Goal: Task Accomplishment & Management: Use online tool/utility

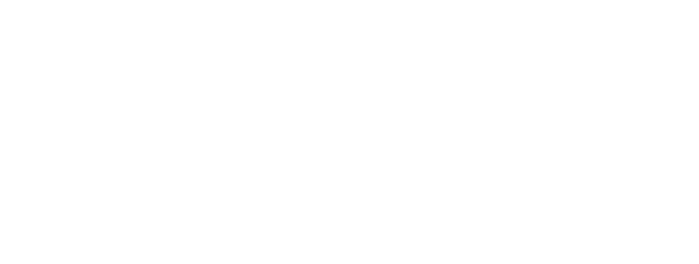
scroll to position [2698, 0]
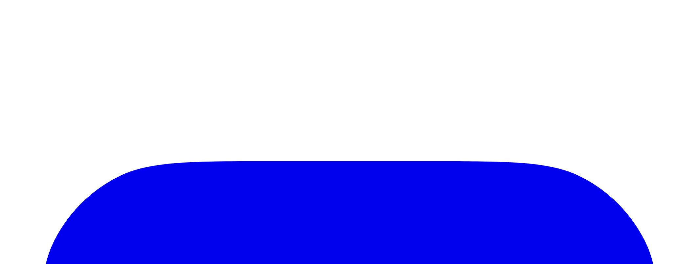
scroll to position [2741, 0]
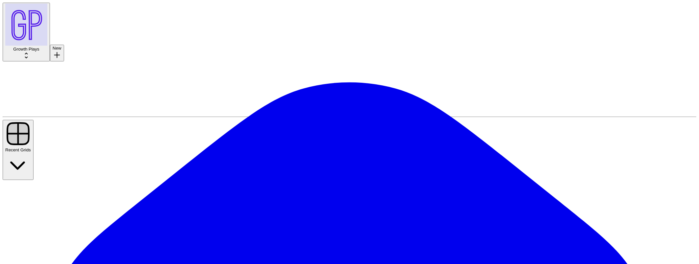
scroll to position [33, 0]
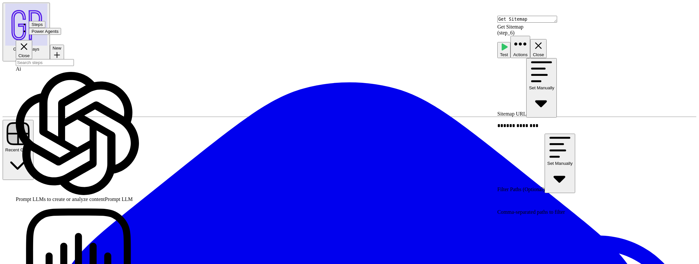
click at [74, 59] on input "search" at bounding box center [45, 62] width 58 height 7
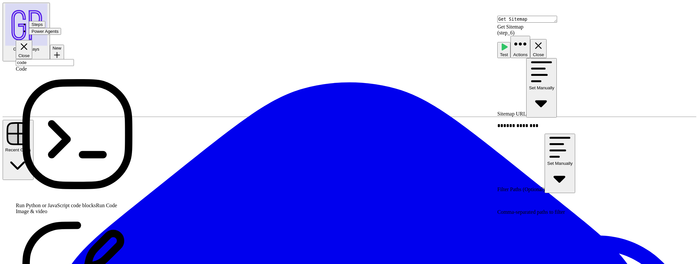
type input "code"
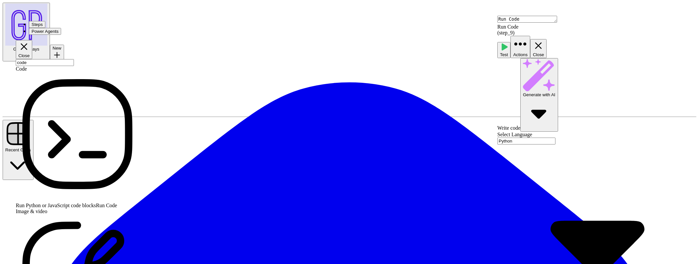
paste textarea "**********"
type textarea "**********"
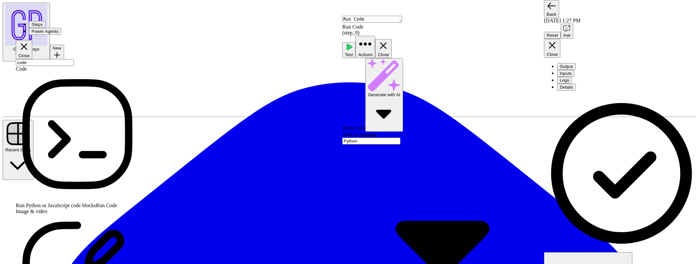
drag, startPoint x: 202, startPoint y: 80, endPoint x: 207, endPoint y: 80, distance: 4.9
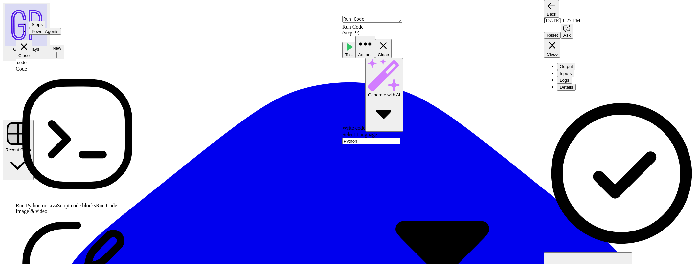
click at [558, 40] on icon "button" at bounding box center [552, 45] width 11 height 11
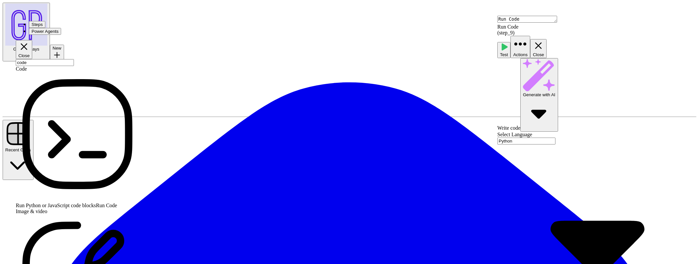
click at [74, 59] on input "code" at bounding box center [45, 62] width 58 height 7
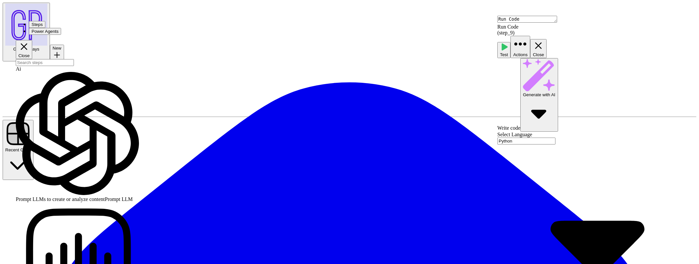
scroll to position [47, 0]
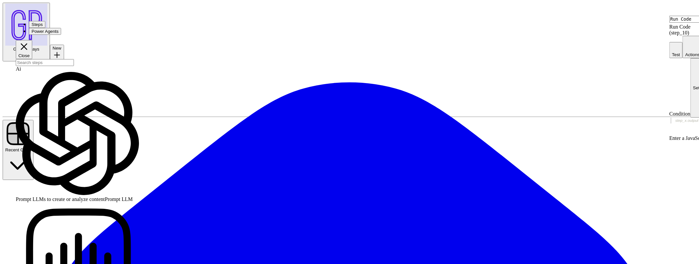
type textarea "Condition"
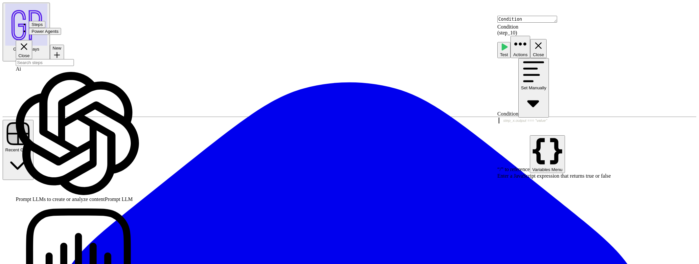
click at [537, 118] on div at bounding box center [598, 133] width 202 height 30
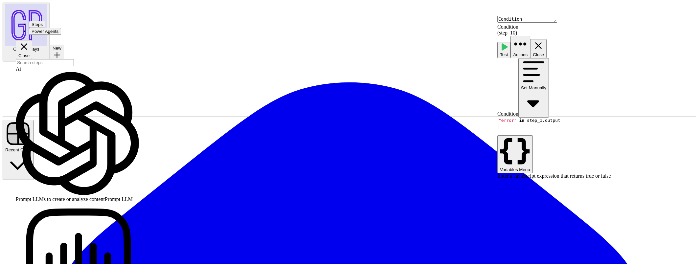
click at [618, 135] on div "Condition Set Manually 1 "error" in step_1 . output XXXXXXXXXXXXXXXXXXXXXXXXXXX…" at bounding box center [598, 118] width 202 height 121
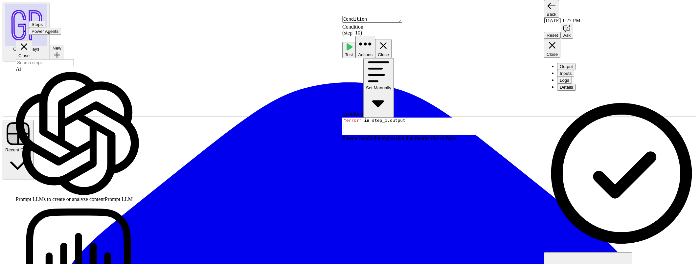
scroll to position [78, 0]
drag, startPoint x: 555, startPoint y: 8, endPoint x: 557, endPoint y: 14, distance: 5.9
click at [555, 8] on button "Back" at bounding box center [551, 9] width 15 height 18
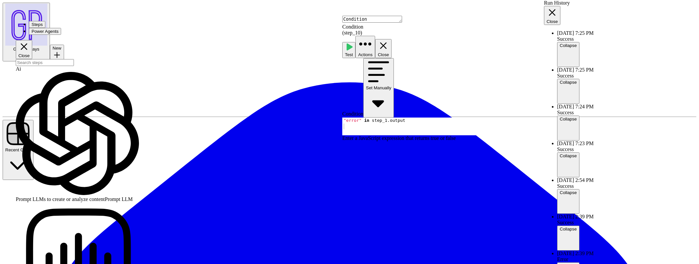
scroll to position [35, 0]
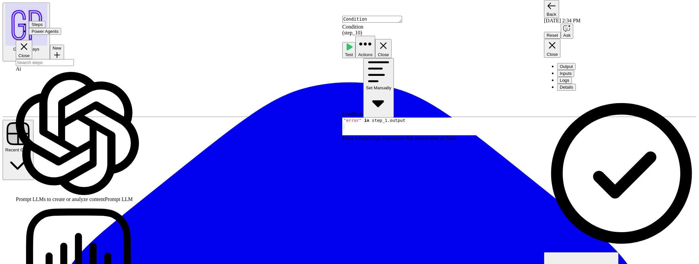
click at [563, 63] on button "Output" at bounding box center [566, 66] width 18 height 7
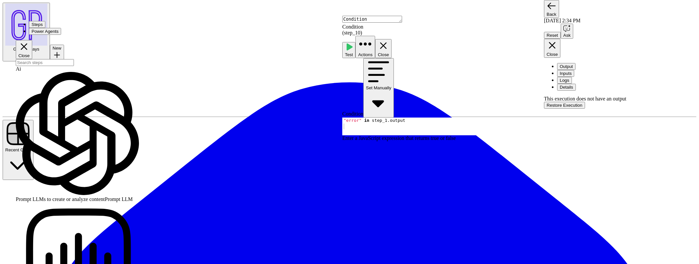
drag, startPoint x: 553, startPoint y: 8, endPoint x: 555, endPoint y: 12, distance: 4.3
click at [553, 8] on icon "button" at bounding box center [552, 6] width 10 height 10
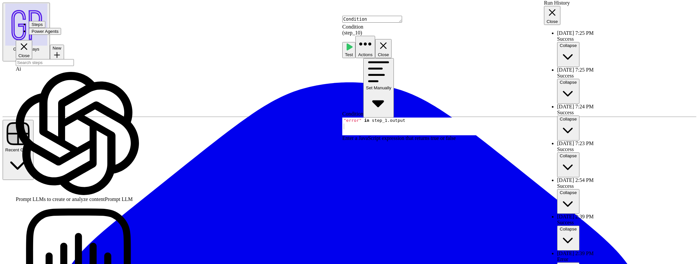
scroll to position [35, 0]
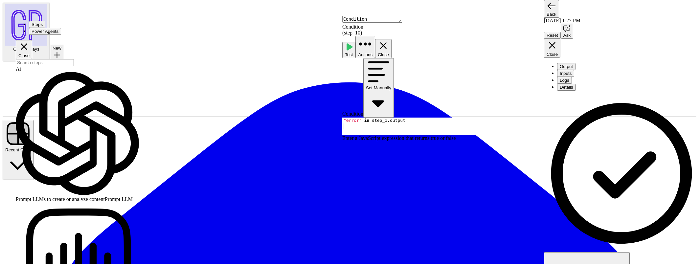
click at [558, 40] on icon "button" at bounding box center [552, 45] width 11 height 11
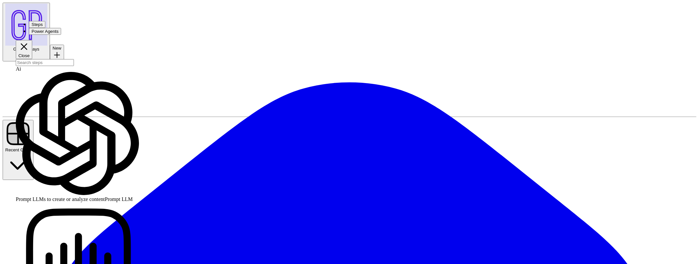
type input "Blank"
type input "Sitemap Test"
type input "URL"
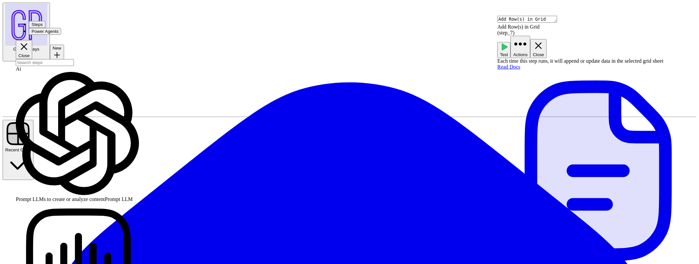
scroll to position [22, 0]
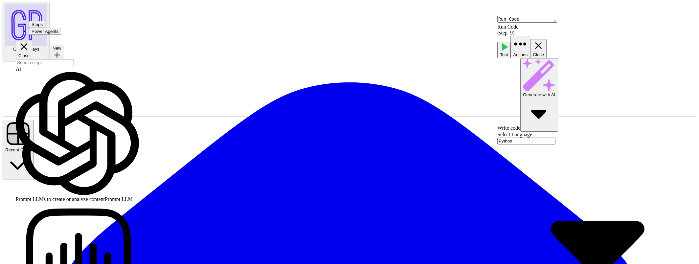
scroll to position [35, 0]
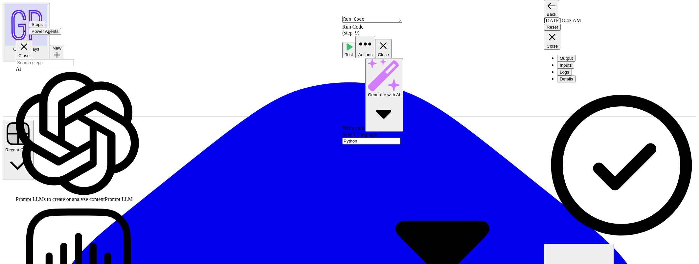
drag, startPoint x: 475, startPoint y: 134, endPoint x: 447, endPoint y: 133, distance: 27.6
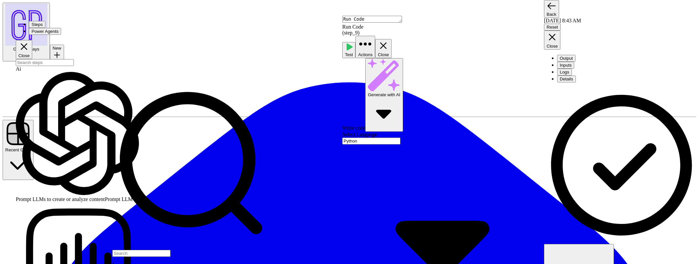
type textarea "**********"
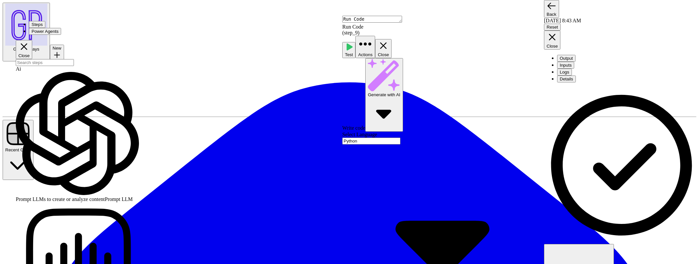
click at [353, 43] on icon "button" at bounding box center [349, 47] width 8 height 8
click at [391, 39] on button "Close" at bounding box center [383, 48] width 16 height 19
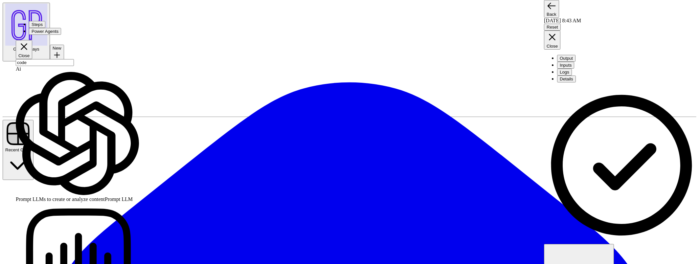
type input "c"
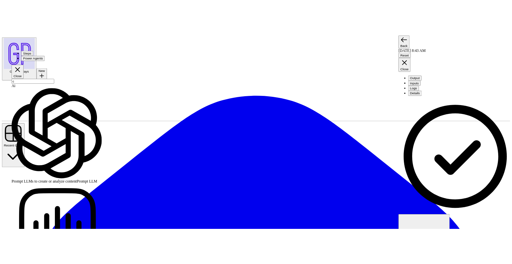
scroll to position [0, 0]
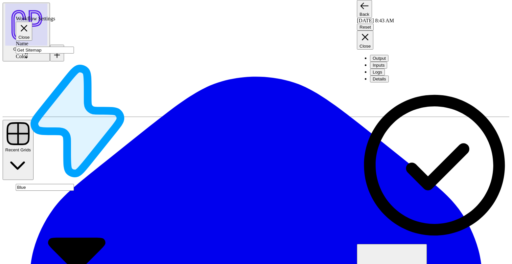
click at [60, 52] on input "Get Sitemap" at bounding box center [45, 50] width 58 height 7
type input "Scrap"
type input "(Goldcast) Scrape URLs"
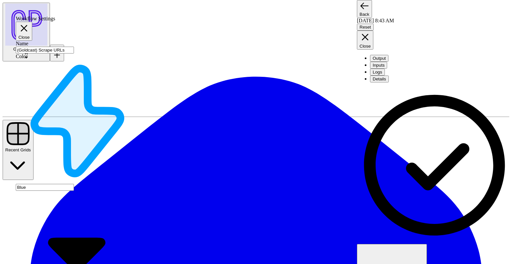
click at [83, 78] on div "Blue" at bounding box center [77, 187] width 123 height 256
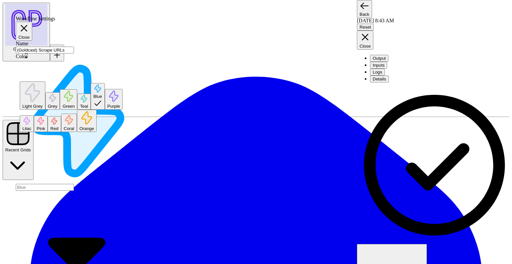
click at [79, 131] on span "Orange" at bounding box center [86, 128] width 14 height 5
type input "Orange"
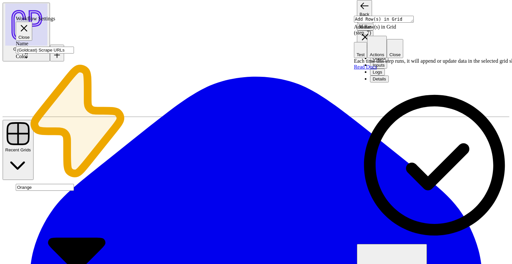
type input "Goldcast Blog URLs"
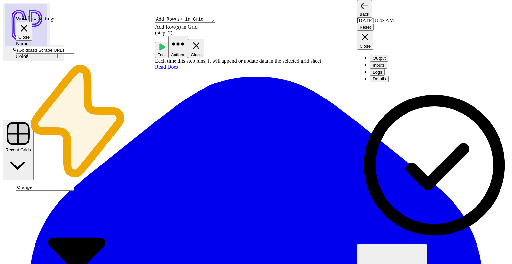
click at [199, 42] on icon "button" at bounding box center [196, 45] width 7 height 7
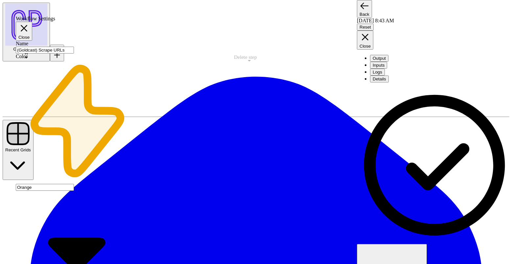
drag, startPoint x: 230, startPoint y: 52, endPoint x: 242, endPoint y: 47, distance: 13.0
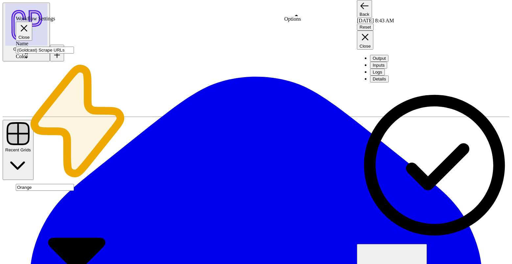
drag, startPoint x: 310, startPoint y: 68, endPoint x: 278, endPoint y: 66, distance: 31.9
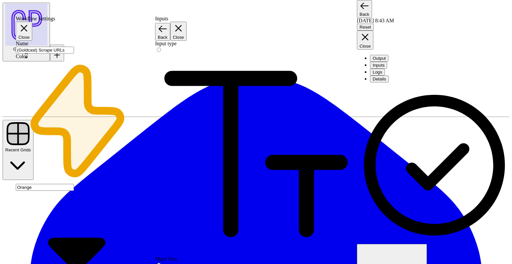
type input "url"
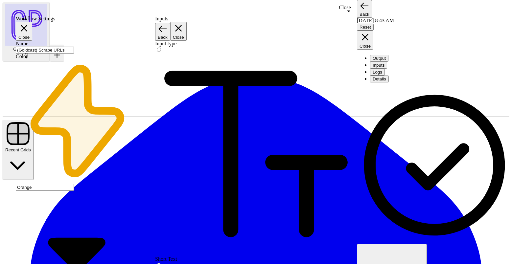
type input "url"
click at [167, 35] on span "Back" at bounding box center [163, 37] width 10 height 5
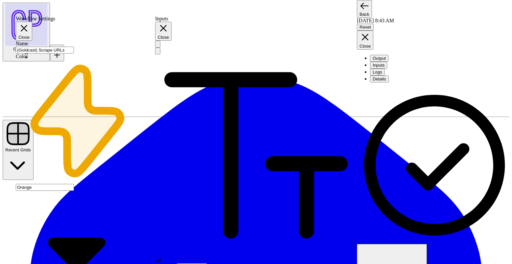
click at [171, 23] on button "Close" at bounding box center [163, 31] width 16 height 19
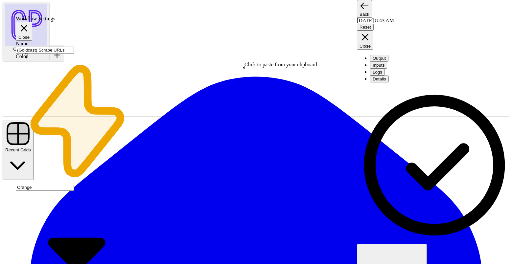
drag, startPoint x: 249, startPoint y: 85, endPoint x: 245, endPoint y: 85, distance: 3.3
click at [32, 22] on button "Close" at bounding box center [24, 31] width 16 height 19
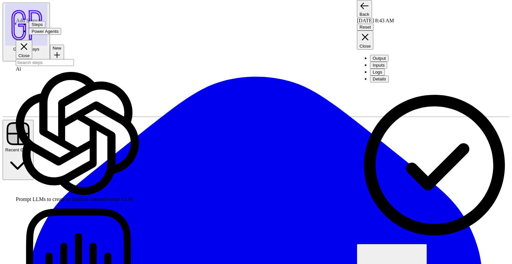
click at [57, 59] on input "search" at bounding box center [45, 62] width 58 height 7
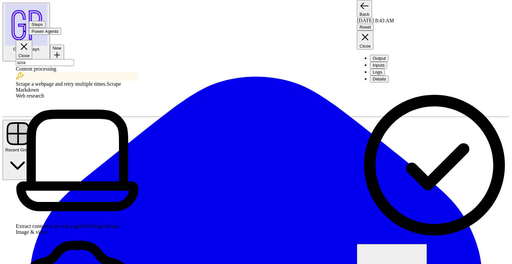
type input "scra"
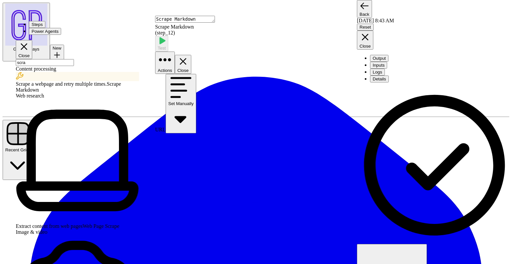
click at [232, 139] on div at bounding box center [256, 142] width 202 height 6
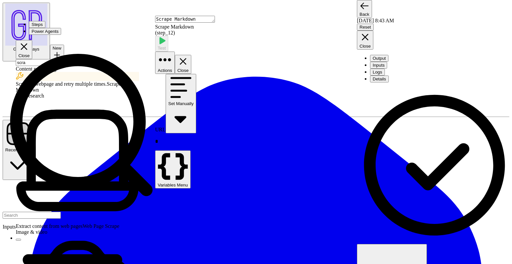
click at [21, 239] on button "Select variable url" at bounding box center [18, 240] width 5 height 2
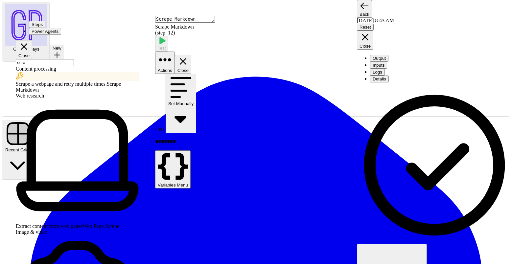
drag, startPoint x: 307, startPoint y: 160, endPoint x: 337, endPoint y: 72, distance: 92.5
click at [307, 160] on div "URL Set Manually ** *** ** Variables Menu When the step fails: Terminate Workfl…" at bounding box center [256, 245] width 202 height 342
click at [189, 56] on icon "button" at bounding box center [182, 61] width 11 height 11
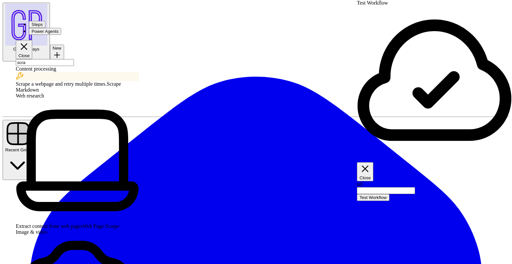
click at [415, 187] on div at bounding box center [434, 190] width 155 height 7
paste input "https://www.goldcast.io/blog-post/webinar-benchmarks"
type input "https://www.goldcast.io/blog-post/webinar-benchmarks"
click at [389, 194] on button "Test Workflow" at bounding box center [373, 197] width 33 height 7
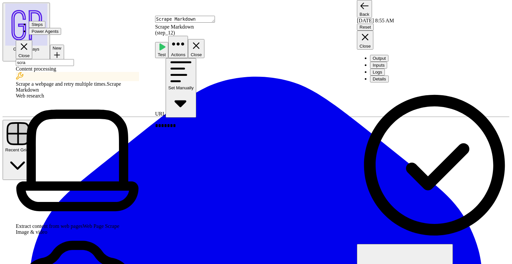
scroll to position [2798, 0]
click at [199, 42] on icon "button" at bounding box center [196, 45] width 7 height 7
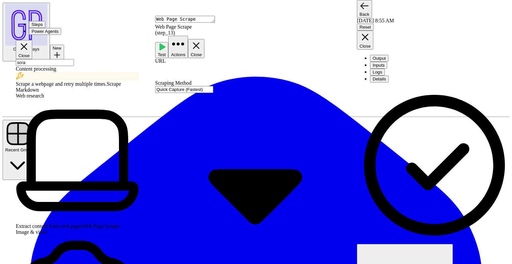
click at [210, 86] on div "Quick Capture (Fastest)" at bounding box center [256, 191] width 202 height 210
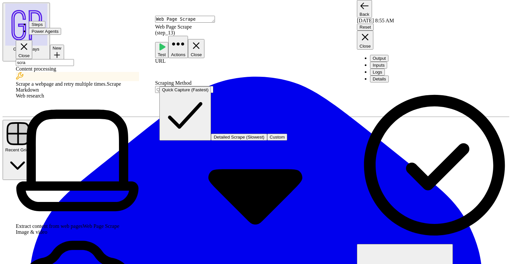
click at [213, 135] on span "Detailed Scrape (Slowest)" at bounding box center [238, 137] width 51 height 5
type input "Detailed Scrape (Slowest)"
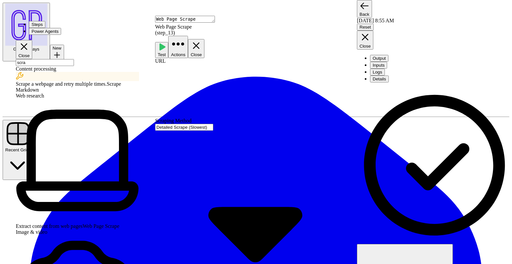
click at [197, 69] on p at bounding box center [256, 72] width 202 height 6
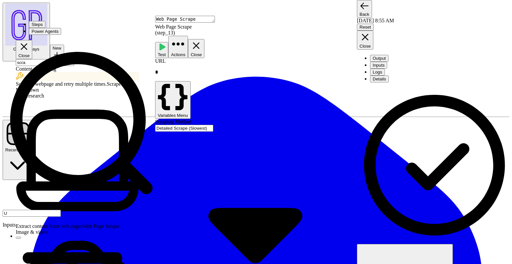
type input "U"
click at [21, 237] on button "Select variable url" at bounding box center [18, 238] width 5 height 2
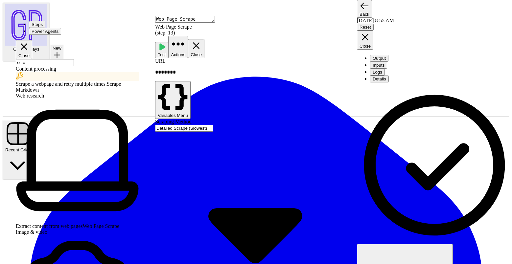
click at [204, 39] on button "Close" at bounding box center [196, 48] width 16 height 19
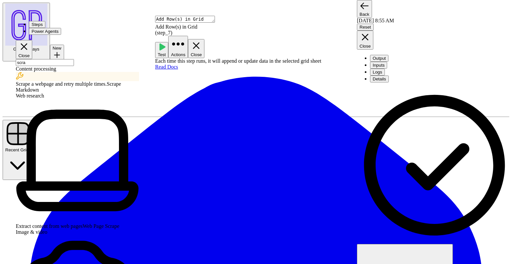
scroll to position [0, 0]
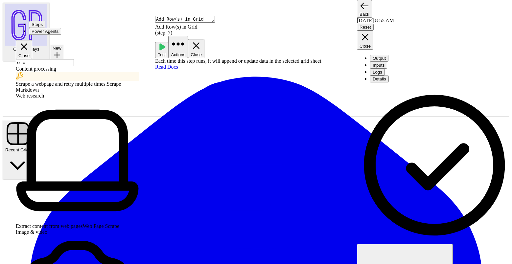
scroll to position [62, 0]
type input "page_content"
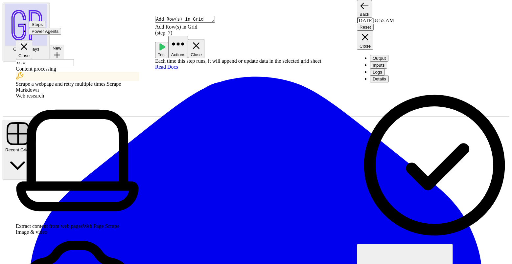
drag, startPoint x: 303, startPoint y: 229, endPoint x: 300, endPoint y: 230, distance: 3.7
click at [290, 250] on span "Page Content" at bounding box center [285, 247] width 27 height 5
type input "Page Content"
drag, startPoint x: 266, startPoint y: 203, endPoint x: 262, endPoint y: 204, distance: 3.8
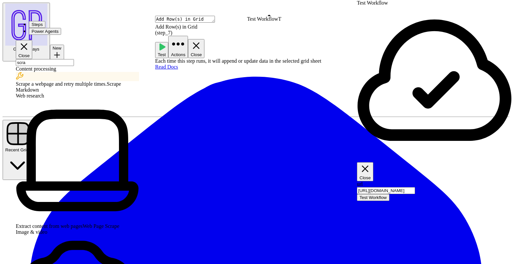
click at [387, 195] on span "Test Workflow" at bounding box center [372, 197] width 27 height 5
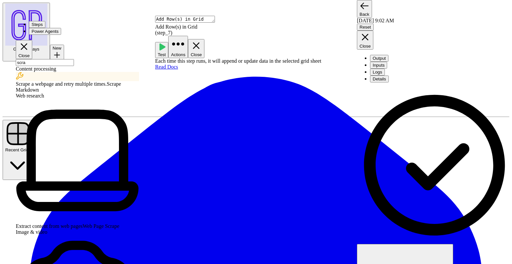
scroll to position [59, 0]
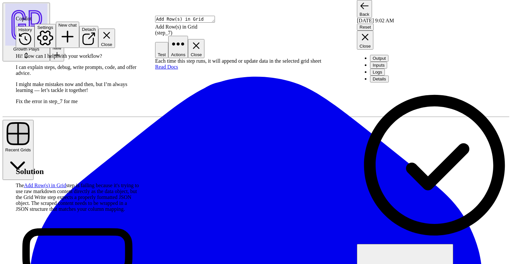
scroll to position [56, 0]
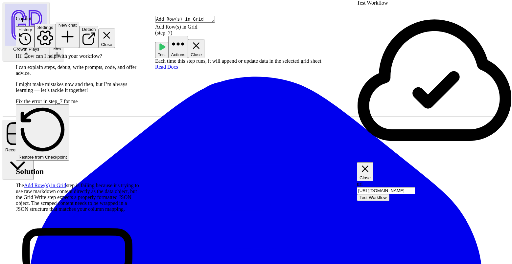
click at [389, 194] on button "Test Workflow" at bounding box center [373, 197] width 33 height 7
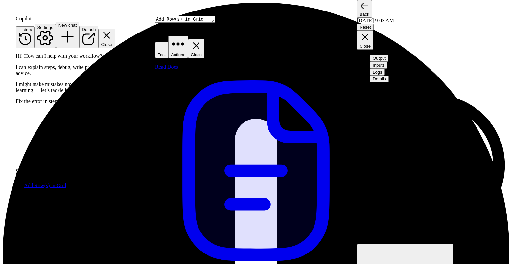
scroll to position [5, 0]
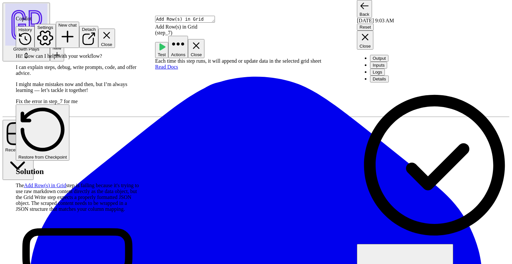
click at [199, 42] on icon "button" at bounding box center [196, 45] width 7 height 7
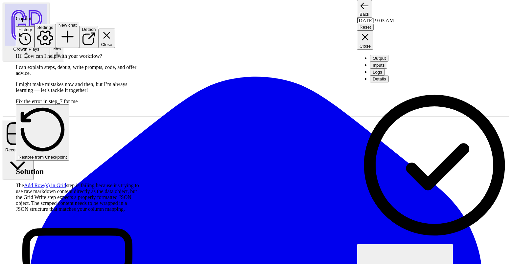
drag, startPoint x: 277, startPoint y: 60, endPoint x: 271, endPoint y: 153, distance: 92.8
drag, startPoint x: 269, startPoint y: 58, endPoint x: 250, endPoint y: 171, distance: 113.9
drag, startPoint x: 259, startPoint y: 74, endPoint x: 255, endPoint y: 177, distance: 103.2
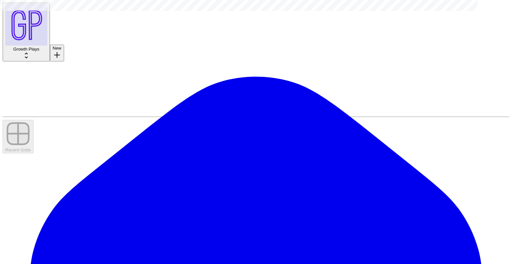
type input "**********"
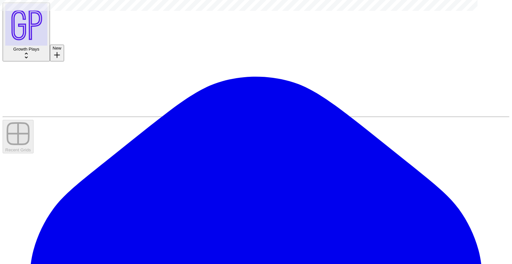
drag, startPoint x: 289, startPoint y: 44, endPoint x: 340, endPoint y: 56, distance: 52.5
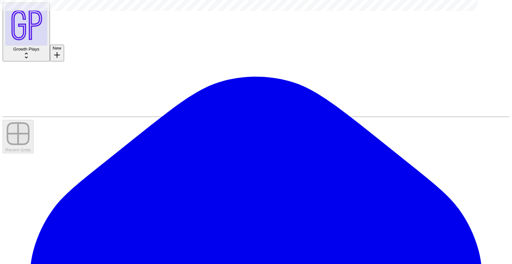
type input "Create new column"
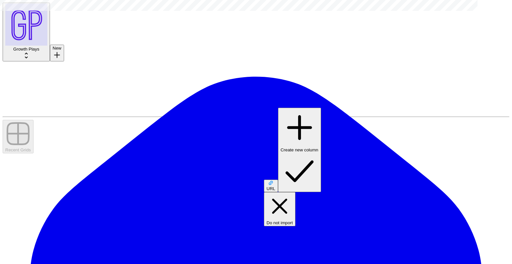
click at [275, 186] on span "URL" at bounding box center [270, 188] width 9 height 5
type input "URL"
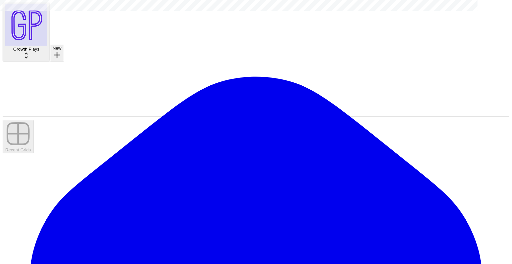
drag, startPoint x: 108, startPoint y: 57, endPoint x: 200, endPoint y: 61, distance: 92.4
click at [53, 72] on button "Add Filter" at bounding box center [41, 69] width 24 height 27
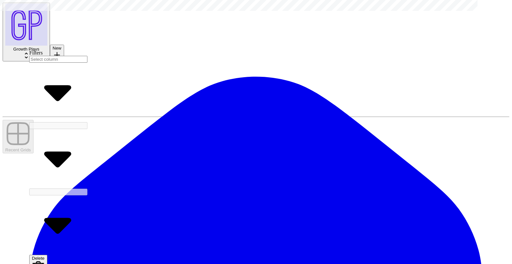
click at [59, 63] on input "text" at bounding box center [58, 59] width 58 height 7
drag, startPoint x: 58, startPoint y: 96, endPoint x: 86, endPoint y: 87, distance: 29.3
click at [52, 96] on button "URL" at bounding box center [44, 91] width 14 height 12
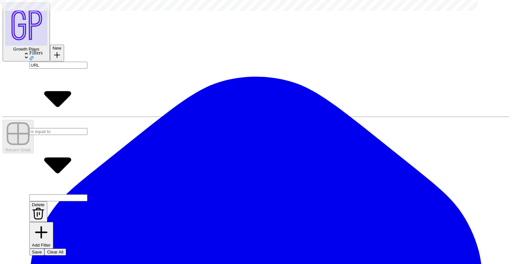
drag, startPoint x: 150, startPoint y: 76, endPoint x: 151, endPoint y: 85, distance: 9.2
click at [87, 128] on input "text" at bounding box center [58, 131] width 58 height 7
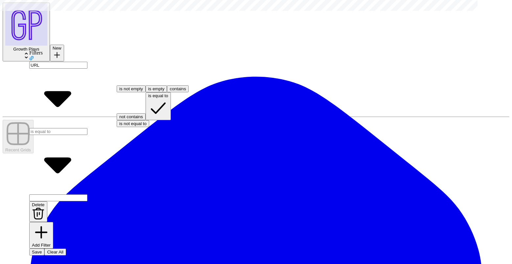
click at [141, 119] on span "not contains" at bounding box center [131, 116] width 24 height 5
type input "not contains"
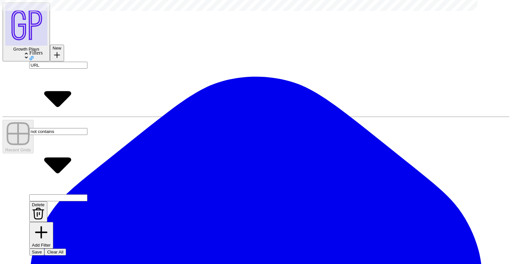
click at [87, 194] on input "text" at bounding box center [58, 197] width 58 height 7
type input "blog"
click at [41, 250] on span "Save" at bounding box center [37, 252] width 10 height 5
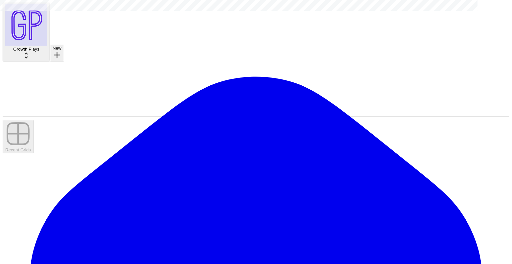
drag, startPoint x: 289, startPoint y: 122, endPoint x: 504, endPoint y: 24, distance: 236.9
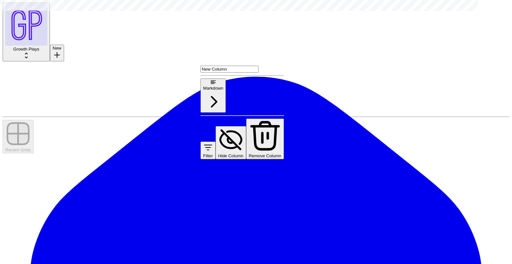
click at [226, 73] on input "New Column" at bounding box center [229, 69] width 58 height 7
type input "Page Content"
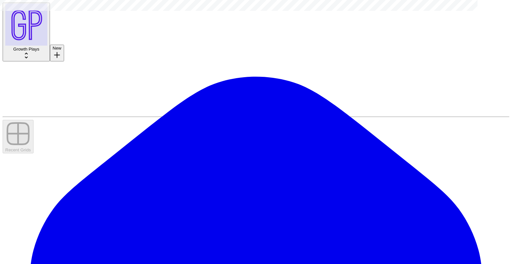
drag, startPoint x: 294, startPoint y: 59, endPoint x: 320, endPoint y: 60, distance: 25.9
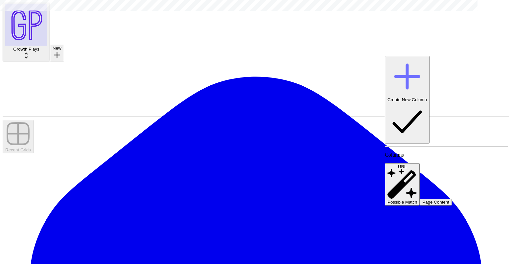
click at [407, 164] on span "URL" at bounding box center [402, 166] width 9 height 5
type input "URL"
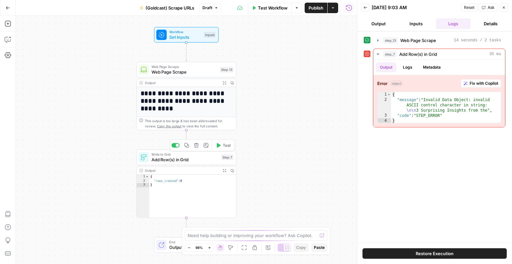
click at [188, 160] on span "Add Row(s) in Grid" at bounding box center [184, 159] width 67 height 7
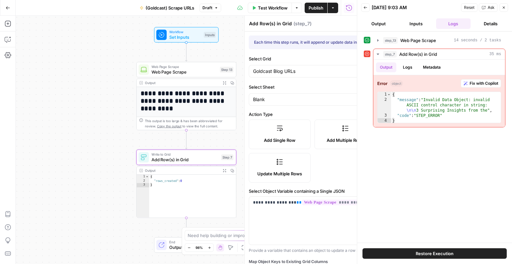
type input "Page Content"
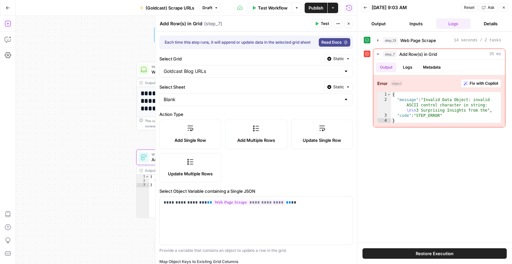
click at [8, 23] on icon "button" at bounding box center [8, 23] width 7 height 7
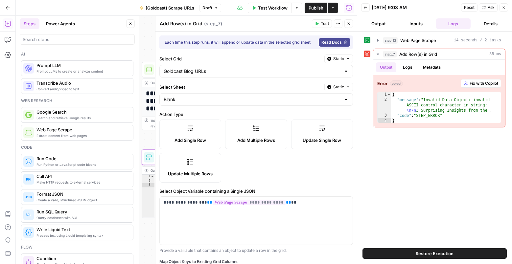
click at [55, 44] on div at bounding box center [77, 39] width 115 height 11
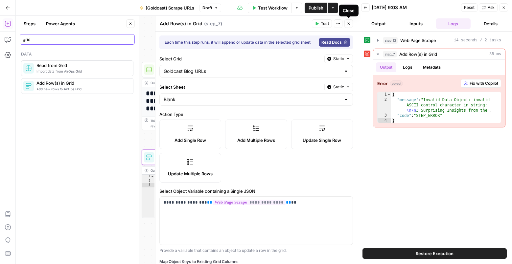
type input "grid"
click at [348, 24] on icon "button" at bounding box center [348, 24] width 2 height 2
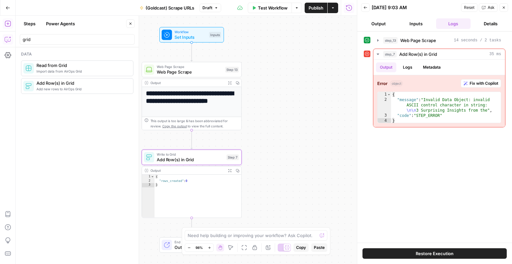
click at [8, 40] on icon "button" at bounding box center [8, 39] width 7 height 7
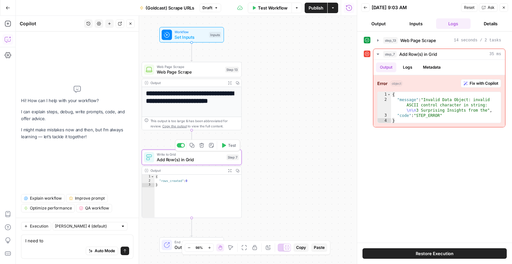
click at [203, 146] on icon "button" at bounding box center [201, 145] width 5 height 5
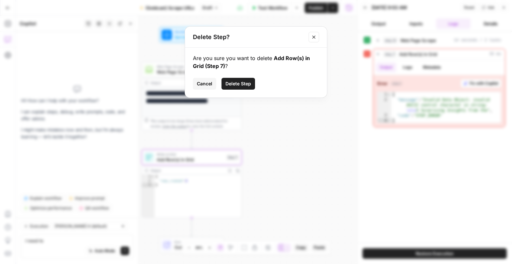
click at [237, 83] on span "Delete Step" at bounding box center [238, 83] width 26 height 7
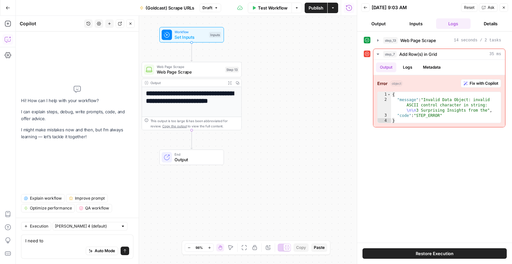
click at [71, 245] on div "Auto Mode Send" at bounding box center [77, 251] width 104 height 14
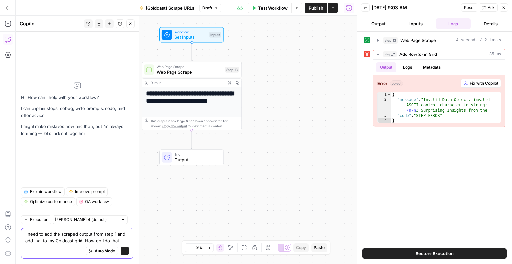
type textarea "I need to add the scraped output from step 1 and add that to my Goldcast grid. …"
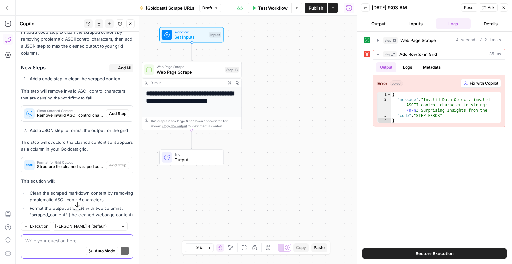
scroll to position [132, 0]
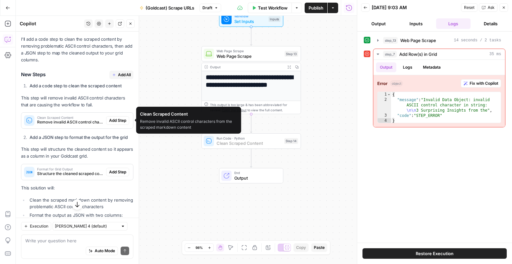
click at [112, 119] on span "Add Step" at bounding box center [117, 121] width 17 height 6
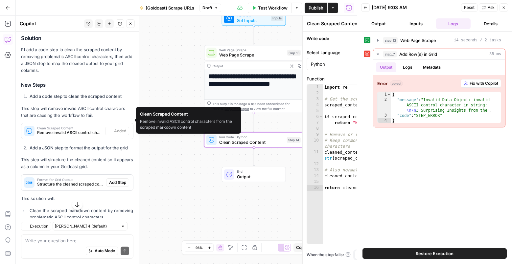
scroll to position [143, 0]
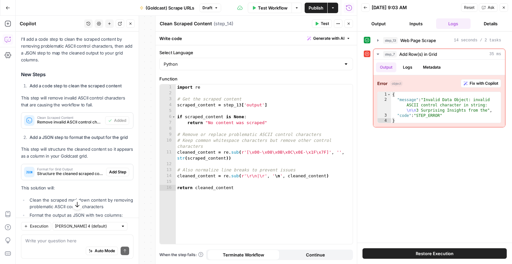
click at [118, 173] on span "Add Step" at bounding box center [117, 172] width 17 height 6
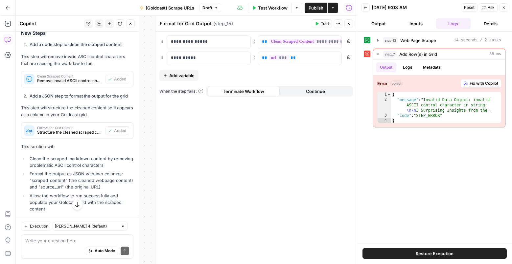
scroll to position [220, 0]
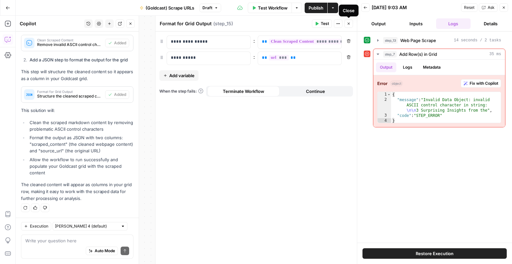
click at [350, 25] on icon "button" at bounding box center [348, 24] width 4 height 4
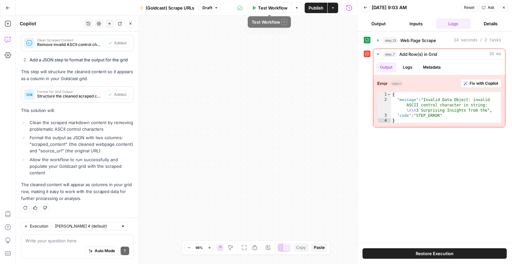
click at [273, 8] on span "Test Workflow" at bounding box center [273, 8] width 30 height 7
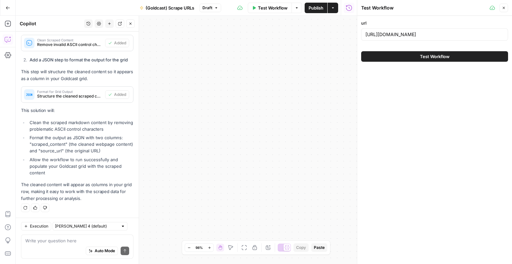
click at [401, 56] on button "Test Workflow" at bounding box center [434, 56] width 147 height 11
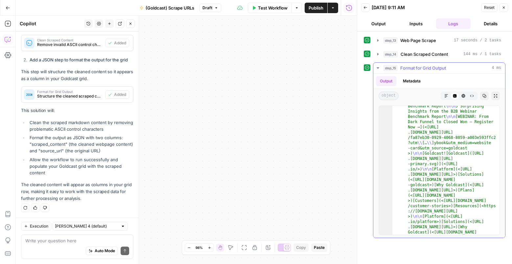
scroll to position [18, 0]
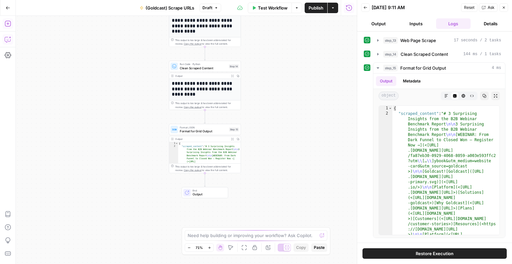
click at [5, 41] on icon "button" at bounding box center [8, 39] width 6 height 5
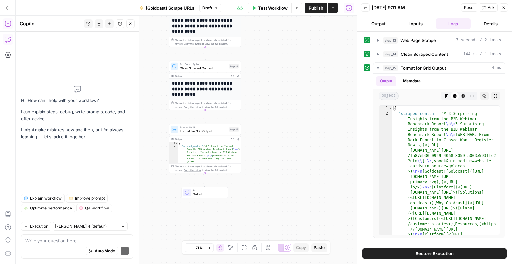
click at [71, 243] on textarea at bounding box center [77, 240] width 104 height 7
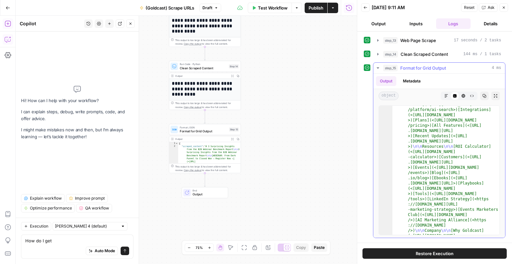
scroll to position [2325, 0]
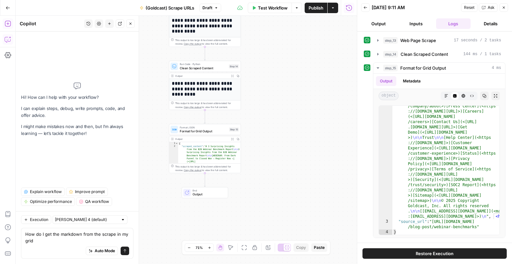
type textarea "How do I get the markdown from the scrape in my grid?"
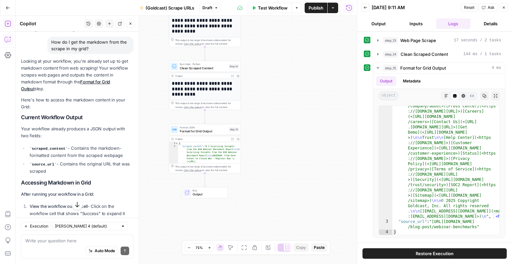
scroll to position [41, 0]
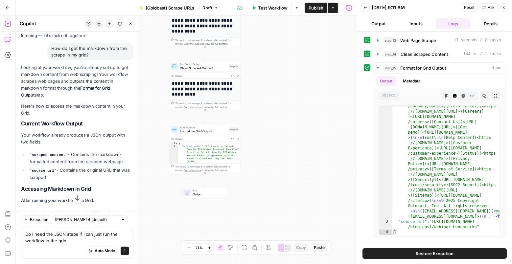
type textarea "Do I need the JSON steps if I can just run the workflow in the grid?"
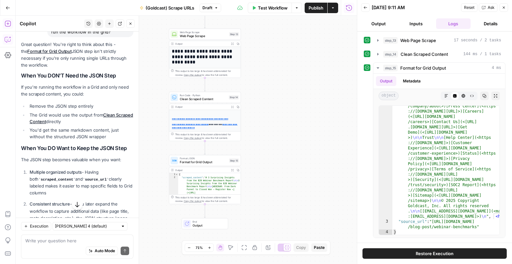
scroll to position [84, 0]
click at [186, 48] on p "********" at bounding box center [205, 37] width 66 height 31
click at [233, 44] on icon "button" at bounding box center [232, 43] width 3 height 3
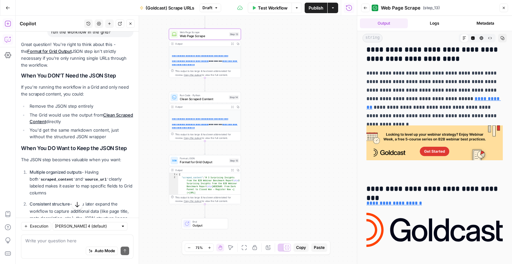
scroll to position [3602, 0]
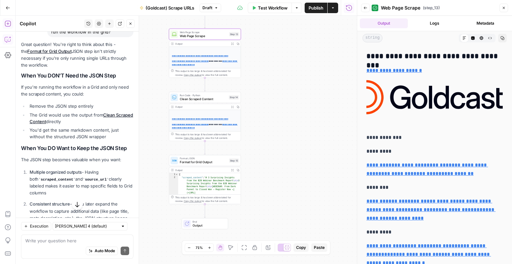
click at [232, 107] on icon "button" at bounding box center [232, 107] width 2 height 2
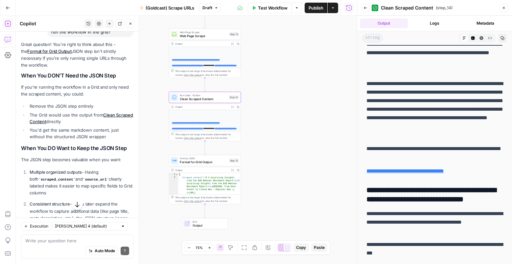
scroll to position [2358, 0]
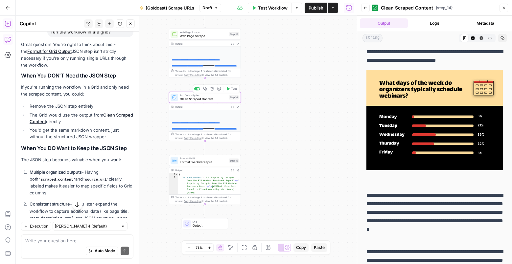
click at [212, 91] on button "Delete step" at bounding box center [212, 89] width 6 height 6
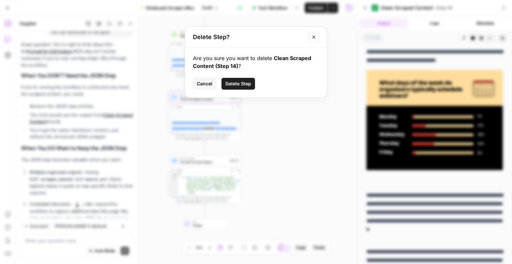
click at [243, 85] on span "Delete Step" at bounding box center [238, 83] width 26 height 7
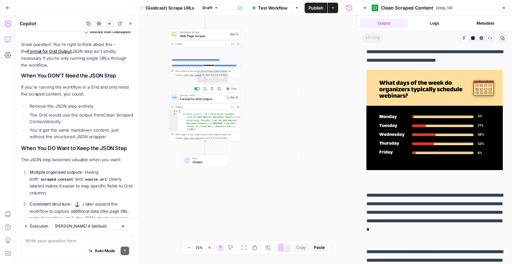
click at [212, 88] on icon "button" at bounding box center [211, 88] width 3 height 3
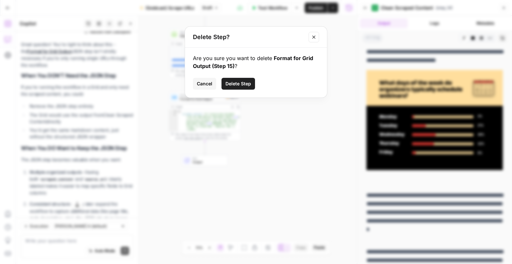
click at [242, 85] on span "Delete Step" at bounding box center [238, 83] width 26 height 7
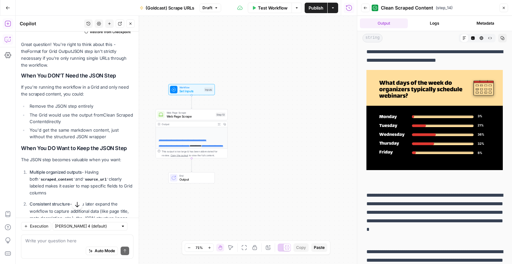
click at [181, 94] on div "Workflow Set Inputs Inputs Test Step" at bounding box center [191, 89] width 46 height 11
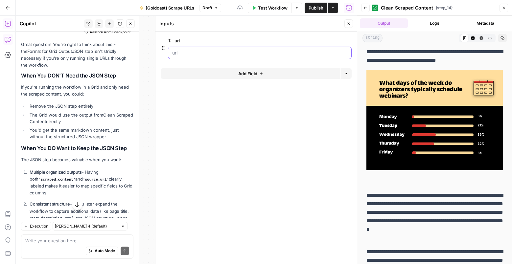
click at [188, 53] on input "url" at bounding box center [259, 53] width 175 height 7
click at [310, 8] on span "Publish" at bounding box center [315, 8] width 15 height 7
click at [8, 7] on icon "button" at bounding box center [8, 8] width 5 height 5
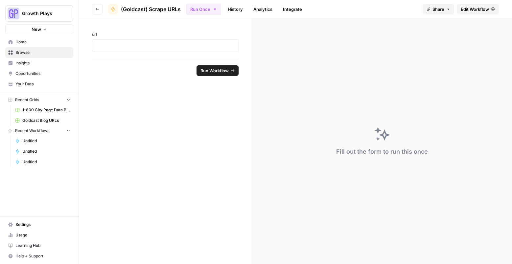
click at [95, 8] on button "Go back" at bounding box center [97, 9] width 11 height 11
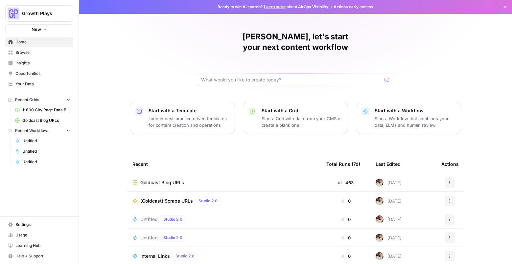
click at [412, 115] on p "Start a Workflow that combines your data, LLMs and human review" at bounding box center [414, 121] width 81 height 13
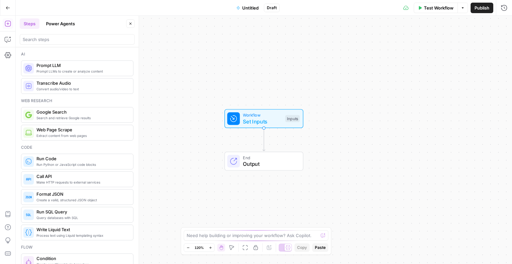
click at [252, 6] on span "Untitled" at bounding box center [250, 8] width 16 height 7
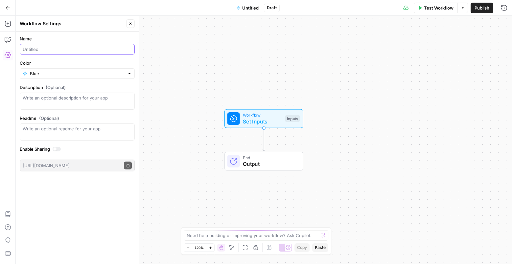
click at [70, 48] on input "Name" at bounding box center [77, 49] width 109 height 7
type input "(Goldcast) Classify Content"
click at [67, 78] on div "Blue" at bounding box center [77, 73] width 115 height 11
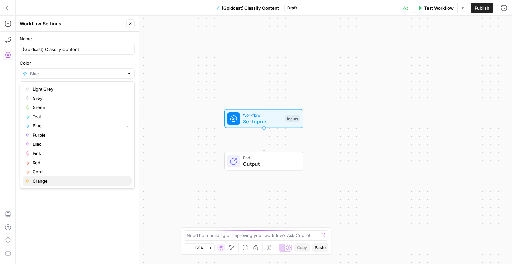
click at [49, 179] on span "Orange" at bounding box center [80, 181] width 94 height 7
type input "Orange"
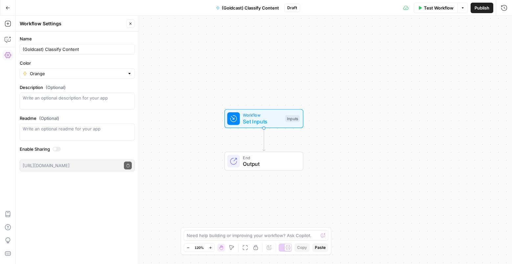
click at [406, 137] on div "Workflow Set Inputs Inputs End Output" at bounding box center [264, 140] width 496 height 248
click at [225, 118] on div "Workflow Set Inputs Inputs Test Step" at bounding box center [263, 118] width 79 height 19
click at [394, 48] on button "Add Field" at bounding box center [406, 44] width 180 height 11
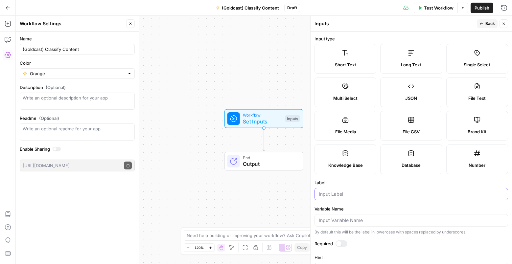
click at [360, 196] on input "Label" at bounding box center [411, 194] width 185 height 7
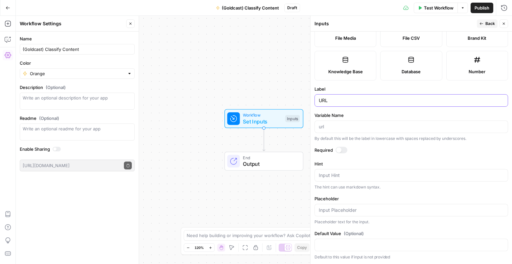
type input "URL"
click at [338, 150] on div at bounding box center [338, 149] width 5 height 5
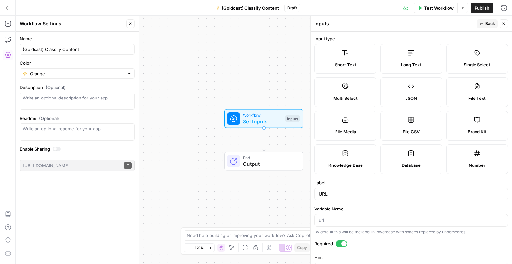
click at [488, 24] on span "Back" at bounding box center [490, 24] width 10 height 6
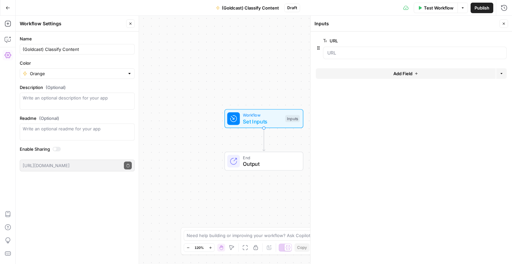
click at [412, 70] on button "Add Field" at bounding box center [406, 73] width 180 height 11
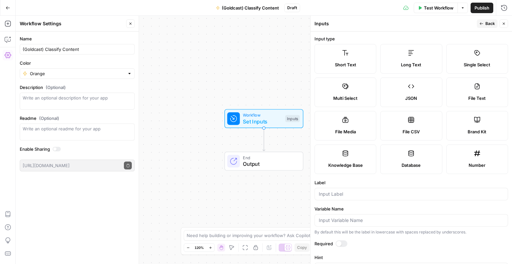
click at [397, 61] on label "Long Text" at bounding box center [411, 59] width 62 height 30
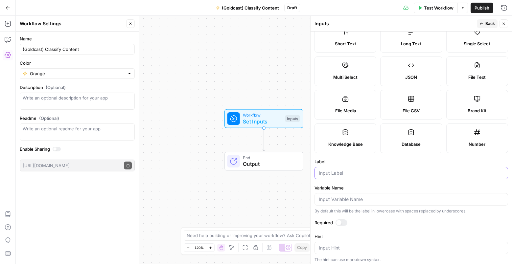
click at [341, 171] on input "Label" at bounding box center [411, 173] width 185 height 7
type input "content"
click at [340, 223] on div at bounding box center [338, 222] width 5 height 5
click at [484, 23] on button "Back" at bounding box center [487, 23] width 21 height 9
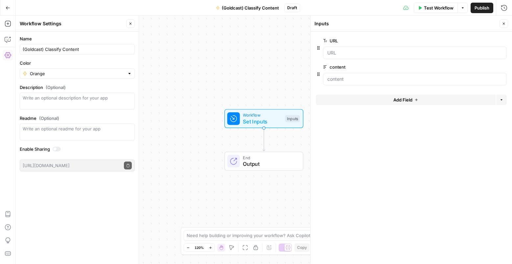
click at [194, 139] on div "Workflow Set Inputs Inputs End Output" at bounding box center [264, 140] width 496 height 248
click at [9, 23] on icon "button" at bounding box center [8, 24] width 6 height 6
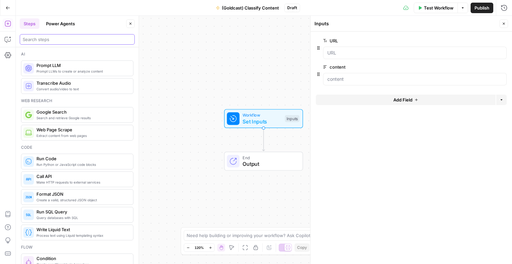
click at [53, 39] on input "search" at bounding box center [77, 39] width 109 height 7
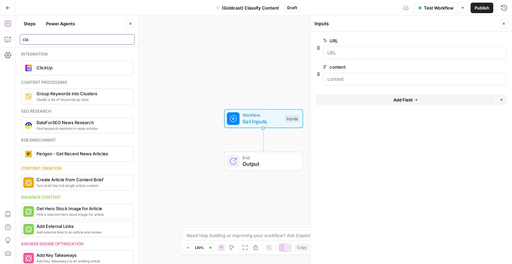
type input "clas"
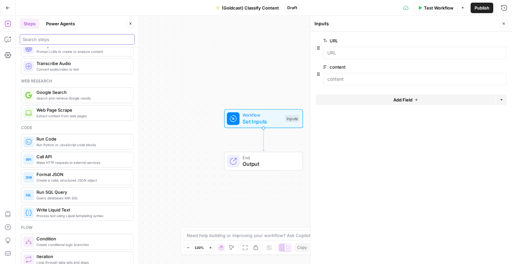
scroll to position [0, 0]
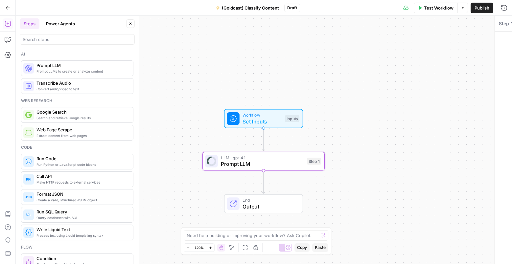
type textarea "Prompt LLM"
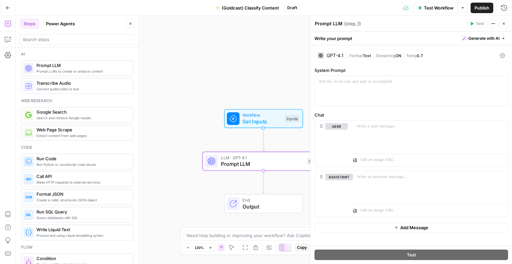
click at [353, 57] on span "Format" at bounding box center [355, 55] width 13 height 5
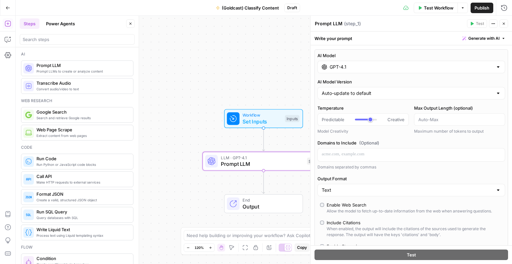
click at [352, 68] on input "GPT-4.1" at bounding box center [410, 67] width 163 height 7
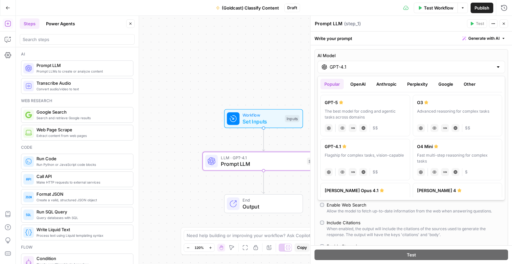
click at [356, 109] on div "The best model for coding and agentic tasks across domains" at bounding box center [364, 114] width 81 height 12
type input "GPT-5"
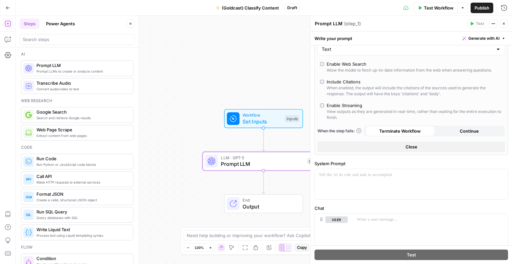
scroll to position [179, 0]
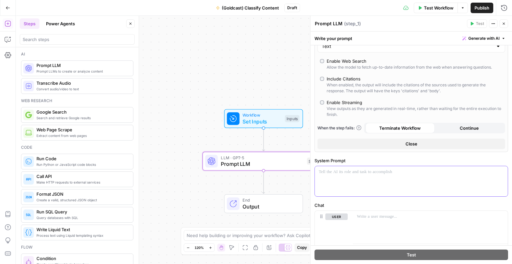
click at [371, 175] on p at bounding box center [411, 172] width 185 height 7
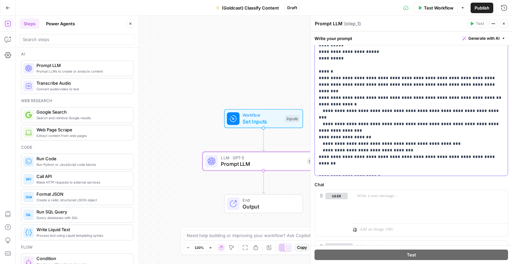
scroll to position [522, 0]
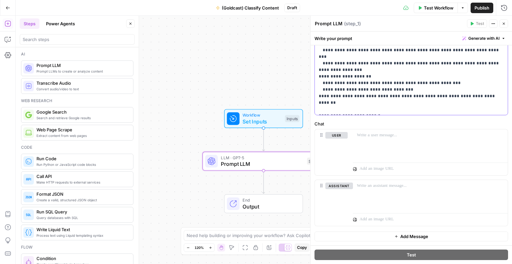
drag, startPoint x: 320, startPoint y: 184, endPoint x: 392, endPoint y: 112, distance: 102.2
copy p "**********"
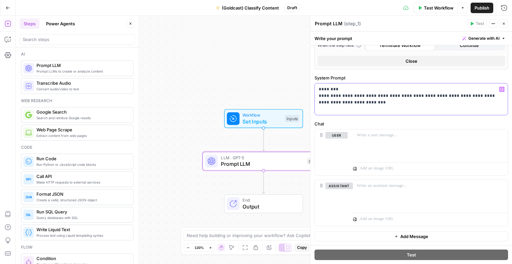
scroll to position [261, 0]
click at [393, 137] on p at bounding box center [430, 135] width 147 height 7
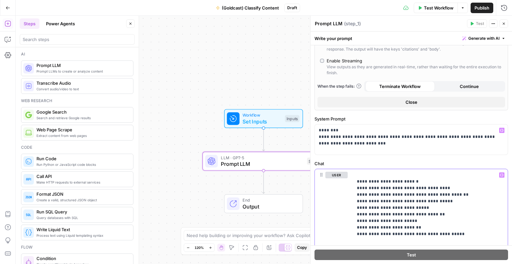
scroll to position [246, 0]
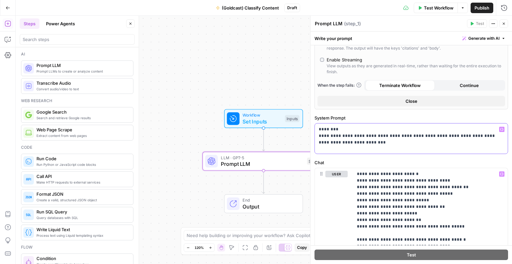
drag, startPoint x: 321, startPoint y: 128, endPoint x: 306, endPoint y: 128, distance: 14.8
click at [306, 128] on body "Growth Plays New Home Browse Insights Opportunities Your Data Recent Grids 1-80…" at bounding box center [256, 132] width 512 height 264
click at [351, 135] on p "**********" at bounding box center [411, 136] width 185 height 20
drag, startPoint x: 335, startPoint y: 129, endPoint x: 314, endPoint y: 129, distance: 20.4
click at [314, 129] on div "**********" at bounding box center [410, 138] width 193 height 31
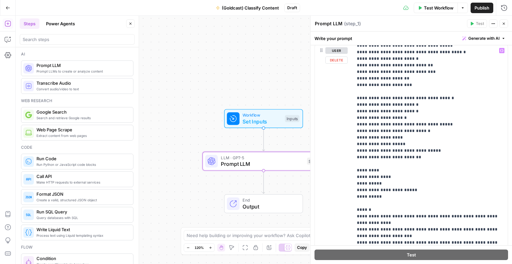
scroll to position [112, 0]
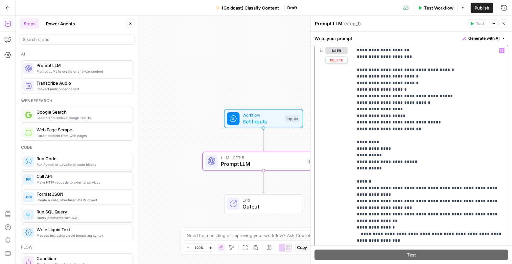
drag, startPoint x: 389, startPoint y: 149, endPoint x: 368, endPoint y: 149, distance: 20.7
click at [368, 149] on p "**********" at bounding box center [430, 122] width 147 height 374
drag, startPoint x: 365, startPoint y: 148, endPoint x: 355, endPoint y: 148, distance: 9.9
click at [354, 148] on div "**********" at bounding box center [430, 179] width 155 height 268
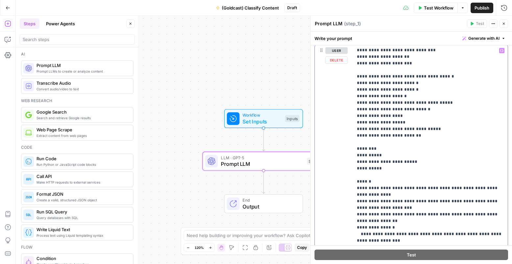
drag, startPoint x: 372, startPoint y: 148, endPoint x: 341, endPoint y: 147, distance: 31.5
click at [341, 147] on div "**********" at bounding box center [411, 186] width 193 height 283
click at [388, 151] on p "**********" at bounding box center [430, 126] width 147 height 368
click at [364, 154] on p "**********" at bounding box center [430, 126] width 147 height 368
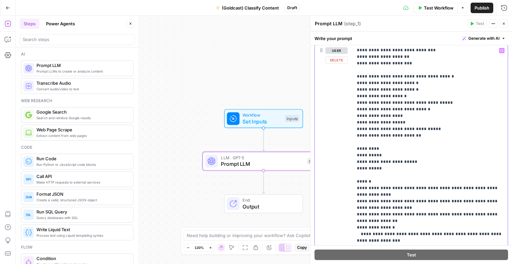
click at [364, 154] on p "**********" at bounding box center [430, 126] width 147 height 368
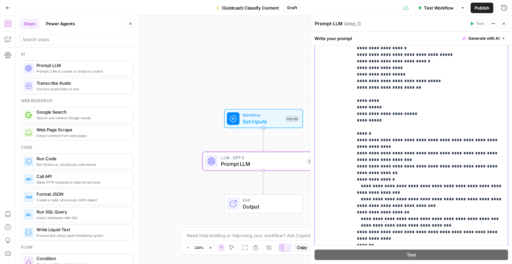
click at [377, 109] on p "**********" at bounding box center [430, 78] width 147 height 368
click at [370, 105] on p "**********" at bounding box center [430, 78] width 147 height 368
click at [373, 107] on p "**********" at bounding box center [430, 78] width 147 height 368
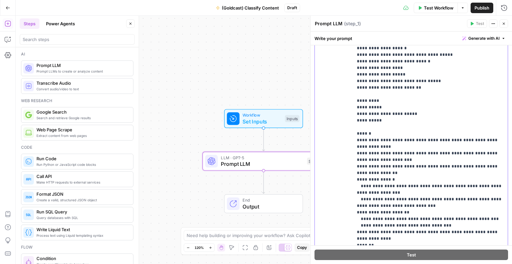
drag, startPoint x: 385, startPoint y: 107, endPoint x: 355, endPoint y: 107, distance: 29.9
click at [355, 107] on div "**********" at bounding box center [430, 131] width 155 height 268
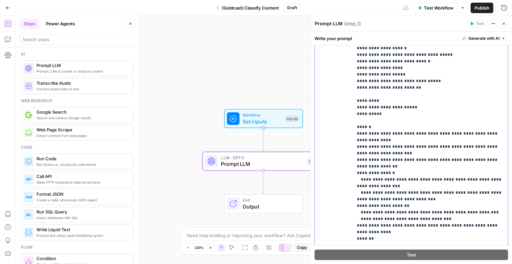
scroll to position [99, 0]
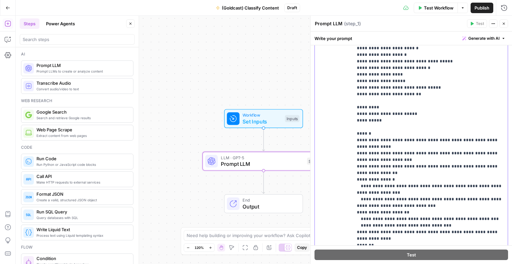
drag, startPoint x: 375, startPoint y: 113, endPoint x: 420, endPoint y: 113, distance: 44.7
click at [420, 113] on p "**********" at bounding box center [430, 80] width 147 height 361
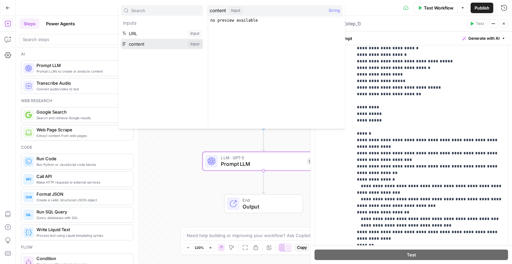
click at [146, 44] on button "Select variable content" at bounding box center [162, 44] width 82 height 11
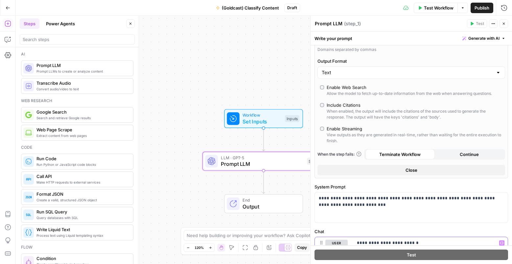
scroll to position [251, 0]
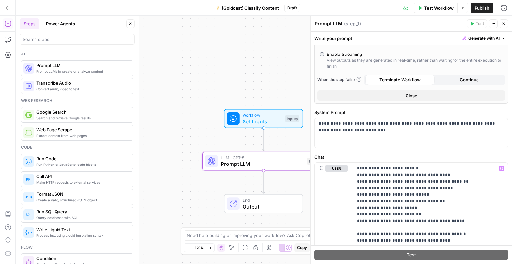
click at [393, 152] on div "**********" at bounding box center [410, 155] width 201 height 722
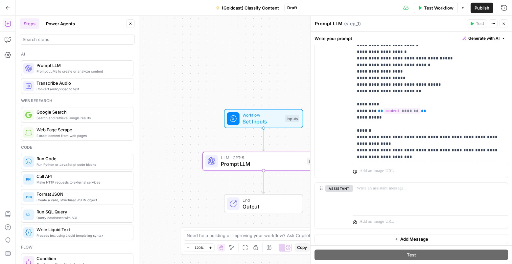
scroll to position [522, 0]
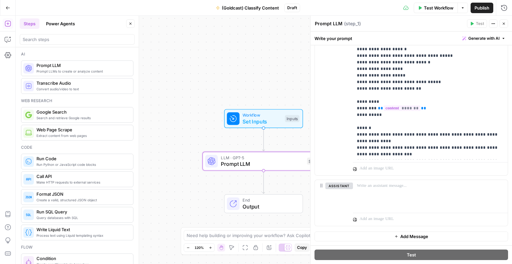
click at [252, 118] on span "Set Inputs" at bounding box center [261, 122] width 39 height 8
click at [253, 117] on span "Workflow" at bounding box center [261, 115] width 39 height 6
click at [283, 105] on span "Test Step" at bounding box center [285, 104] width 21 height 7
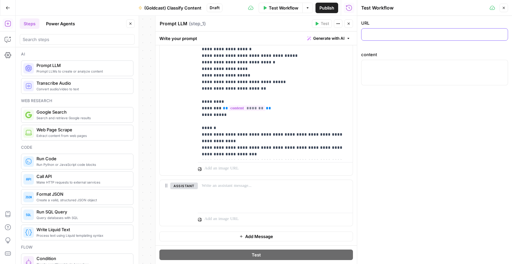
click at [376, 36] on input "URL" at bounding box center [434, 34] width 138 height 7
click at [390, 74] on div at bounding box center [434, 73] width 147 height 26
paste textarea "10 Things Customers Love About Goldcast 10 Things Customers Love About Goldcast…"
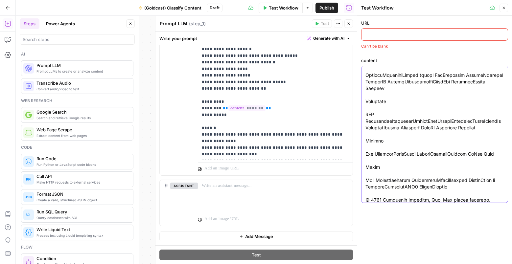
type textarea "10 Things Customers Love About Goldcast 10 Things Customers Love About Goldcast…"
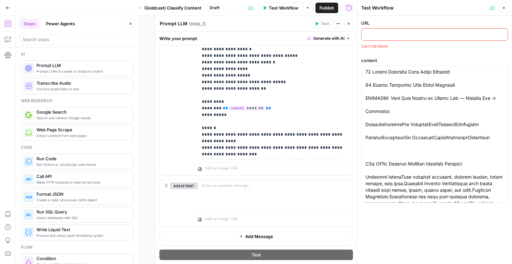
click at [368, 34] on input "URL" at bounding box center [434, 34] width 138 height 7
paste input "https://www.goldcast.io/blog-post/10-things-customers-love-about-goldcast"
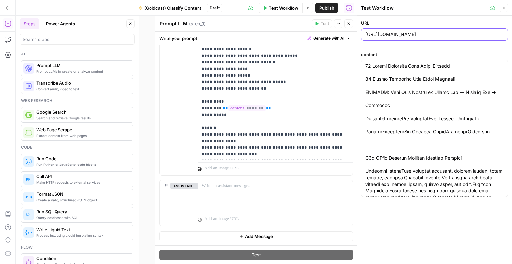
type input "https://www.goldcast.io/blog-post/10-things-customers-love-about-goldcast"
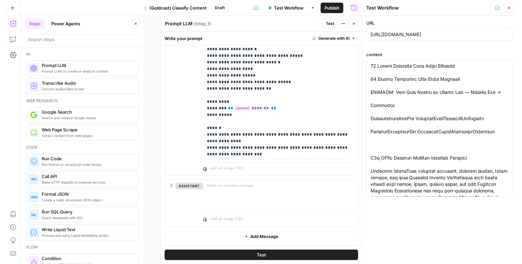
scroll to position [0, 0]
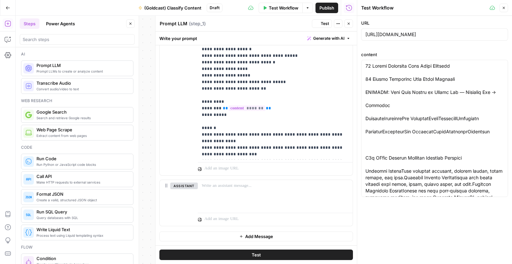
drag, startPoint x: 423, startPoint y: 47, endPoint x: 408, endPoint y: 61, distance: 20.7
click at [423, 47] on div "URL https://www.goldcast.io/blog-post/10-things-customers-love-about-goldcast c…" at bounding box center [434, 110] width 147 height 180
click at [321, 254] on button "Test" at bounding box center [255, 255] width 193 height 11
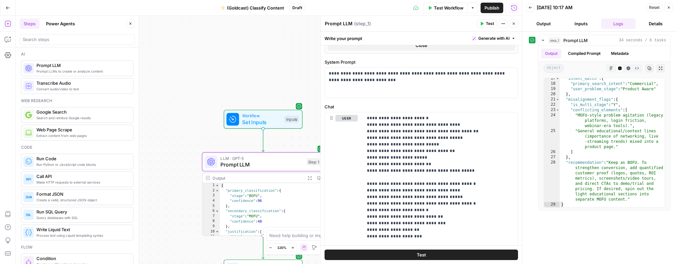
scroll to position [291, 0]
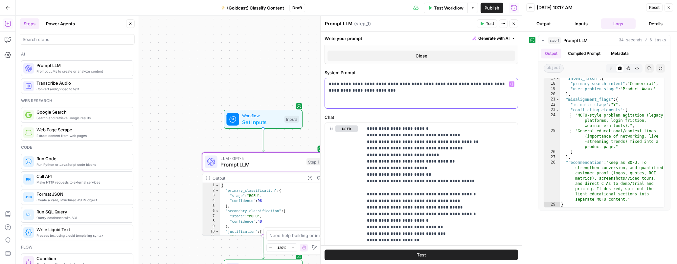
click at [347, 85] on p "**********" at bounding box center [421, 87] width 185 height 13
drag, startPoint x: 347, startPoint y: 85, endPoint x: 350, endPoint y: 85, distance: 3.3
click at [347, 85] on p "**********" at bounding box center [421, 87] width 185 height 13
paste div
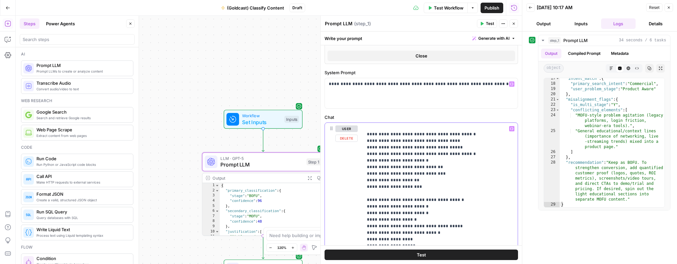
scroll to position [99, 0]
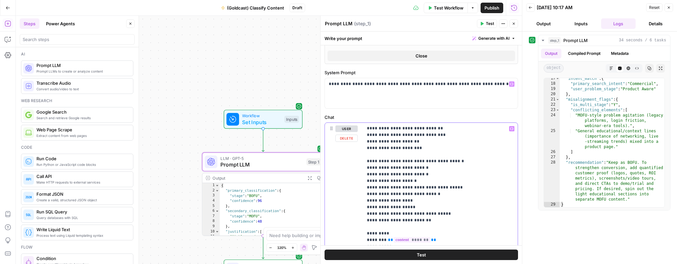
drag, startPoint x: 367, startPoint y: 128, endPoint x: 457, endPoint y: 218, distance: 126.3
click at [457, 218] on p "**********" at bounding box center [440, 207] width 147 height 361
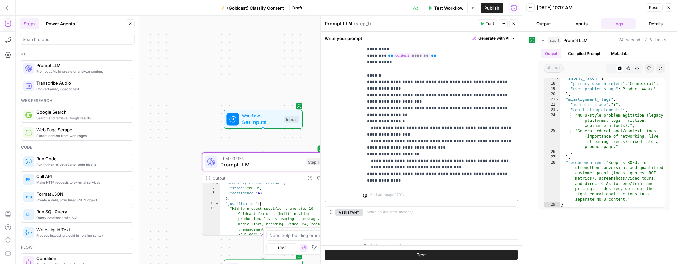
scroll to position [522, 0]
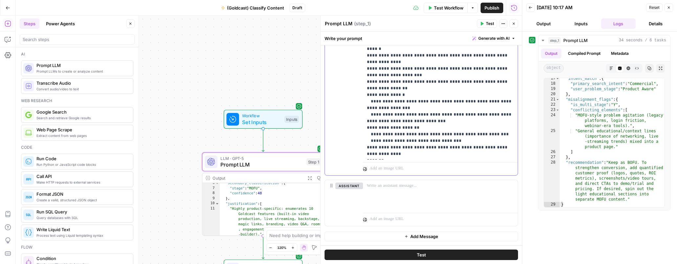
drag, startPoint x: 421, startPoint y: 213, endPoint x: 487, endPoint y: 273, distance: 89.1
click at [487, 264] on html "Growth Plays New Home Browse Insights Opportunities Your Data Recent Grids 1-80…" at bounding box center [338, 132] width 677 height 264
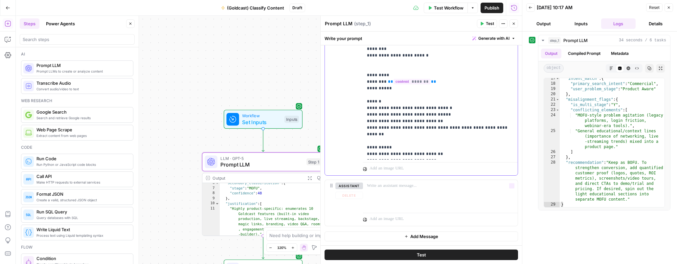
scroll to position [498, 0]
click at [420, 253] on span "Test" at bounding box center [421, 255] width 9 height 7
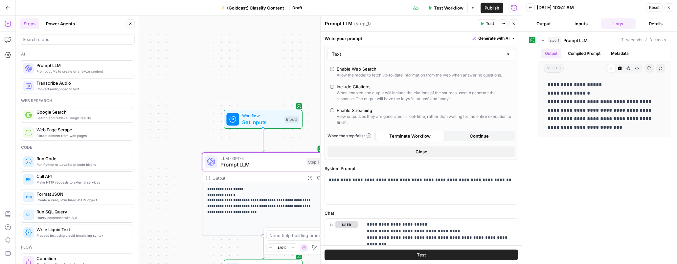
scroll to position [0, 0]
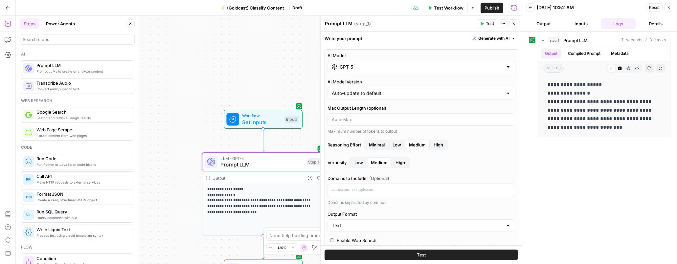
click at [511, 24] on button "Inputs" at bounding box center [581, 23] width 35 height 11
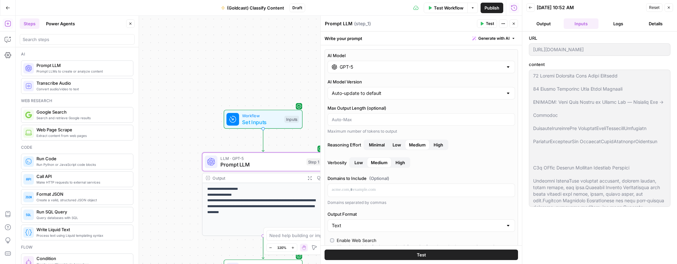
click at [431, 9] on button "Test Workflow" at bounding box center [446, 8] width 44 height 11
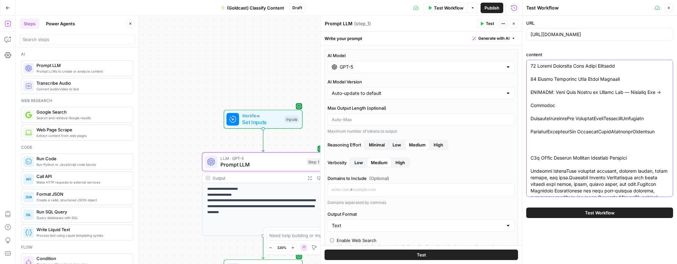
paste textarea "How to Edit a Podcast: A Modern Guide for B2B Marketers How to Edit a Podcast: …"
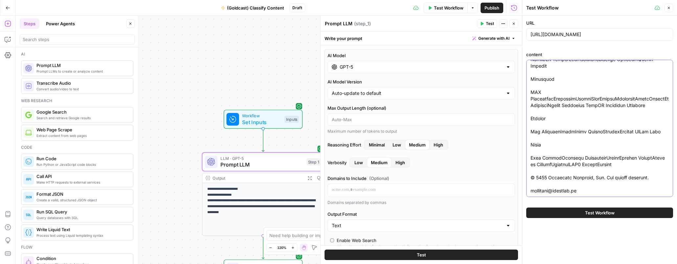
type textarea "How to Edit a Podcast: A Modern Guide for B2B Marketers How to Edit a Podcast: …"
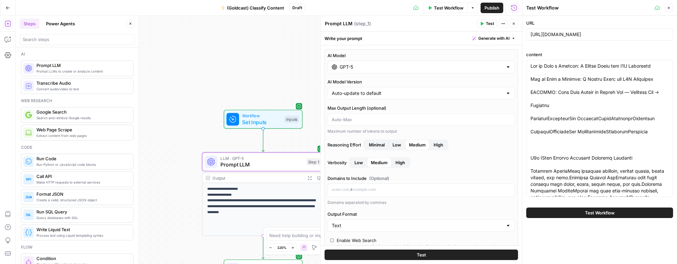
click at [511, 39] on div "https://www.goldcast.io/blog-post/10-things-customers-love-about-goldcast" at bounding box center [599, 34] width 147 height 12
paste input "how-to-edit-a-po"
type input "https://www.goldcast.io/blog-post/how-to-edit-a-podcast"
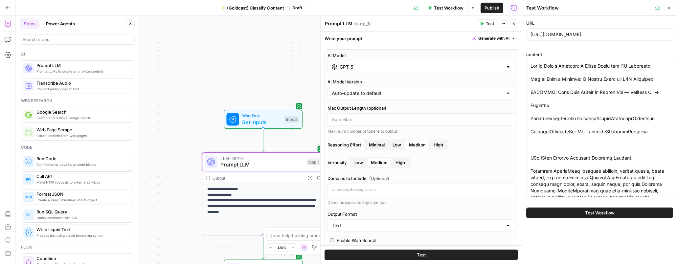
click at [511, 212] on span "Test Workflow" at bounding box center [600, 213] width 30 height 7
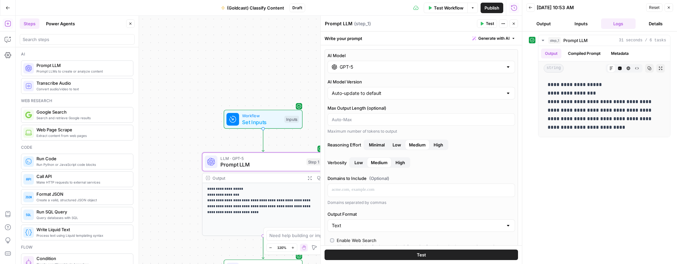
click at [511, 18] on header "Back 09/29/25 at 10:53 AM Reset Close Output Inputs Logs Details" at bounding box center [599, 16] width 155 height 32
click at [511, 23] on button "Inputs" at bounding box center [581, 23] width 35 height 11
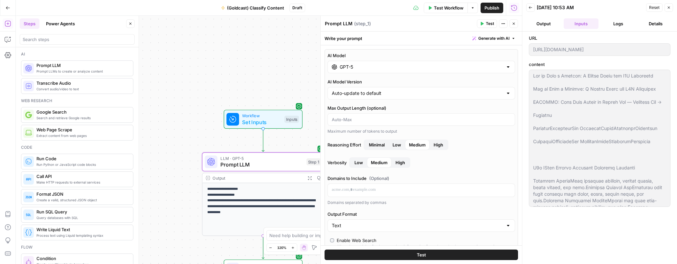
click at [437, 7] on span "Test Workflow" at bounding box center [449, 8] width 30 height 7
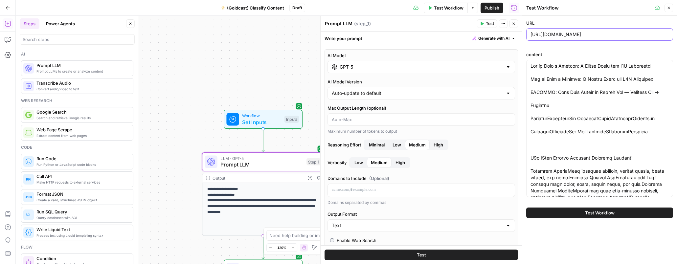
click at [511, 34] on input "https://www.goldcast.io/blog-post/how-to-edit-a-podcast" at bounding box center [599, 34] width 138 height 7
paste input "what-is-lead-scoring"
type input "https://www.goldcast.io/blog-post/what-is-lead-scoring"
drag, startPoint x: 564, startPoint y: 125, endPoint x: 556, endPoint y: 121, distance: 8.8
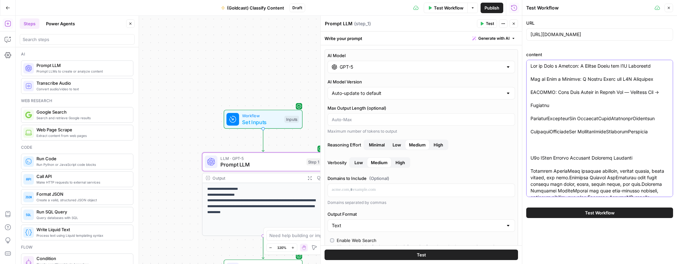
paste textarea "The Marketer’s Guide to Lead Scoring + Events The Marketer’s Guide to Lead Scor…"
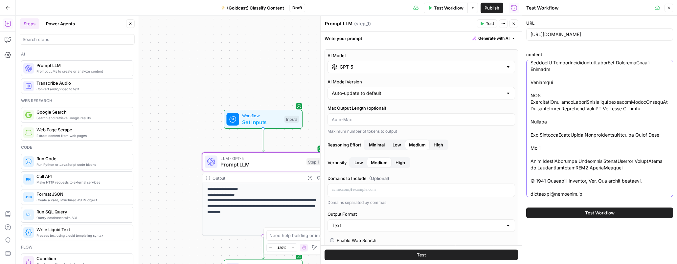
type textarea "The Marketer’s Guide to Lead Scoring + Events The Marketer’s Guide to Lead Scor…"
click at [511, 214] on button "Test Workflow" at bounding box center [599, 213] width 147 height 11
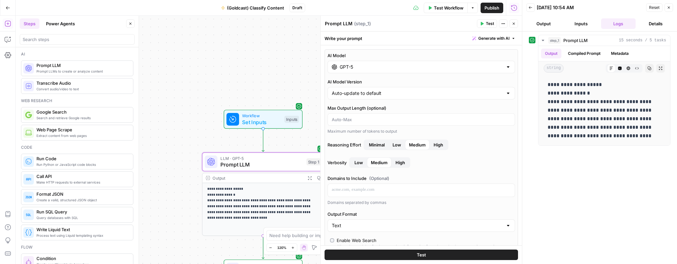
click at [406, 69] on input "GPT-5" at bounding box center [421, 67] width 163 height 7
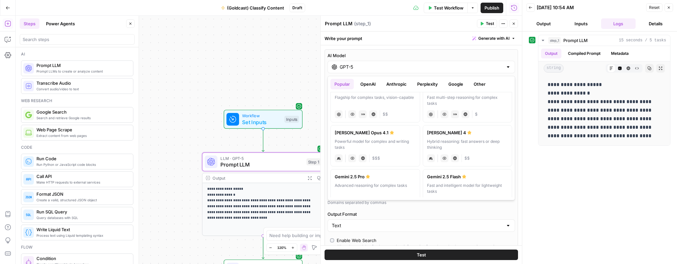
scroll to position [64, 0]
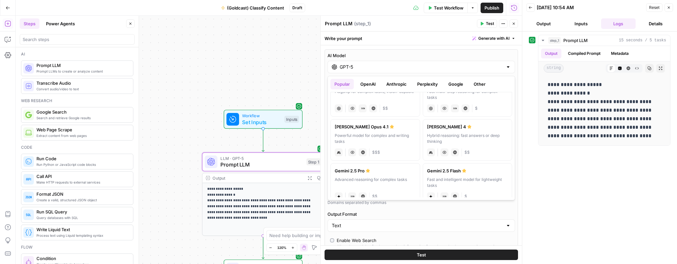
click at [391, 137] on div "Powerful model for complex and writing tasks" at bounding box center [375, 139] width 81 height 12
type input "Claude Opus 4.1"
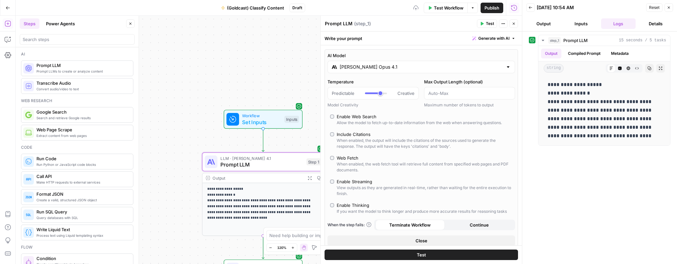
click at [451, 258] on button "Test" at bounding box center [420, 255] width 193 height 11
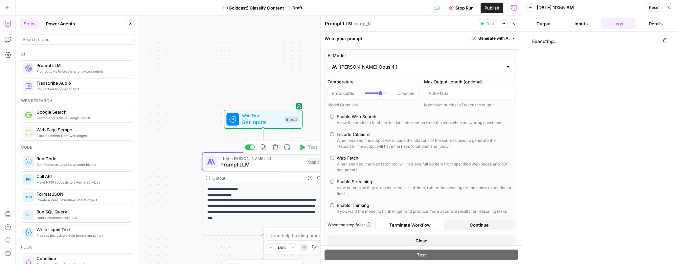
click at [248, 166] on span "Prompt LLM" at bounding box center [261, 165] width 83 height 8
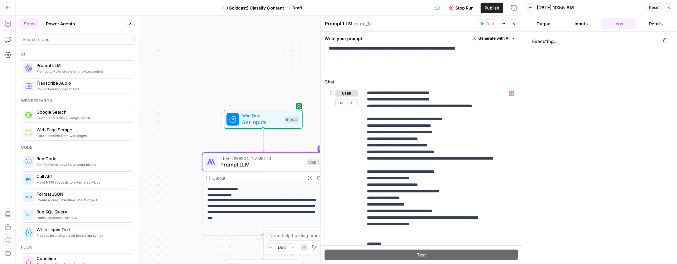
scroll to position [222, 0]
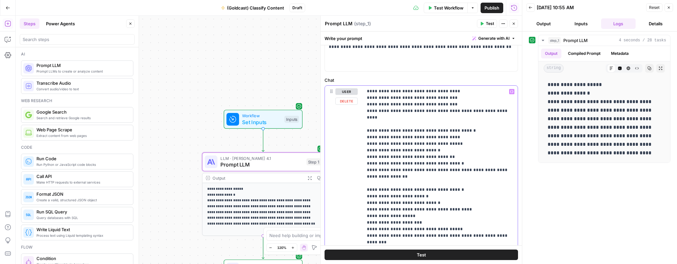
click at [397, 203] on p "**********" at bounding box center [440, 203] width 147 height 296
click at [385, 167] on p "**********" at bounding box center [440, 203] width 147 height 296
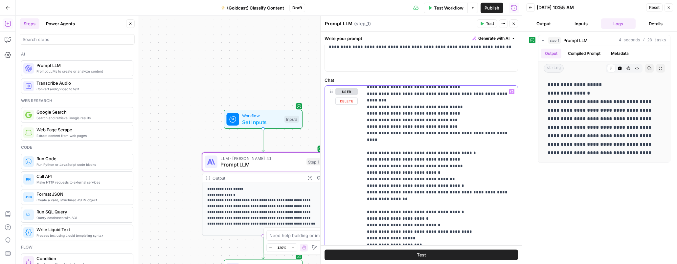
scroll to position [7, 0]
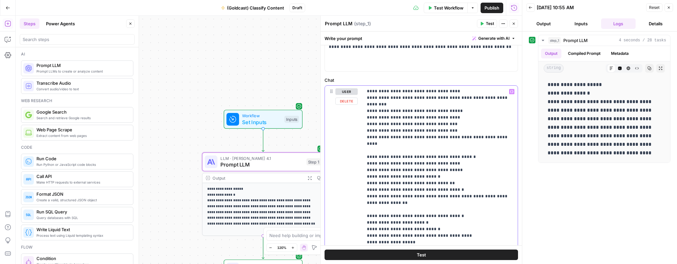
click at [394, 162] on p "**********" at bounding box center [440, 229] width 147 height 296
click at [414, 166] on p "**********" at bounding box center [440, 229] width 147 height 296
drag, startPoint x: 437, startPoint y: 164, endPoint x: 365, endPoint y: 163, distance: 72.3
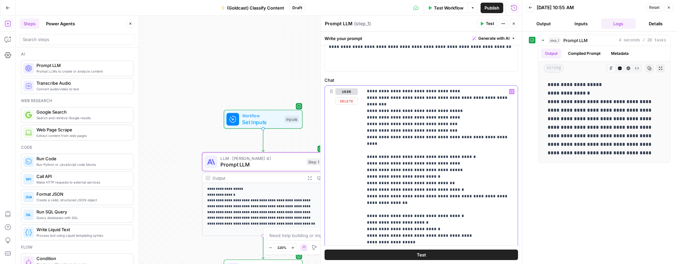
click at [365, 163] on div "**********" at bounding box center [440, 220] width 155 height 268
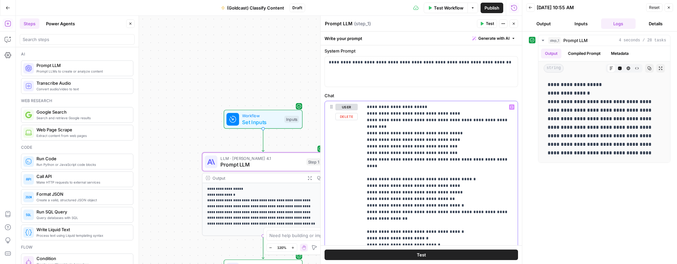
scroll to position [198, 0]
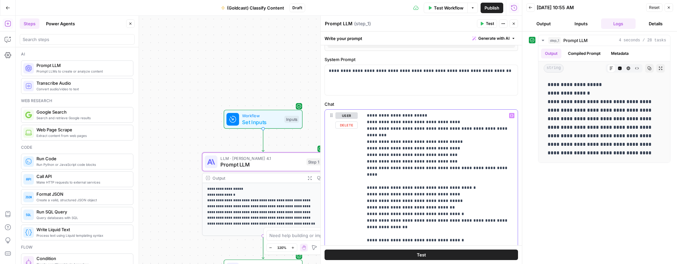
drag, startPoint x: 428, startPoint y: 154, endPoint x: 448, endPoint y: 155, distance: 20.0
click at [428, 154] on p "**********" at bounding box center [440, 256] width 147 height 289
drag, startPoint x: 450, startPoint y: 155, endPoint x: 364, endPoint y: 154, distance: 86.1
click at [364, 154] on div "**********" at bounding box center [440, 244] width 155 height 268
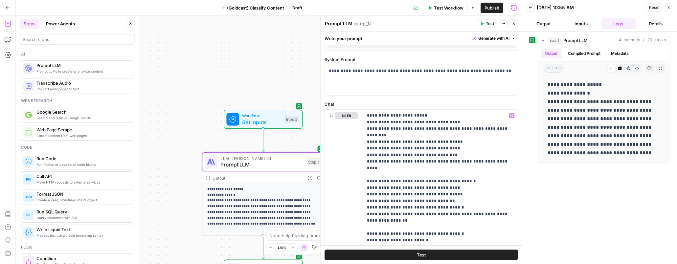
click at [440, 256] on button "Test" at bounding box center [420, 255] width 193 height 11
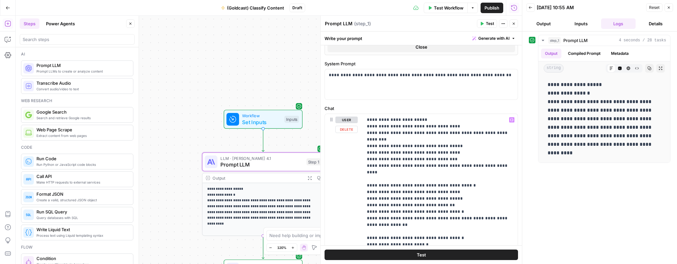
scroll to position [193, 0]
drag, startPoint x: 414, startPoint y: 126, endPoint x: 457, endPoint y: 127, distance: 43.4
click at [457, 127] on p "**********" at bounding box center [440, 258] width 147 height 282
drag, startPoint x: 420, startPoint y: 171, endPoint x: 479, endPoint y: 175, distance: 58.9
click at [479, 175] on p "**********" at bounding box center [440, 258] width 147 height 282
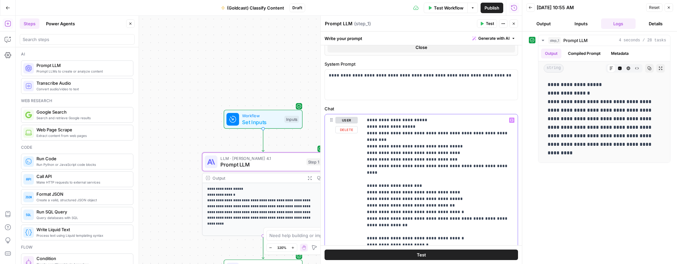
scroll to position [20, 0]
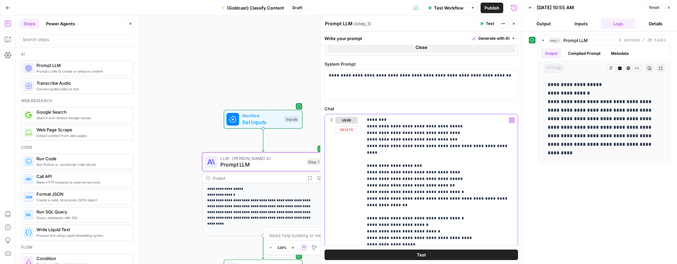
drag, startPoint x: 419, startPoint y: 203, endPoint x: 480, endPoint y: 204, distance: 60.4
click at [480, 204] on p "**********" at bounding box center [440, 238] width 147 height 282
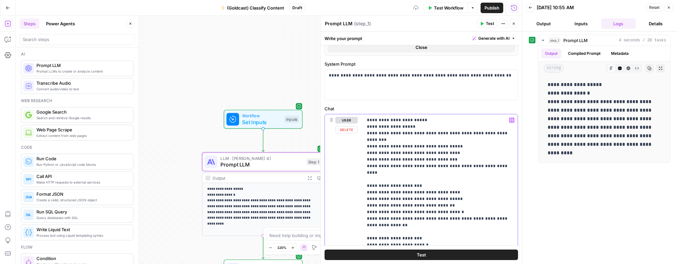
scroll to position [192, 0]
click at [407, 140] on p "**********" at bounding box center [440, 259] width 147 height 282
click at [441, 256] on button "Test" at bounding box center [420, 255] width 193 height 11
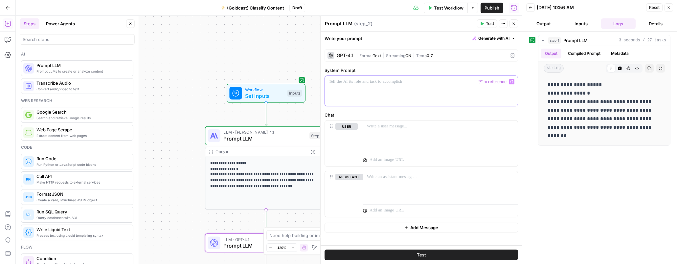
click at [371, 92] on div at bounding box center [421, 91] width 193 height 30
click at [436, 86] on p "**********" at bounding box center [421, 84] width 185 height 13
click at [419, 84] on p "**********" at bounding box center [421, 84] width 185 height 13
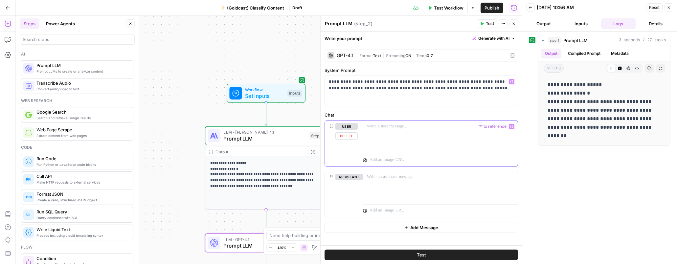
click at [408, 127] on p at bounding box center [440, 126] width 147 height 7
drag, startPoint x: 466, startPoint y: 81, endPoint x: 451, endPoint y: 95, distance: 20.2
click at [451, 95] on div "**********" at bounding box center [421, 91] width 193 height 30
click at [425, 133] on div "**********" at bounding box center [440, 136] width 155 height 30
drag, startPoint x: 447, startPoint y: 127, endPoint x: 471, endPoint y: 126, distance: 24.0
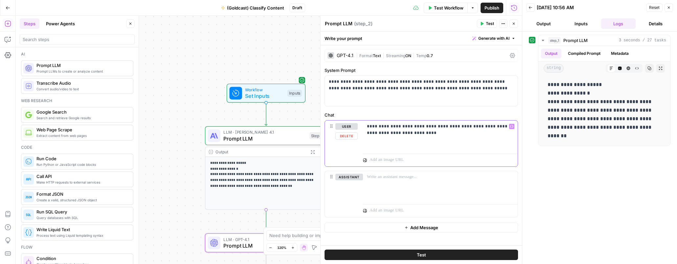
click at [471, 126] on p "**********" at bounding box center [440, 129] width 147 height 13
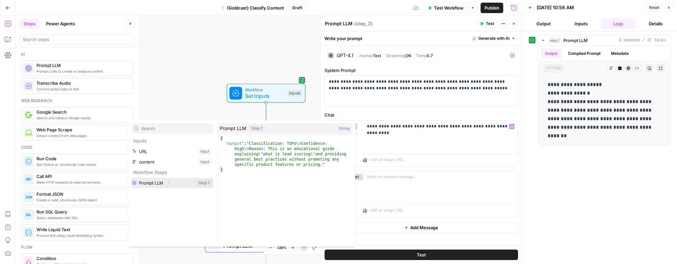
click at [167, 182] on button "Expand" at bounding box center [169, 183] width 9 height 9
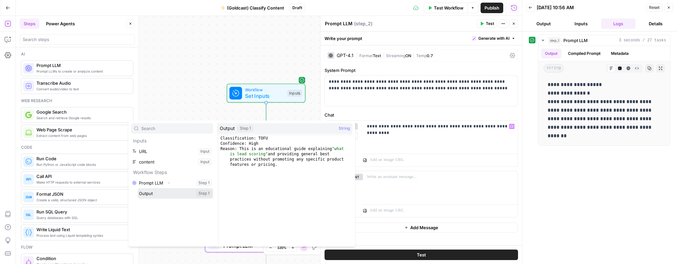
click at [161, 193] on button "Select variable Output" at bounding box center [176, 193] width 76 height 11
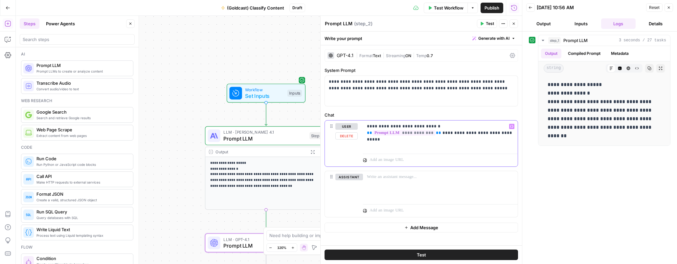
click at [390, 144] on div "**********" at bounding box center [440, 136] width 155 height 30
click at [350, 58] on div "GPT-4.1" at bounding box center [340, 55] width 26 height 7
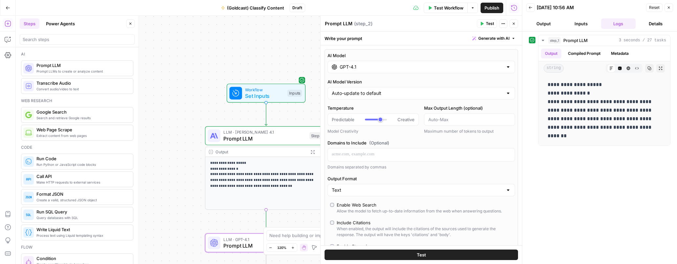
drag, startPoint x: 372, startPoint y: 66, endPoint x: 369, endPoint y: 71, distance: 5.3
click at [372, 66] on input "GPT-4.1" at bounding box center [421, 67] width 163 height 7
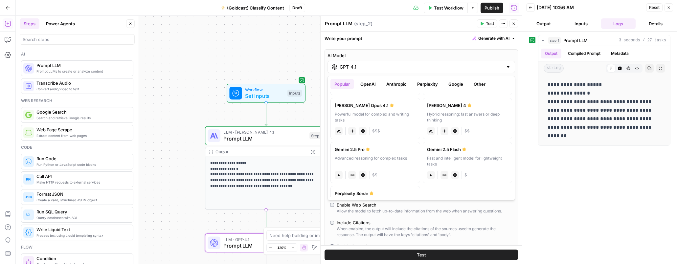
scroll to position [71, 0]
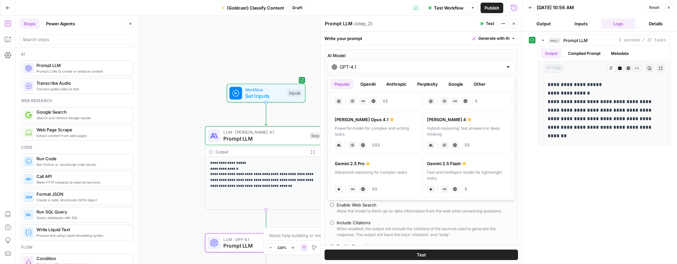
click at [480, 167] on label "Gemini 2.5 Flash Fast and intelligent model for lightweight tasks gemini JSON M…" at bounding box center [468, 176] width 90 height 41
type input "Gemini 2.5 Flash"
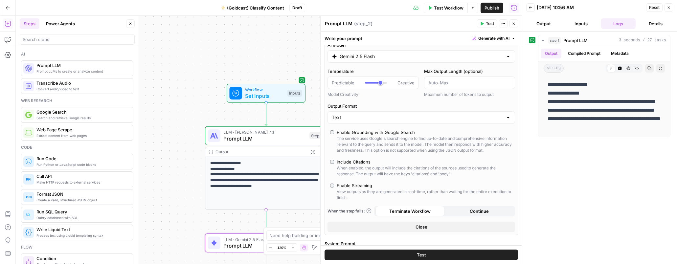
scroll to position [0, 0]
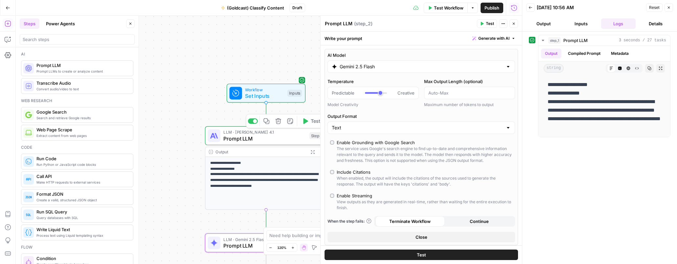
click at [239, 143] on div "LLM · Claude Opus 4.1 Prompt LLM Step 1 Copy step Delete step Add Note Test" at bounding box center [266, 135] width 122 height 19
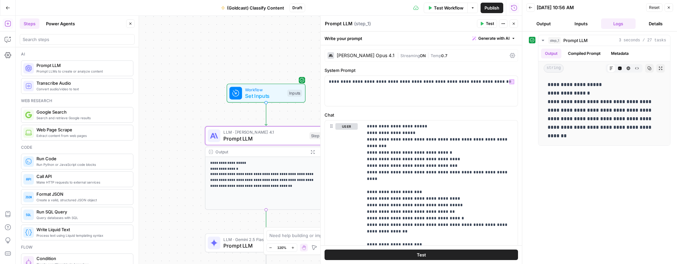
click at [400, 54] on span "Streaming" at bounding box center [409, 55] width 19 height 5
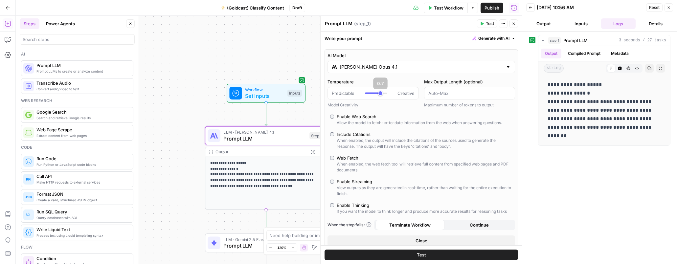
click at [378, 73] on div "Claude Opus 4.1" at bounding box center [421, 67] width 188 height 12
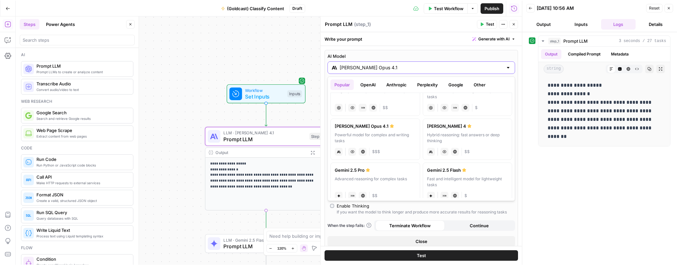
scroll to position [112, 0]
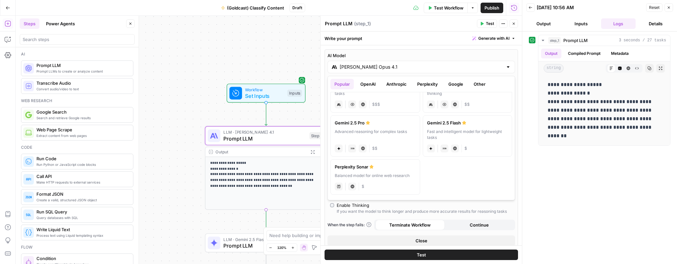
click at [368, 139] on div "Advanced reasoning for complex tasks" at bounding box center [375, 135] width 81 height 12
type input "Gemini 2.5 Pro"
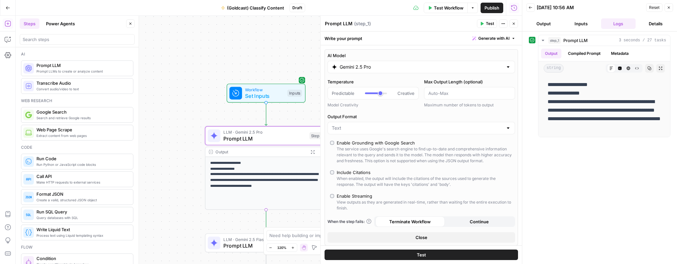
click at [446, 9] on span "Test Workflow" at bounding box center [449, 8] width 30 height 7
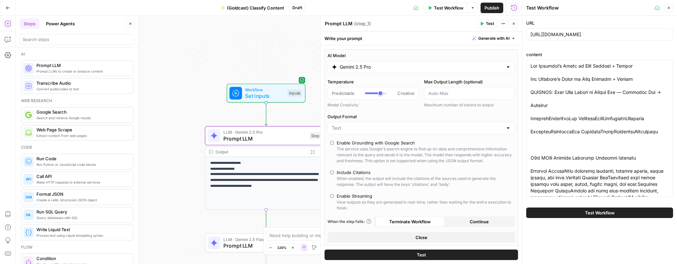
click at [511, 216] on button "Test Workflow" at bounding box center [599, 213] width 147 height 11
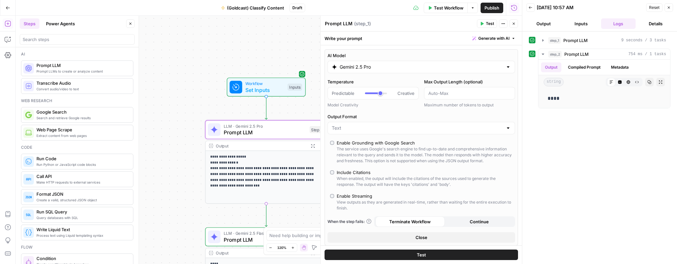
click at [488, 7] on span "Publish" at bounding box center [491, 8] width 15 height 7
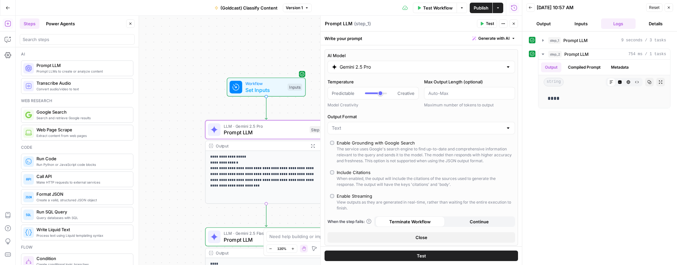
click at [5, 5] on button "Go Back" at bounding box center [8, 8] width 12 height 12
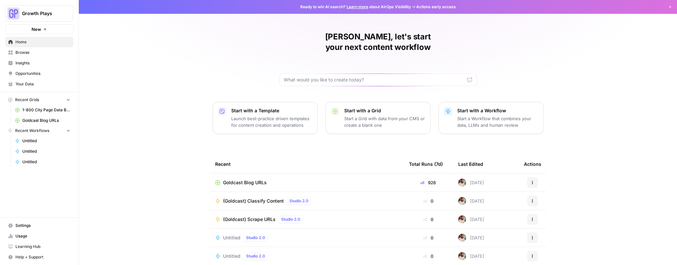
click at [488, 115] on p "Start a Workflow that combines your data, LLMs and human review" at bounding box center [497, 121] width 81 height 13
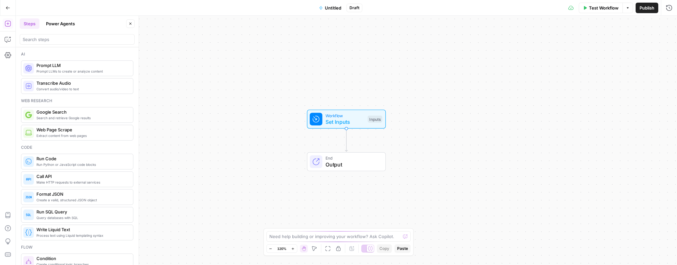
click at [332, 8] on span "Untitled" at bounding box center [333, 8] width 16 height 7
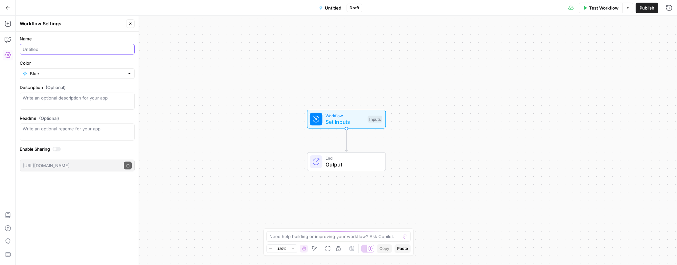
click at [40, 46] on input "Name" at bounding box center [77, 49] width 109 height 7
paste input "Depth & Value Assessment"
type input "(Goldcast) Content Depth & Value Assessment"
click at [42, 75] on input "Color" at bounding box center [77, 73] width 95 height 7
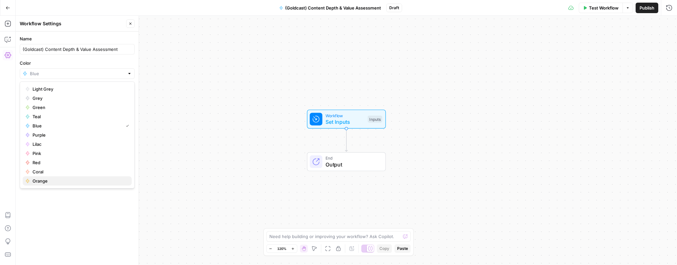
click at [54, 180] on span "Orange" at bounding box center [80, 181] width 94 height 7
type input "Orange"
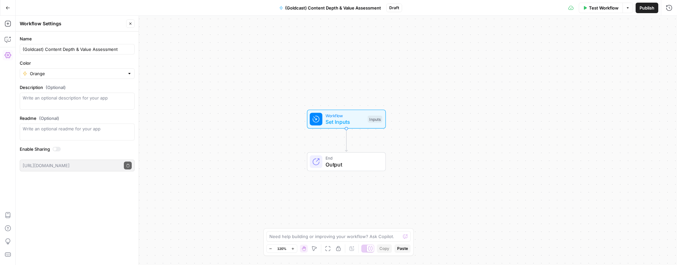
click at [250, 132] on div "Workflow Set Inputs Inputs End Output" at bounding box center [346, 140] width 661 height 249
click at [333, 121] on span "Set Inputs" at bounding box center [344, 122] width 39 height 8
click at [322, 118] on div "Workflow Set Inputs Inputs Test Step" at bounding box center [345, 118] width 73 height 13
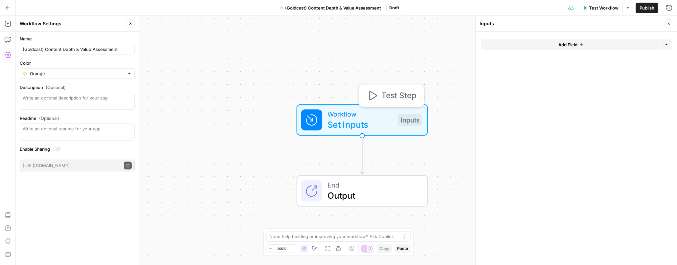
click at [511, 44] on button "Add Field" at bounding box center [571, 44] width 180 height 11
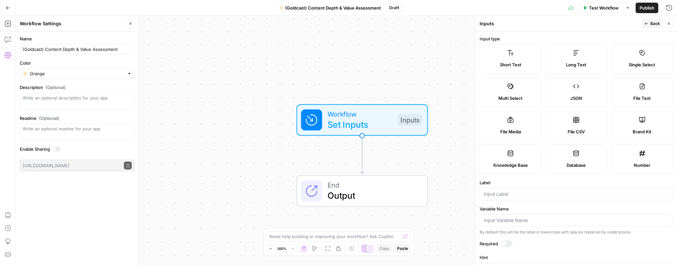
click at [491, 55] on label "Short Text" at bounding box center [511, 59] width 62 height 30
click at [509, 189] on div at bounding box center [576, 194] width 193 height 12
type input "URL"
click at [504, 243] on div at bounding box center [503, 243] width 5 height 5
click at [511, 22] on span "Back" at bounding box center [655, 24] width 10 height 6
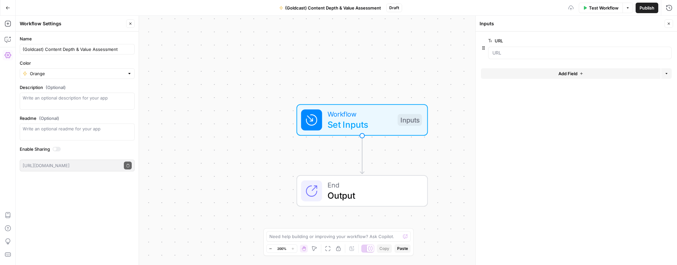
click at [511, 72] on button "Add Field" at bounding box center [571, 73] width 180 height 11
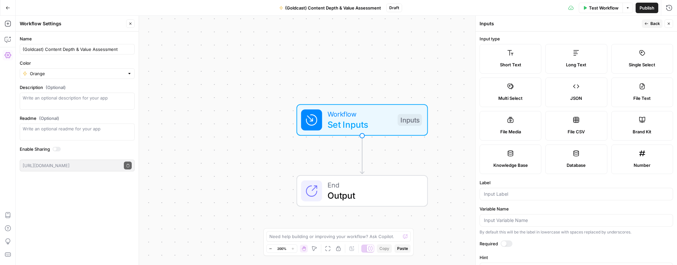
click at [511, 55] on icon at bounding box center [576, 53] width 7 height 7
click at [490, 195] on input "Label" at bounding box center [576, 194] width 185 height 7
type input "Content"
drag, startPoint x: 640, startPoint y: 21, endPoint x: 643, endPoint y: 22, distance: 3.4
click at [511, 21] on div "Inputs Back Close" at bounding box center [576, 23] width 193 height 9
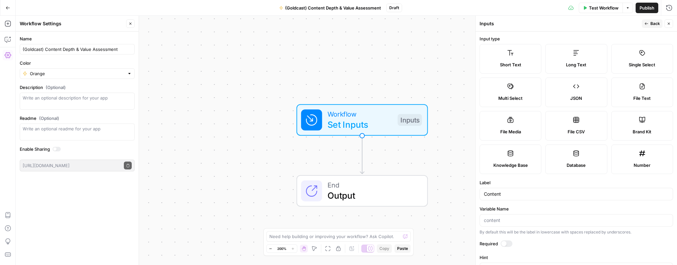
drag, startPoint x: 505, startPoint y: 241, endPoint x: 533, endPoint y: 192, distance: 56.3
click at [505, 241] on div at bounding box center [507, 243] width 12 height 7
click at [511, 26] on button "Back" at bounding box center [652, 23] width 21 height 9
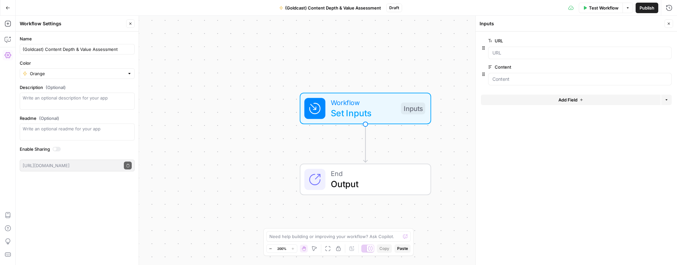
click at [129, 25] on icon "button" at bounding box center [130, 24] width 4 height 4
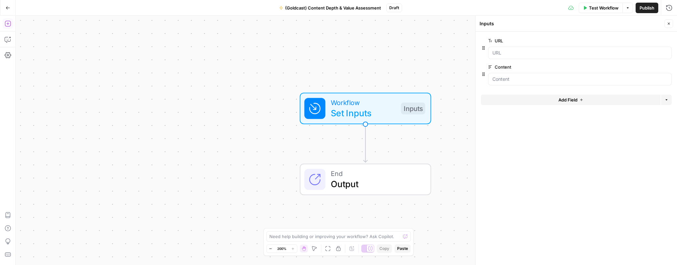
click at [5, 23] on icon "button" at bounding box center [8, 23] width 7 height 7
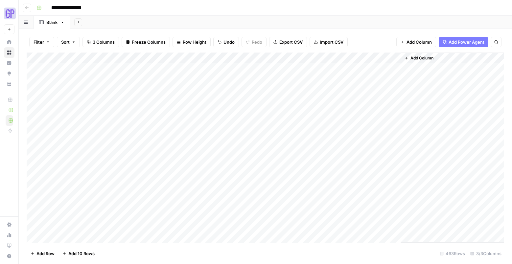
click at [359, 68] on div "Add Column" at bounding box center [265, 148] width 477 height 190
click at [329, 67] on div "Add Column" at bounding box center [265, 148] width 477 height 190
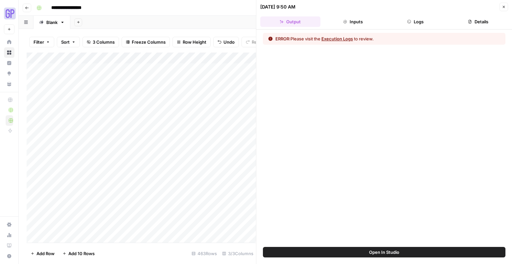
click at [331, 39] on button "Execution Logs" at bounding box center [337, 38] width 32 height 7
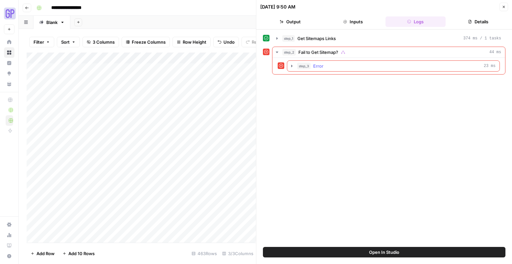
click at [294, 66] on button "step_3 Error 23 ms" at bounding box center [393, 66] width 212 height 11
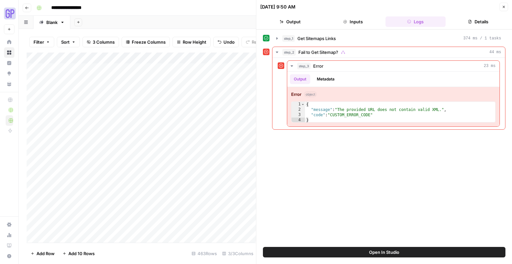
click at [503, 7] on icon "button" at bounding box center [503, 7] width 2 height 2
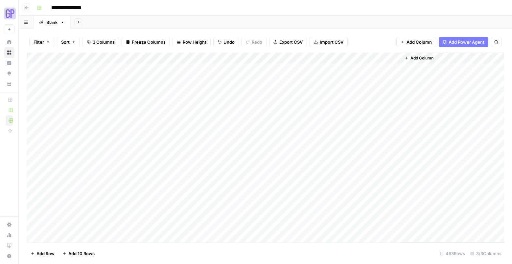
click at [388, 56] on div "Add Column" at bounding box center [265, 148] width 477 height 190
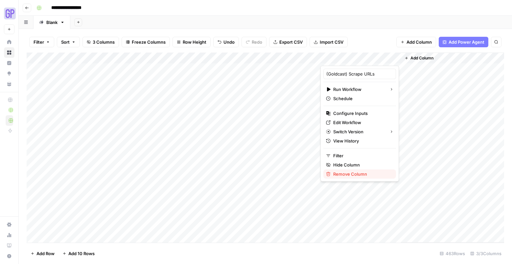
click at [363, 173] on span "Remove Column" at bounding box center [361, 174] width 57 height 7
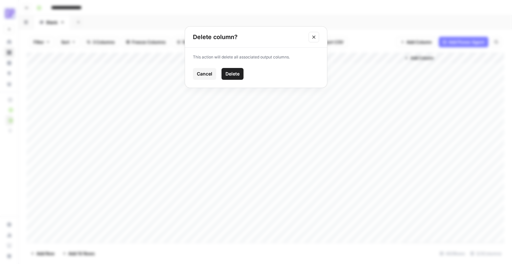
click at [228, 71] on span "Delete" at bounding box center [232, 74] width 14 height 7
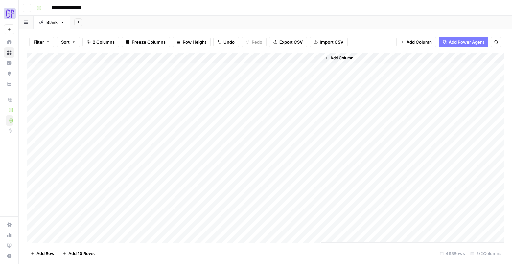
click at [412, 40] on span "Add Column" at bounding box center [418, 42] width 25 height 7
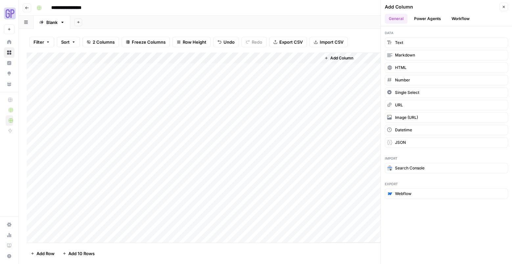
click at [451, 19] on button "Workflow" at bounding box center [460, 19] width 26 height 10
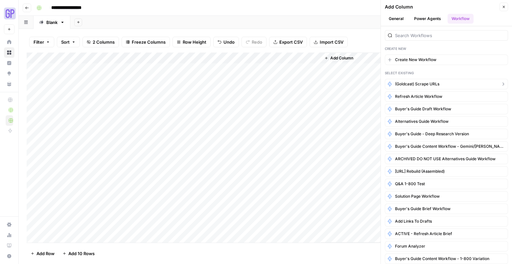
click at [430, 82] on span "(Goldcast) Scrape URLs" at bounding box center [417, 84] width 44 height 6
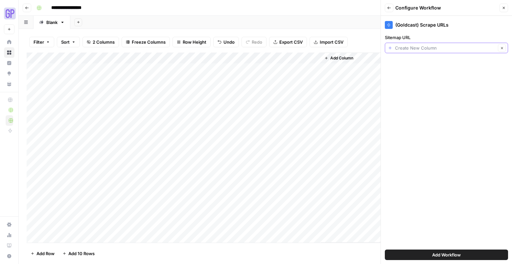
click at [412, 47] on input "Sitemap URL" at bounding box center [445, 48] width 101 height 7
click at [414, 97] on span "Page Content" at bounding box center [444, 94] width 109 height 7
type input "Page Content"
click at [389, 6] on icon "button" at bounding box center [389, 8] width 4 height 4
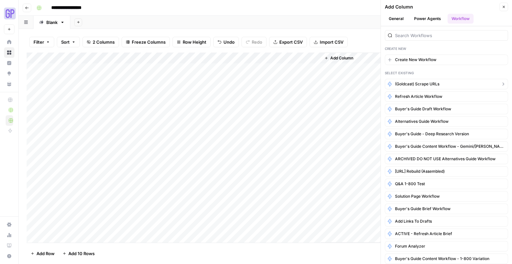
click at [447, 85] on button "(Goldcast) Scrape URLs" at bounding box center [446, 84] width 123 height 11
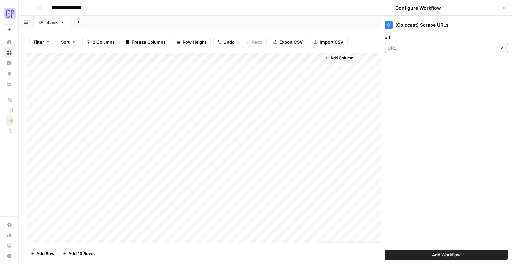
click at [412, 47] on input "url" at bounding box center [442, 48] width 108 height 7
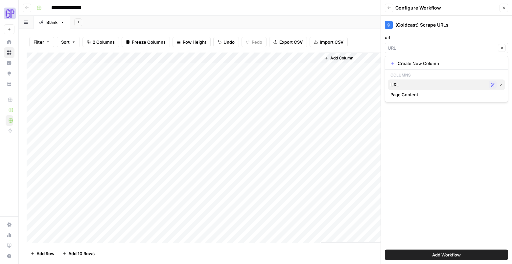
click at [411, 83] on span "URL" at bounding box center [438, 84] width 96 height 7
type input "URL"
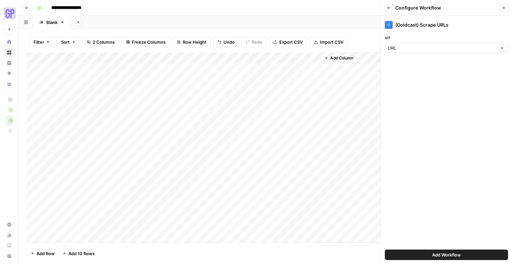
click at [435, 257] on span "Add Workflow" at bounding box center [446, 255] width 29 height 7
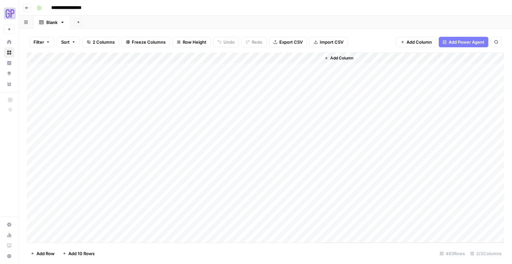
click at [415, 42] on span "Add Column" at bounding box center [418, 42] width 25 height 7
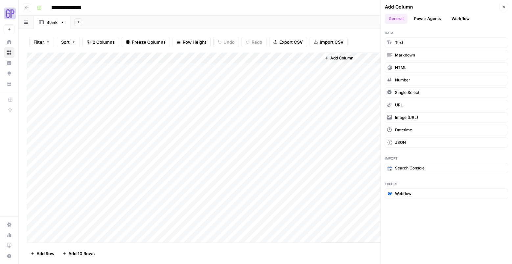
click at [461, 20] on button "Workflow" at bounding box center [460, 19] width 26 height 10
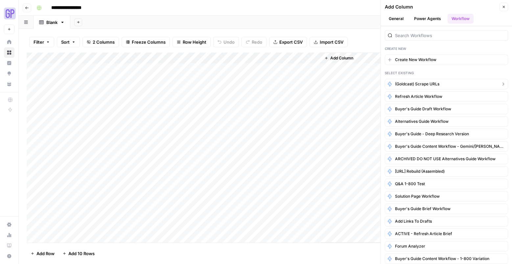
click at [417, 81] on span "(Goldcast) Scrape URLs" at bounding box center [417, 84] width 44 height 6
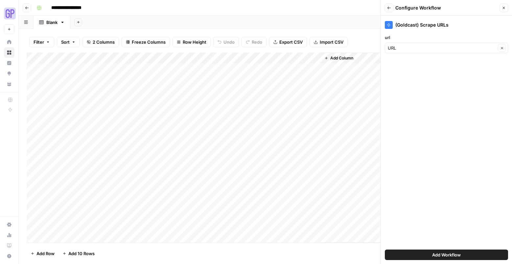
click at [467, 257] on button "Add Workflow" at bounding box center [446, 255] width 123 height 11
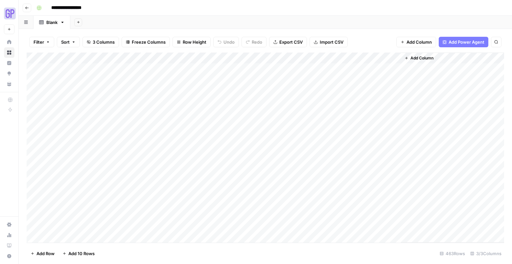
click at [326, 68] on div "Add Column" at bounding box center [265, 148] width 477 height 190
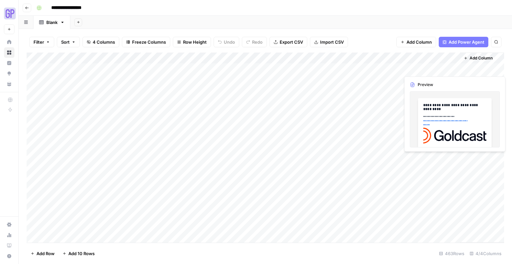
click at [422, 68] on div "Add Column" at bounding box center [265, 148] width 477 height 190
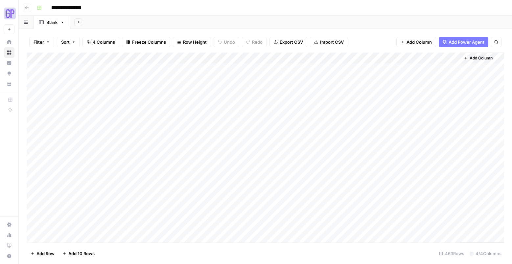
click at [284, 58] on div "Add Column" at bounding box center [265, 148] width 477 height 190
click at [226, 122] on span "Remove Column" at bounding box center [241, 122] width 57 height 7
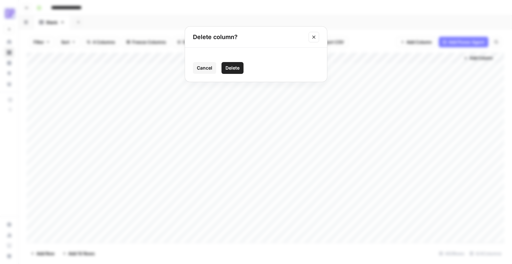
click at [235, 66] on span "Delete" at bounding box center [232, 68] width 14 height 7
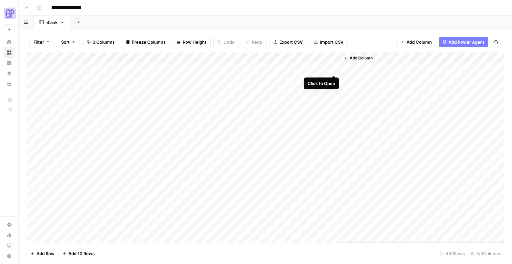
click at [332, 69] on div "Add Column" at bounding box center [265, 148] width 477 height 190
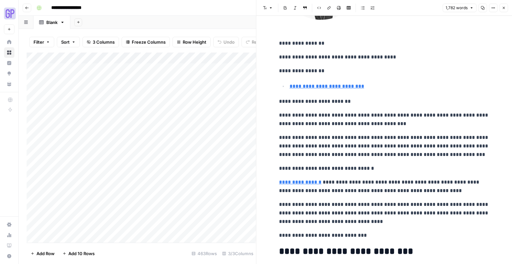
scroll to position [1675, 0]
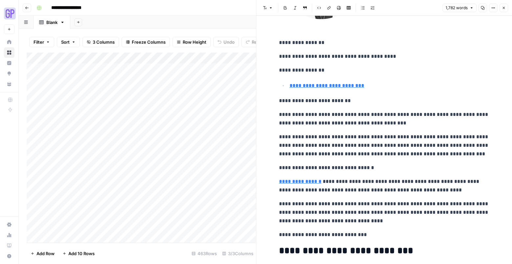
click at [504, 10] on icon "button" at bounding box center [504, 8] width 4 height 4
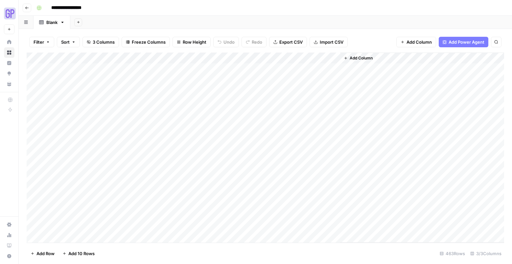
click at [274, 58] on div "Add Column" at bounding box center [265, 148] width 477 height 190
click at [267, 67] on div "Add Column" at bounding box center [265, 148] width 477 height 190
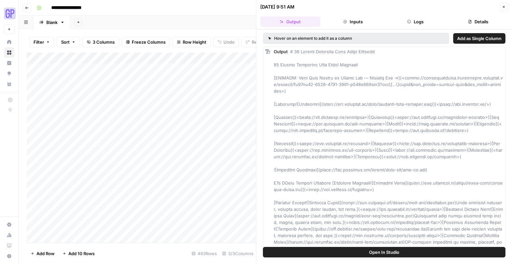
click at [483, 21] on button "Details" at bounding box center [478, 21] width 60 height 11
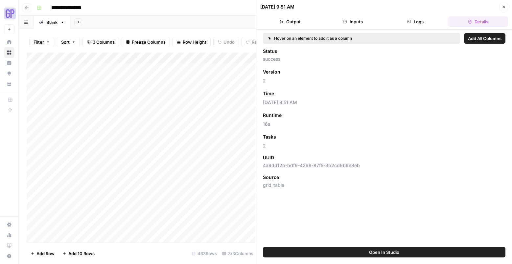
click at [503, 7] on icon "button" at bounding box center [503, 7] width 2 height 2
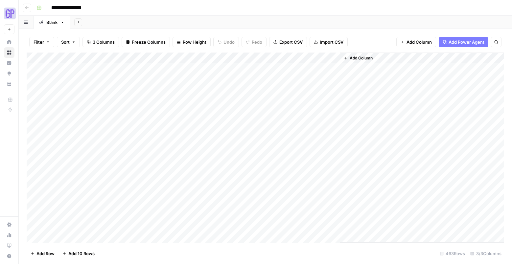
click at [276, 57] on div "Add Column" at bounding box center [265, 148] width 477 height 190
click at [295, 95] on span "Remaining Rows" at bounding box center [298, 96] width 41 height 7
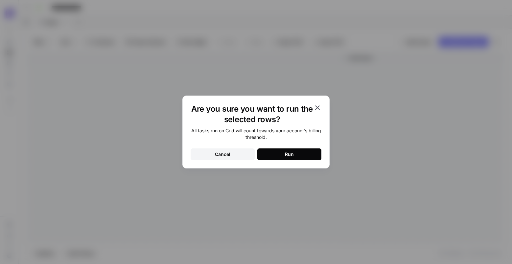
click at [289, 161] on div "Are you sure you want to run the selected rows? All tasks run on Grid will coun…" at bounding box center [255, 132] width 147 height 73
click at [283, 154] on button "Run" at bounding box center [289, 154] width 64 height 12
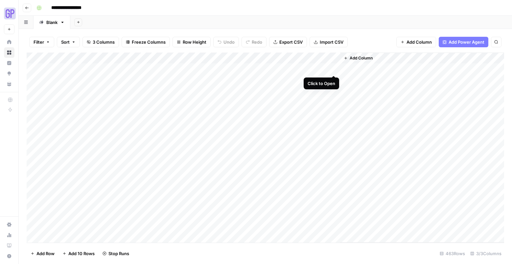
click at [331, 68] on div "Add Column" at bounding box center [265, 148] width 477 height 190
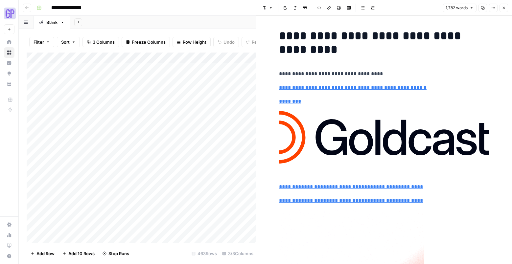
click at [480, 7] on button "Copy" at bounding box center [482, 8] width 9 height 9
click at [506, 9] on button "Close" at bounding box center [503, 8] width 9 height 9
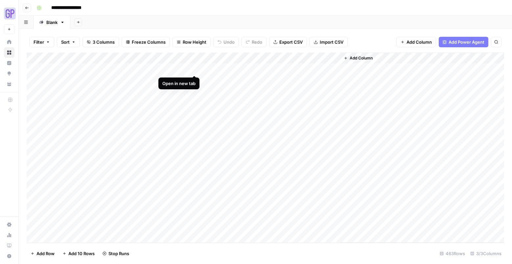
click at [194, 68] on div "Add Column" at bounding box center [265, 148] width 477 height 190
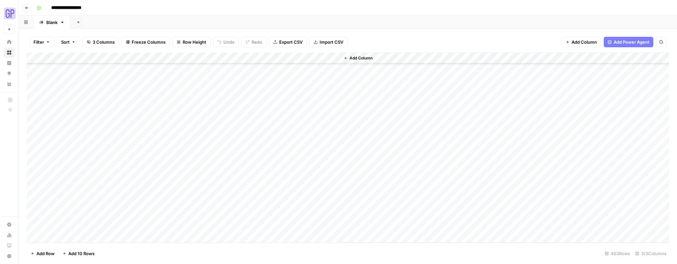
scroll to position [2167, 0]
click at [193, 157] on div "Add Column" at bounding box center [348, 148] width 642 height 190
click at [333, 158] on div "Add Column" at bounding box center [348, 148] width 642 height 190
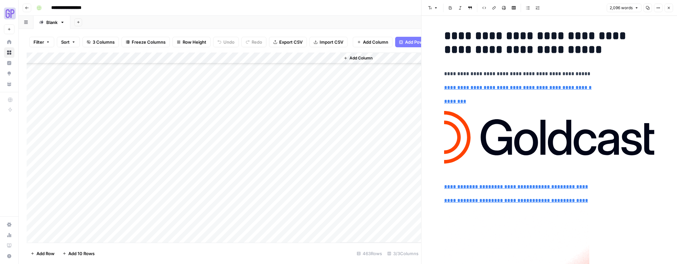
click at [646, 8] on icon "button" at bounding box center [648, 8] width 4 height 4
click at [193, 183] on div "Add Column" at bounding box center [224, 148] width 394 height 190
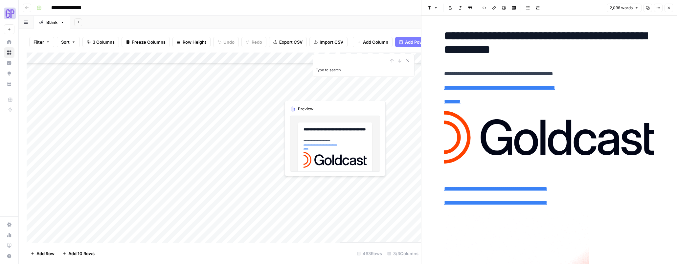
click at [315, 183] on div "Add Column" at bounding box center [224, 148] width 394 height 190
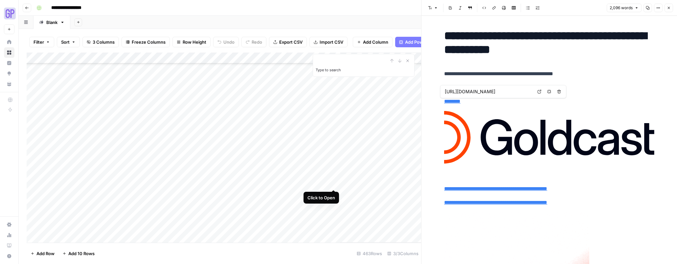
click at [332, 182] on div "Add Column" at bounding box center [224, 148] width 394 height 190
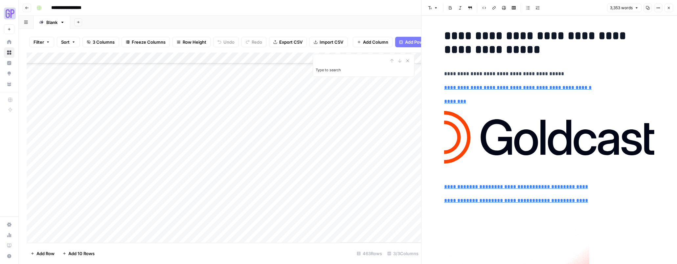
click at [648, 9] on icon "button" at bounding box center [648, 8] width 4 height 4
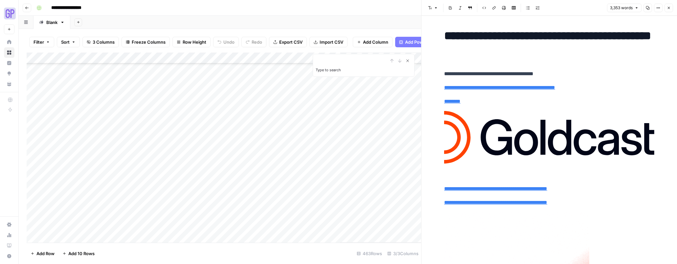
click at [408, 60] on icon "Close Search" at bounding box center [408, 61] width 2 height 2
click at [333, 58] on div "Add Column" at bounding box center [224, 148] width 394 height 190
click at [303, 71] on input "Output" at bounding box center [319, 74] width 67 height 7
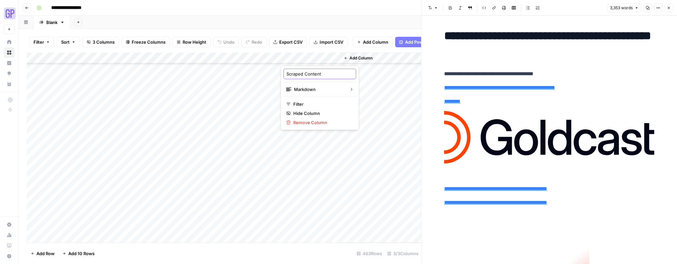
type input "Scraped Content"
click at [371, 57] on span "Add Column" at bounding box center [360, 58] width 23 height 6
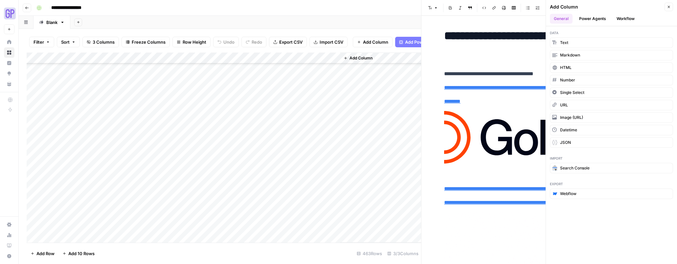
click at [627, 16] on button "Workflow" at bounding box center [626, 19] width 26 height 10
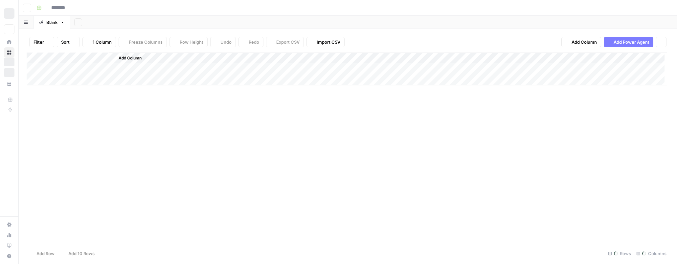
type input "**********"
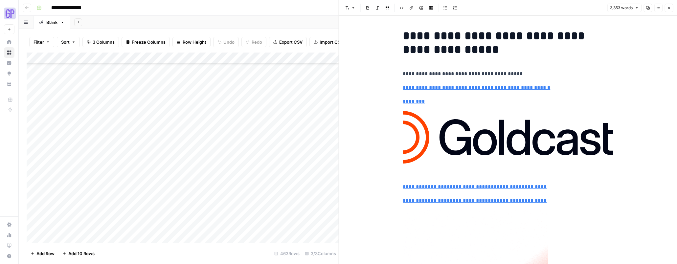
click at [668, 8] on icon "button" at bounding box center [669, 8] width 4 height 4
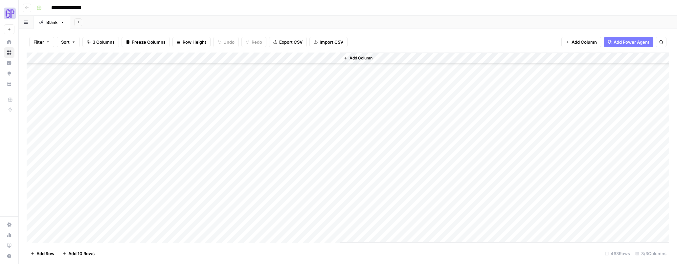
click at [357, 58] on span "Add Column" at bounding box center [360, 58] width 23 height 6
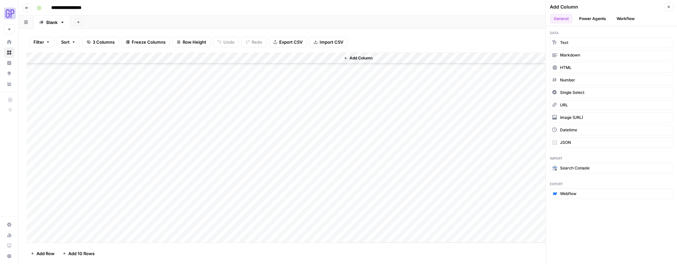
drag, startPoint x: 628, startPoint y: 21, endPoint x: 624, endPoint y: 21, distance: 4.0
click at [628, 21] on button "Workflow" at bounding box center [626, 19] width 26 height 10
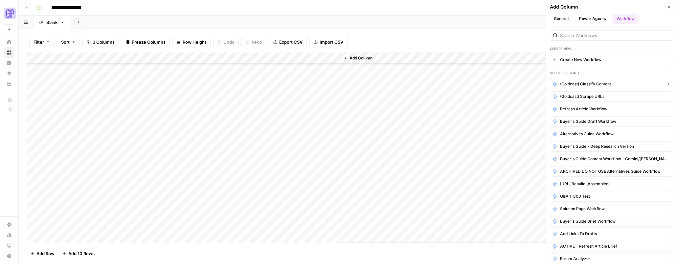
click at [604, 85] on span "(Goldcast) Classify Content" at bounding box center [585, 84] width 51 height 6
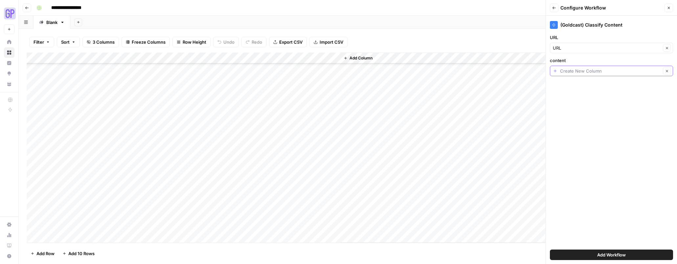
click at [576, 71] on input "content" at bounding box center [610, 71] width 101 height 7
click at [571, 106] on span "Scraped Content" at bounding box center [605, 107] width 101 height 7
type input "Scraped Content"
click at [612, 255] on span "Add Workflow" at bounding box center [611, 255] width 29 height 7
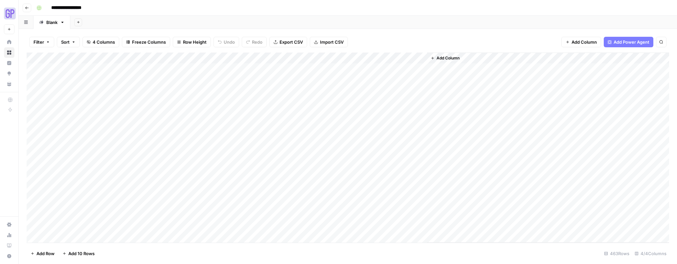
click at [420, 57] on div "Add Column" at bounding box center [348, 148] width 642 height 190
click at [445, 73] on span "All Rows" at bounding box center [444, 73] width 41 height 7
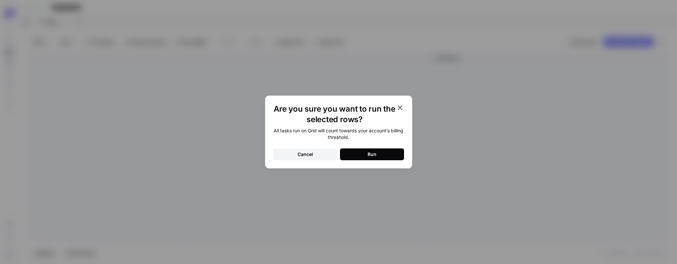
drag, startPoint x: 399, startPoint y: 109, endPoint x: 395, endPoint y: 109, distance: 4.0
click at [398, 109] on icon "button" at bounding box center [400, 107] width 5 height 5
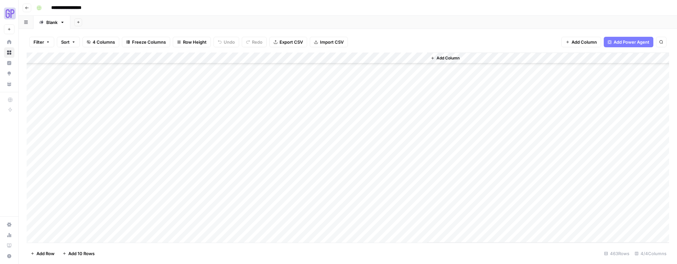
scroll to position [1611, 0]
click at [422, 57] on div "Add Column" at bounding box center [348, 148] width 642 height 190
click at [438, 73] on span "All Rows" at bounding box center [444, 73] width 41 height 7
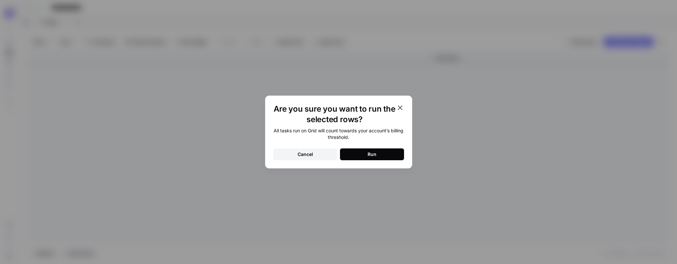
drag, startPoint x: 385, startPoint y: 154, endPoint x: 388, endPoint y: 148, distance: 6.6
click at [385, 154] on button "Run" at bounding box center [372, 154] width 64 height 12
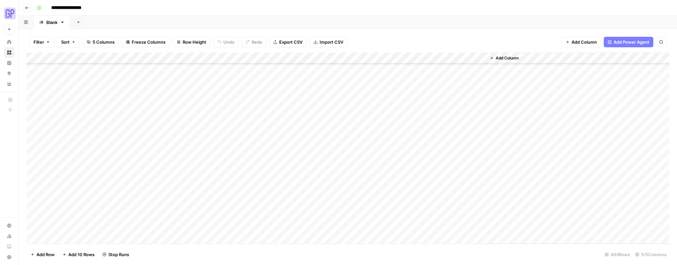
scroll to position [187, 0]
click at [195, 117] on div "Add Column" at bounding box center [348, 148] width 642 height 191
click at [193, 136] on div "Add Column" at bounding box center [348, 148] width 642 height 191
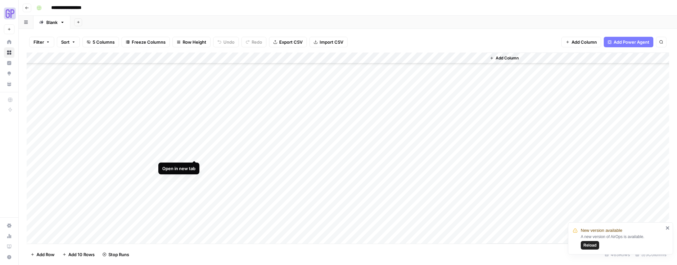
click at [193, 153] on div "Add Column" at bounding box center [348, 148] width 642 height 191
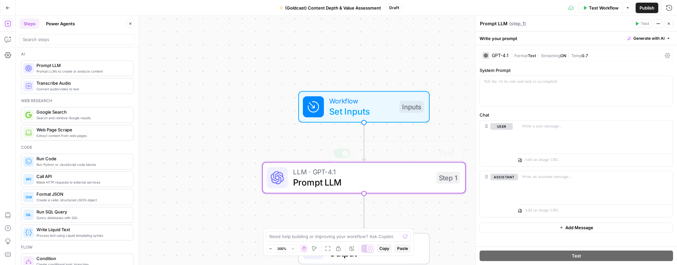
click at [346, 112] on span "Set Inputs" at bounding box center [361, 111] width 65 height 13
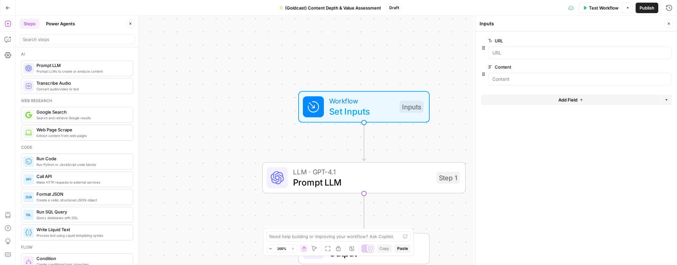
click at [668, 67] on icon "button" at bounding box center [668, 67] width 4 height 4
click at [73, 40] on input "search" at bounding box center [77, 39] width 109 height 7
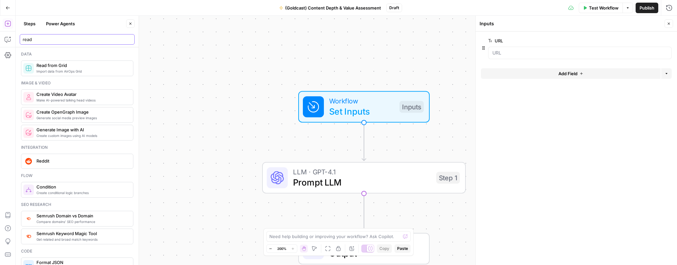
type input "read"
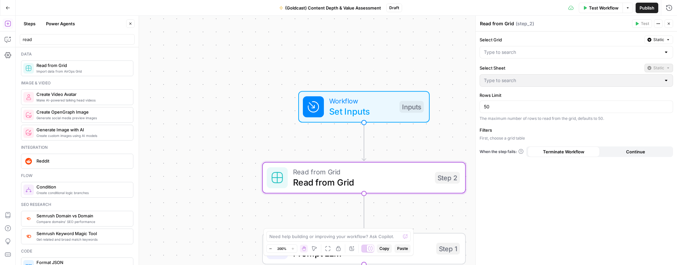
click at [527, 56] on div at bounding box center [576, 52] width 193 height 12
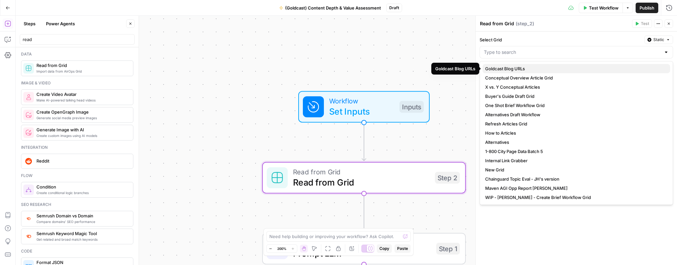
click at [526, 69] on span "Goldcast Blog URLs" at bounding box center [575, 68] width 180 height 7
type input "Goldcast Blog URLs"
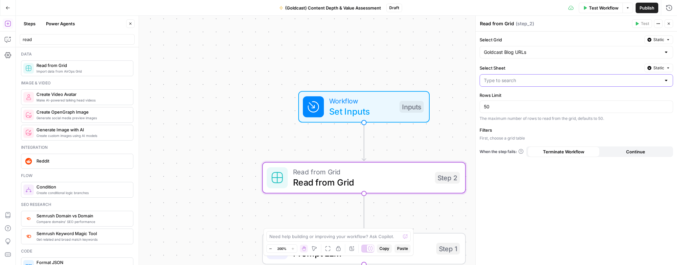
click at [539, 80] on input "Select Sheet" at bounding box center [572, 80] width 177 height 7
click at [527, 97] on span "Blank" at bounding box center [575, 97] width 180 height 7
type input "Blank"
click at [580, 139] on span "Add Filter" at bounding box center [579, 140] width 18 height 6
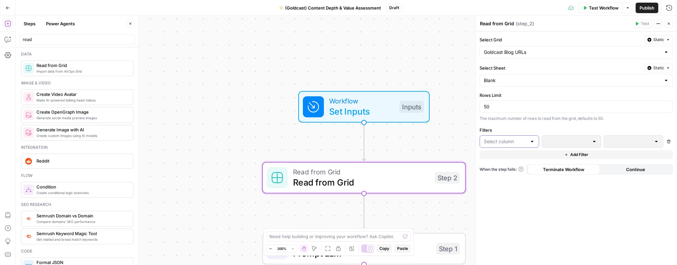
click at [509, 142] on input "text" at bounding box center [505, 141] width 43 height 7
drag, startPoint x: 502, startPoint y: 153, endPoint x: 516, endPoint y: 152, distance: 13.8
click at [502, 158] on span "URL" at bounding box center [511, 158] width 38 height 7
click at [621, 141] on p at bounding box center [628, 141] width 40 height 7
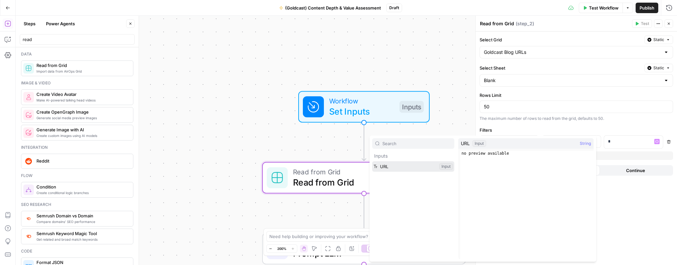
click at [413, 171] on button "Select variable URL" at bounding box center [413, 166] width 82 height 11
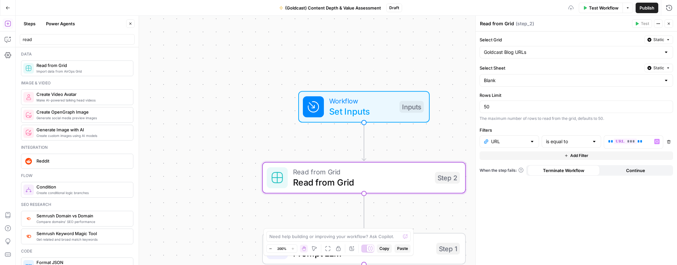
click at [600, 216] on div "Select Grid Static Goldcast Blog URLs Select Sheet Static Blank Rows Limit 50 T…" at bounding box center [576, 149] width 201 height 234
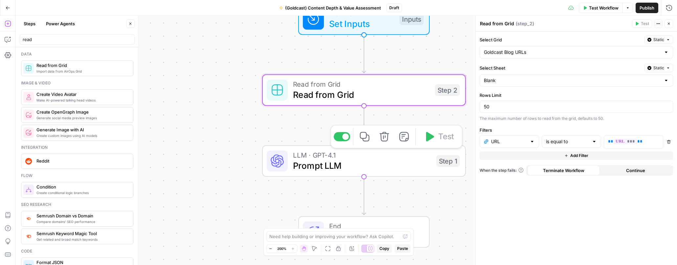
click at [361, 165] on span "Prompt LLM" at bounding box center [362, 165] width 138 height 13
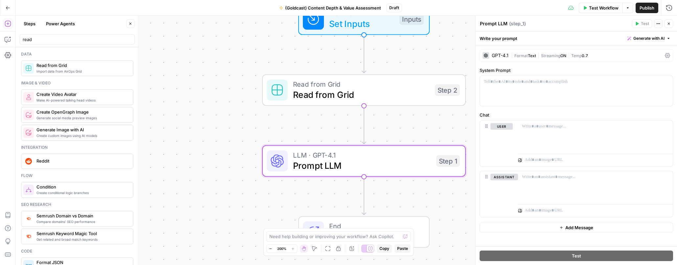
click at [532, 56] on span "Text" at bounding box center [532, 55] width 8 height 5
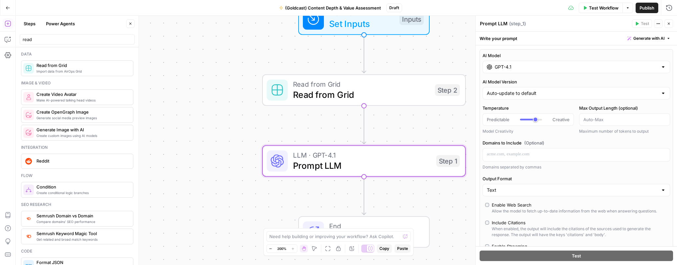
click at [508, 70] on input "GPT-4.1" at bounding box center [576, 67] width 163 height 7
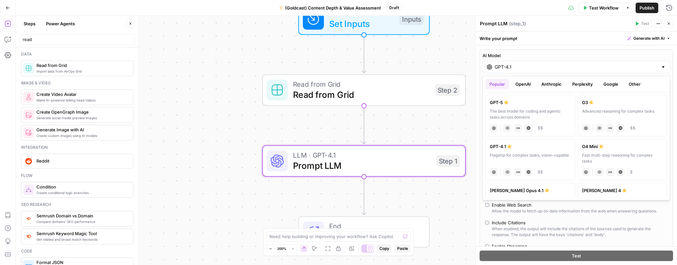
scroll to position [112, 0]
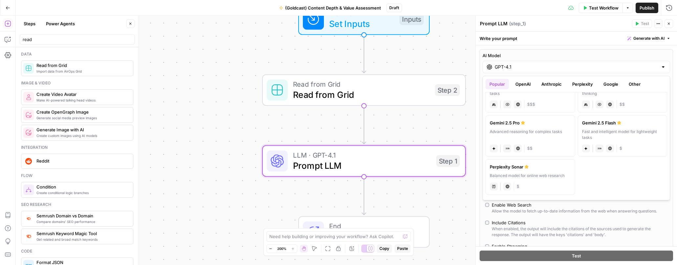
click at [526, 134] on div "Advanced reasoning for complex tasks" at bounding box center [530, 135] width 81 height 12
type input "Gemini 2.5 Pro"
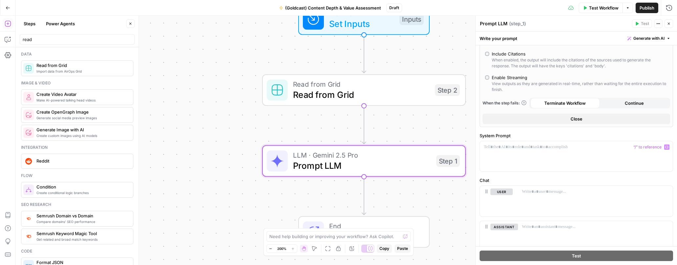
scroll to position [138, 0]
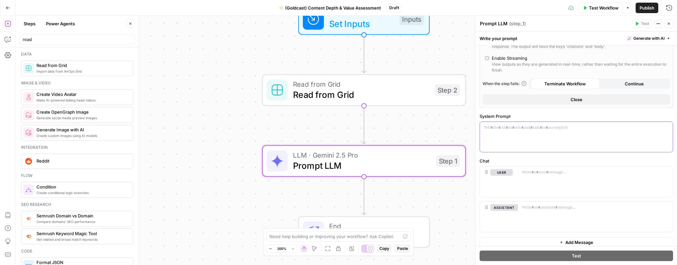
click at [524, 128] on p at bounding box center [576, 127] width 185 height 7
click at [557, 172] on p at bounding box center [595, 172] width 147 height 7
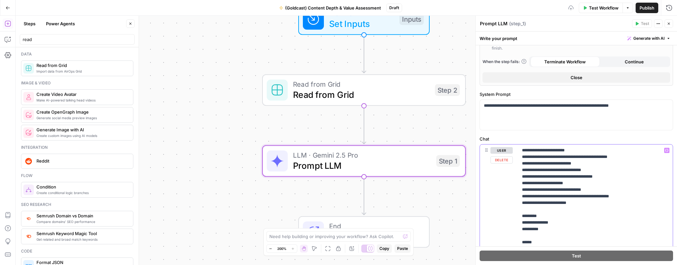
scroll to position [164, 0]
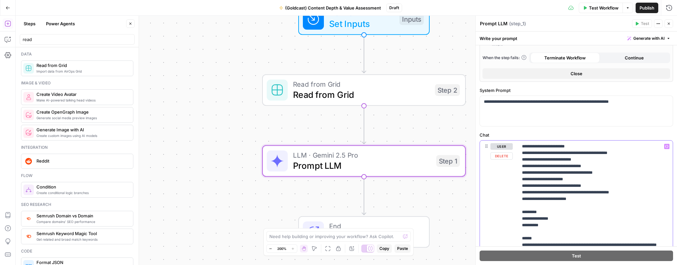
drag, startPoint x: 560, startPoint y: 219, endPoint x: 521, endPoint y: 219, distance: 39.1
click at [521, 219] on div "**********" at bounding box center [595, 229] width 155 height 176
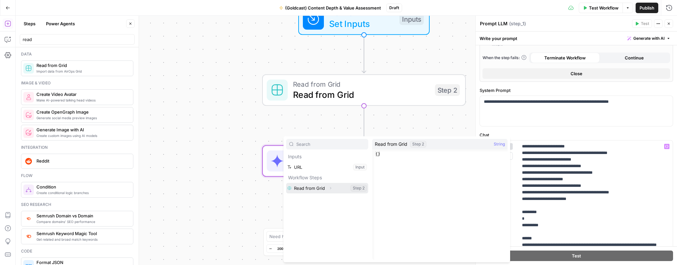
click at [329, 187] on icon "button" at bounding box center [330, 188] width 4 height 4
click at [320, 200] on button "Select variable Output" at bounding box center [331, 198] width 76 height 11
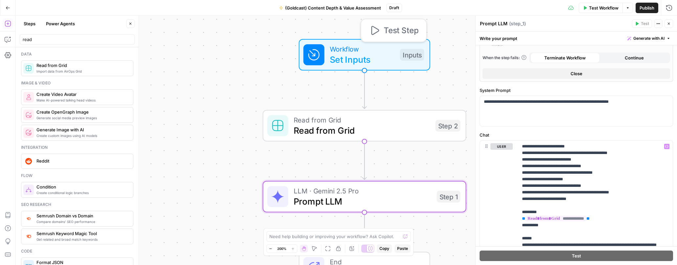
click at [390, 35] on span "Test Step" at bounding box center [401, 31] width 35 height 12
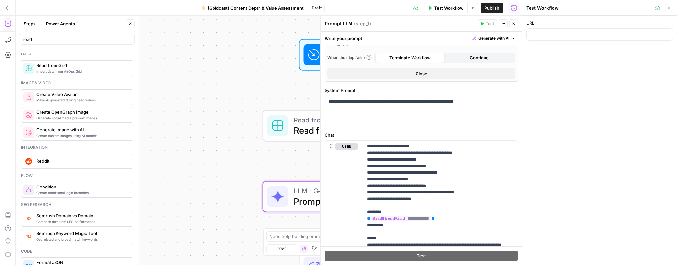
click at [442, 7] on span "Test Workflow" at bounding box center [449, 8] width 30 height 7
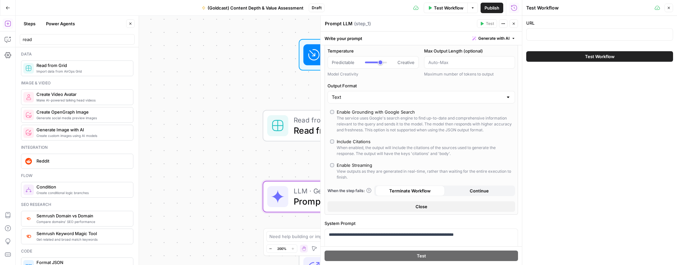
scroll to position [0, 0]
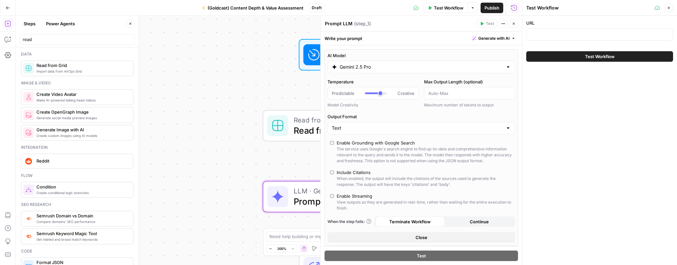
click at [549, 30] on div at bounding box center [599, 34] width 147 height 12
paste input "[URL][DOMAIN_NAME]"
type input "[URL][DOMAIN_NAME]"
click at [554, 55] on button "Test Workflow" at bounding box center [599, 56] width 147 height 11
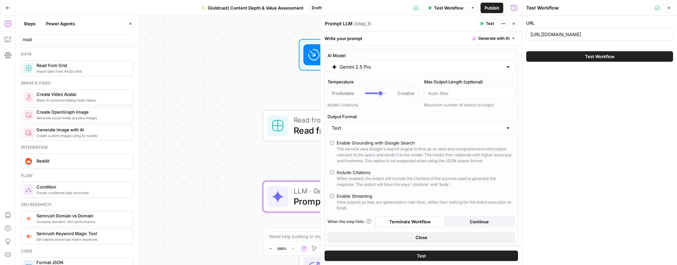
click at [556, 56] on button "Test Workflow" at bounding box center [599, 56] width 147 height 11
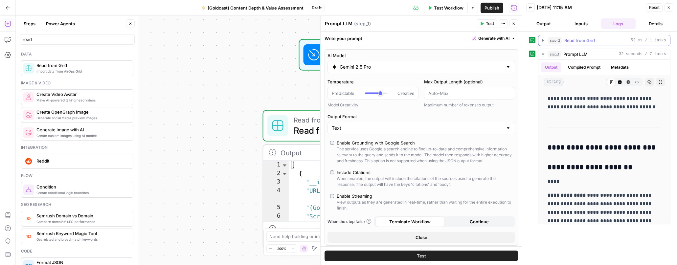
click at [543, 40] on icon "button" at bounding box center [542, 40] width 1 height 2
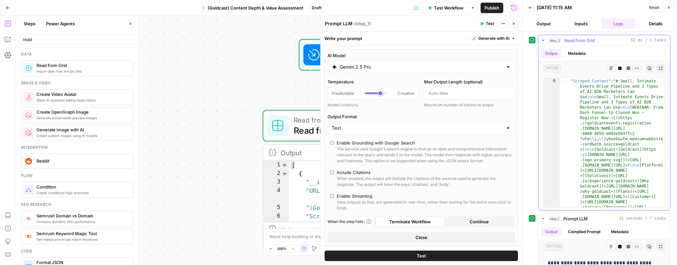
scroll to position [31, 0]
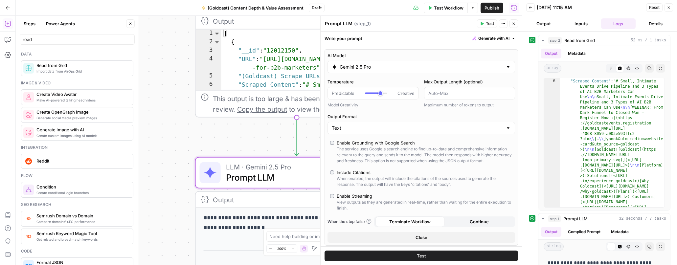
click at [250, 178] on span "Prompt LLM" at bounding box center [295, 177] width 138 height 13
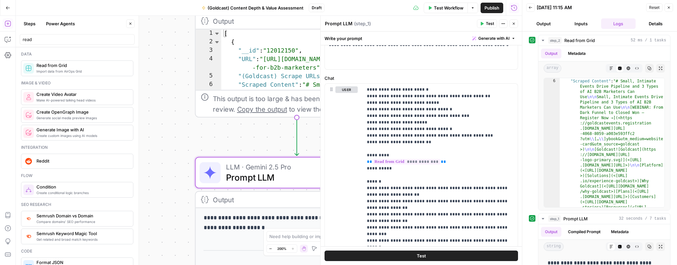
scroll to position [281, 0]
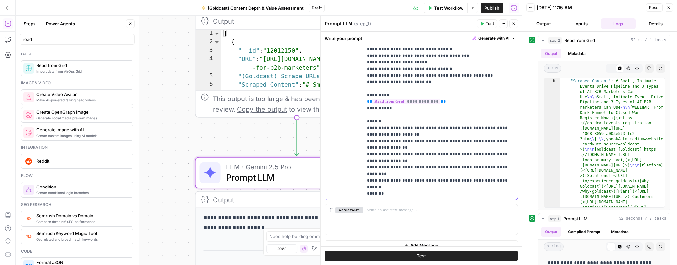
click at [456, 99] on p "**********" at bounding box center [440, 111] width 147 height 171
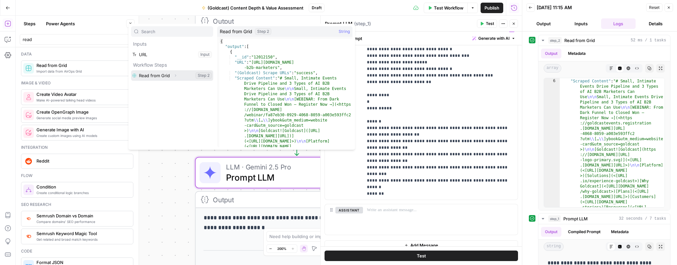
click at [176, 74] on icon "button" at bounding box center [175, 76] width 4 height 4
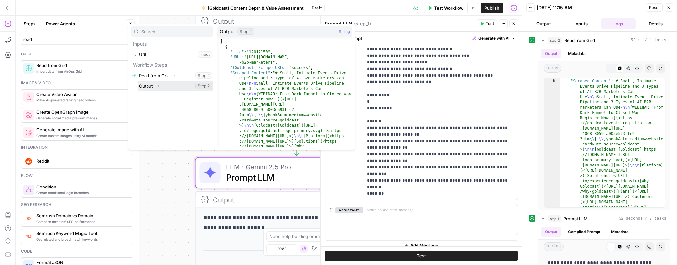
click at [159, 87] on icon "button" at bounding box center [158, 86] width 4 height 4
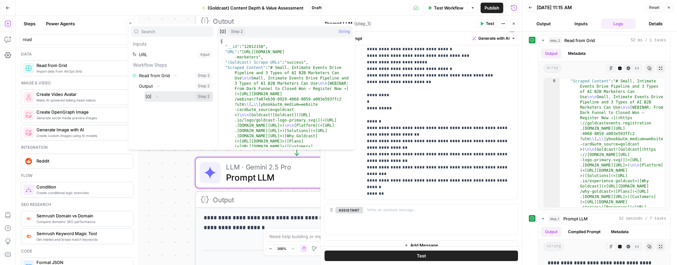
click at [157, 97] on icon "button" at bounding box center [157, 97] width 4 height 4
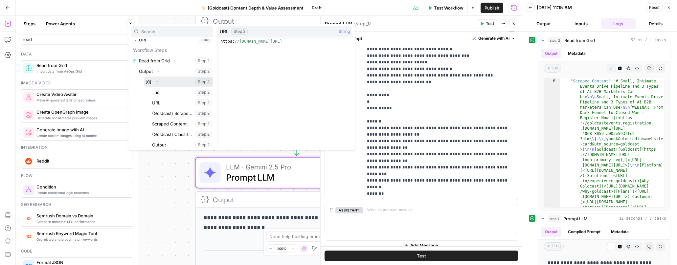
scroll to position [18, 0]
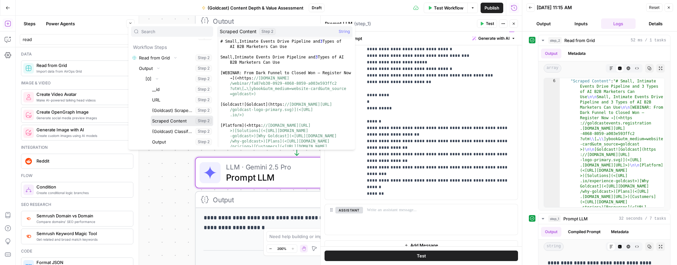
click at [181, 121] on button "Select variable Scraped Content" at bounding box center [182, 121] width 62 height 11
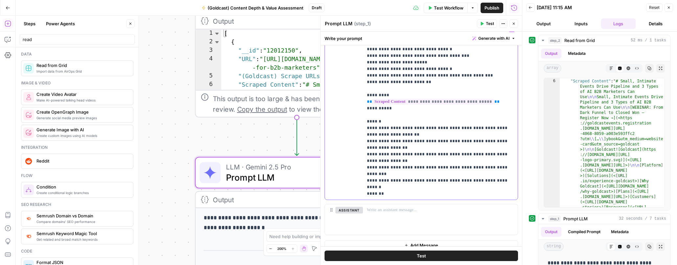
scroll to position [288, 0]
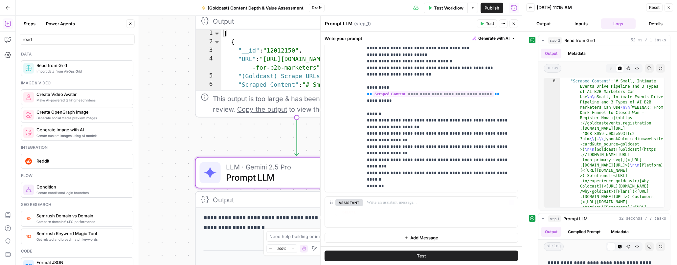
click at [450, 256] on button "Test" at bounding box center [420, 256] width 193 height 11
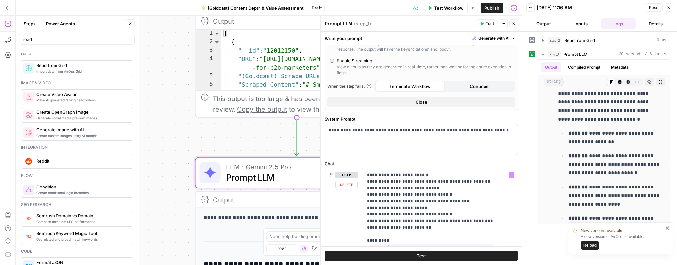
scroll to position [0, 0]
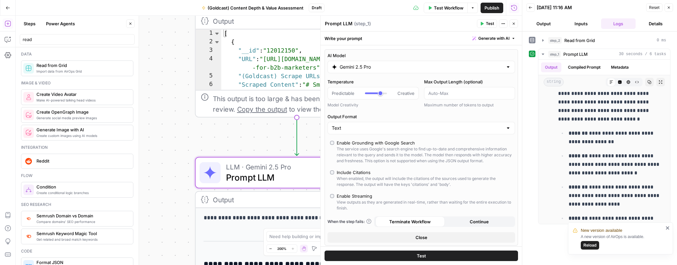
click at [440, 7] on span "Test Workflow" at bounding box center [449, 8] width 30 height 7
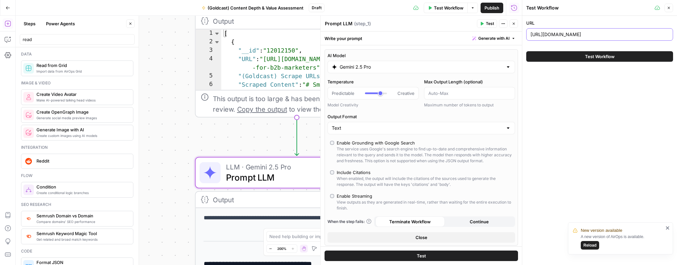
drag, startPoint x: 562, startPoint y: 33, endPoint x: 581, endPoint y: 49, distance: 25.2
click at [562, 33] on input "https://www.goldcast.io/blog-post/ai-for-b2b-marketers" at bounding box center [599, 34] width 138 height 7
paste input "what-is-brand-marketing"
type input "[URL][DOMAIN_NAME]"
click at [584, 61] on button "Test Workflow" at bounding box center [599, 56] width 147 height 11
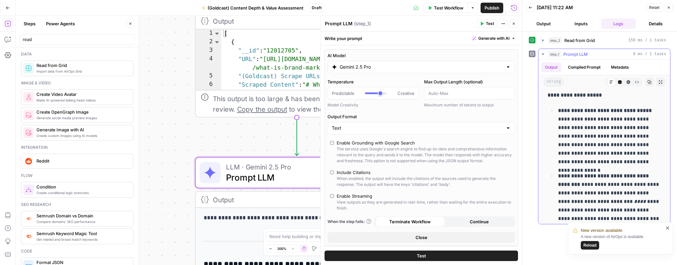
scroll to position [233, 0]
click at [440, 10] on span "Test Workflow" at bounding box center [449, 8] width 30 height 7
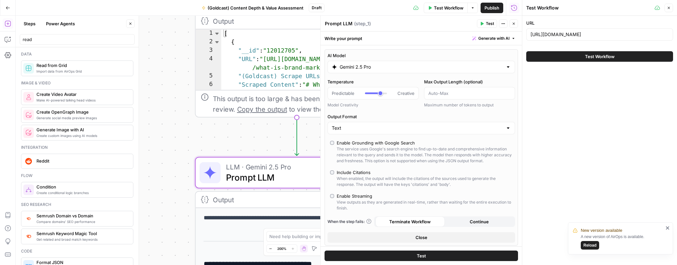
click at [605, 55] on span "Test Workflow" at bounding box center [600, 56] width 30 height 7
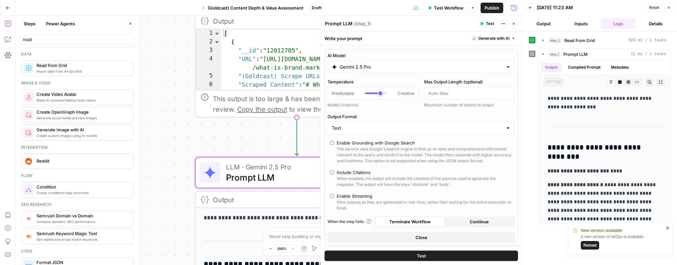
click at [586, 243] on span "Reload" at bounding box center [589, 245] width 13 height 6
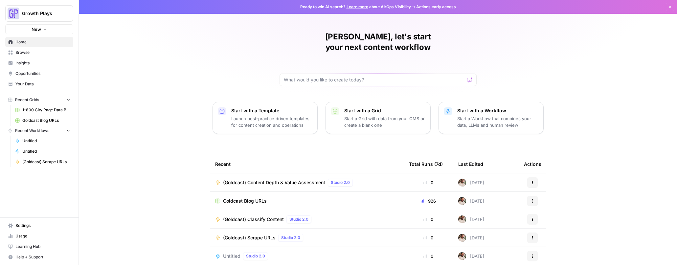
click at [21, 238] on span "Usage" at bounding box center [42, 236] width 55 height 6
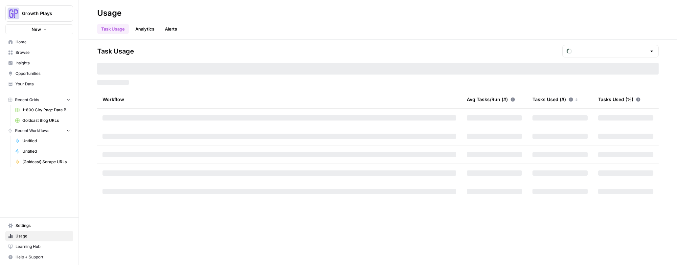
type input "September Tasks"
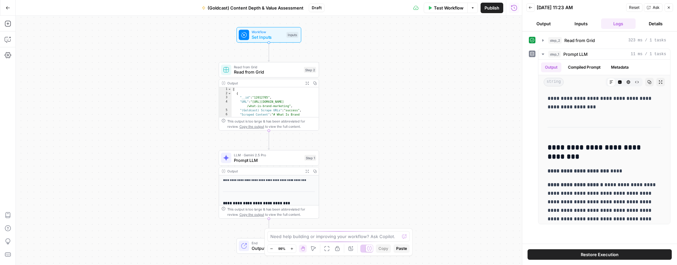
click at [669, 8] on icon "button" at bounding box center [669, 8] width 2 height 2
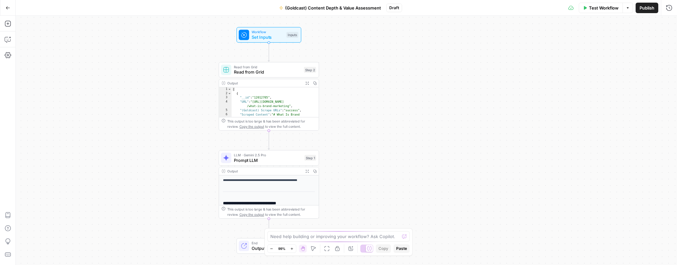
click at [584, 7] on icon "button" at bounding box center [585, 8] width 3 height 4
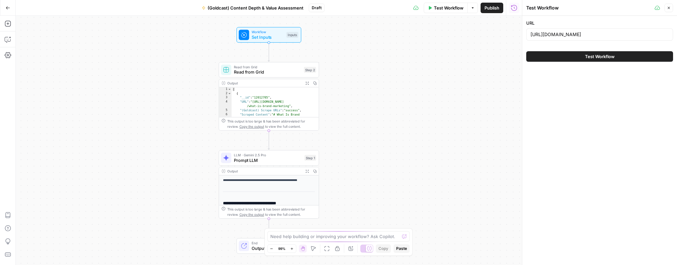
click at [541, 60] on button "Test Workflow" at bounding box center [599, 56] width 147 height 11
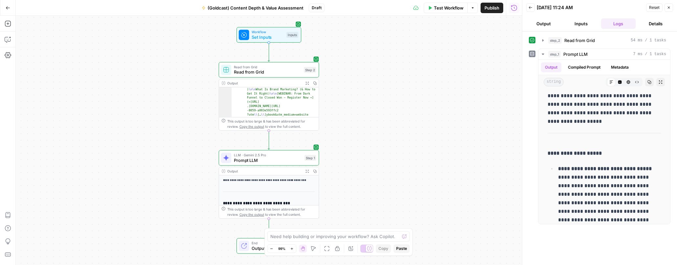
scroll to position [36, 0]
click at [444, 7] on span "Test Workflow" at bounding box center [449, 8] width 30 height 7
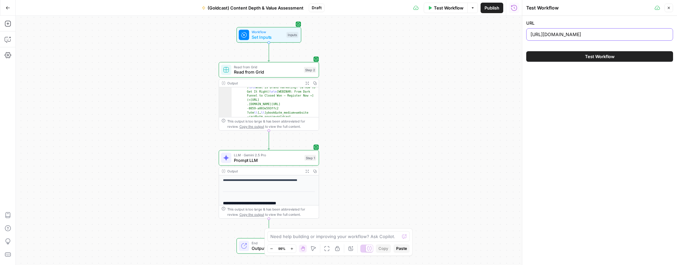
drag, startPoint x: 544, startPoint y: 33, endPoint x: 549, endPoint y: 47, distance: 14.6
click at [544, 33] on input "https://www.goldcast.io/blog-post/what-is-brand-marketing" at bounding box center [599, 34] width 138 height 7
paste input "recall"
type input "https://www.goldcast.io/blog-post/what-is-brand-recall"
click at [555, 55] on button "Test Workflow" at bounding box center [599, 56] width 147 height 11
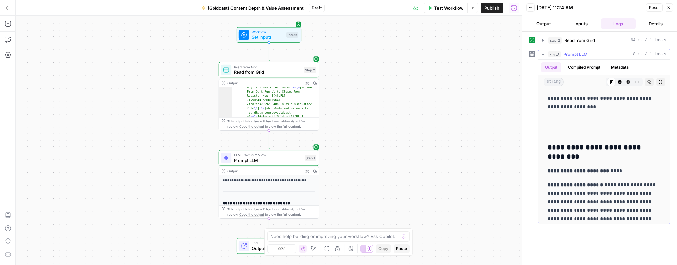
scroll to position [38, 0]
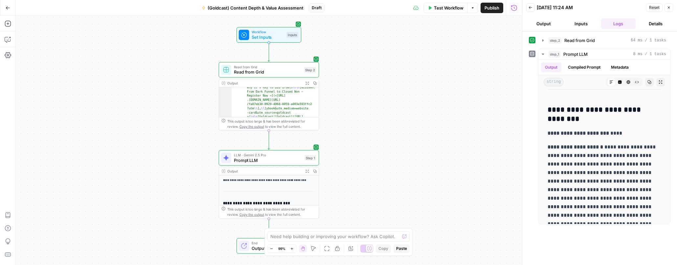
click at [533, 54] on icon at bounding box center [532, 54] width 4 height 4
click at [275, 157] on span "Prompt LLM" at bounding box center [268, 160] width 68 height 7
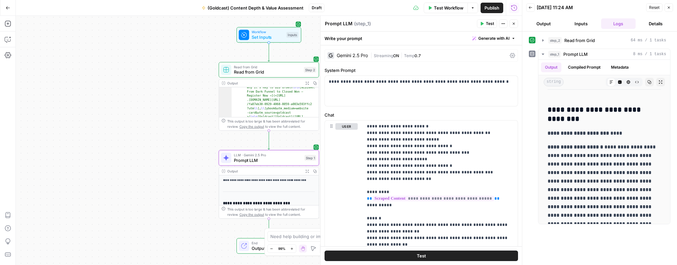
click at [451, 256] on button "Test" at bounding box center [420, 256] width 193 height 11
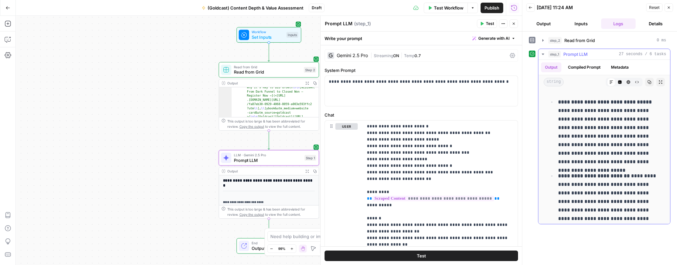
scroll to position [435, 0]
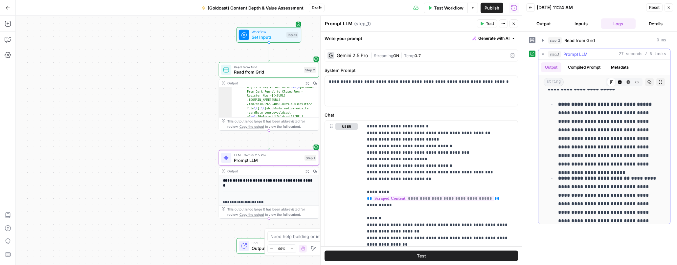
click at [574, 120] on p "**********" at bounding box center [609, 134] width 103 height 68
copy p "*********"
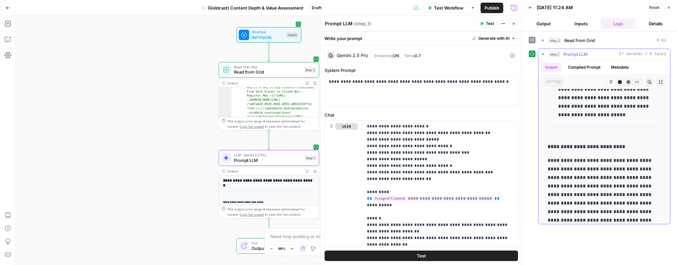
scroll to position [638, 0]
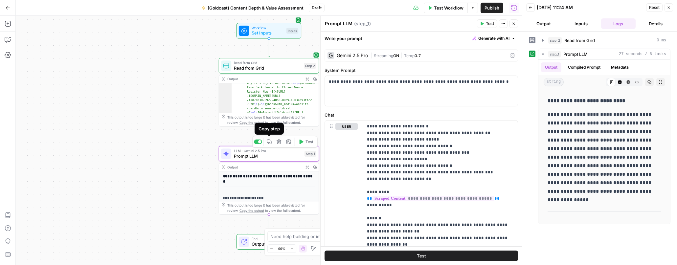
click at [269, 143] on icon "button" at bounding box center [269, 142] width 5 height 5
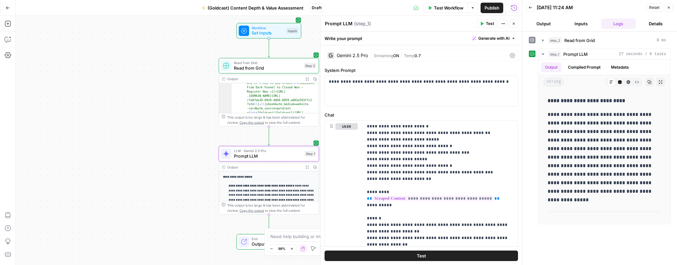
scroll to position [92, 0]
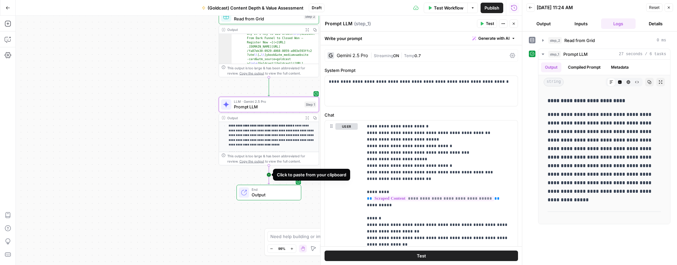
click at [269, 175] on icon "Edge from step_1 to end" at bounding box center [269, 175] width 2 height 19
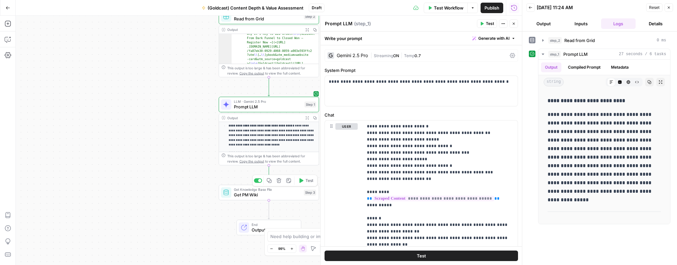
click at [277, 181] on icon "button" at bounding box center [279, 180] width 5 height 5
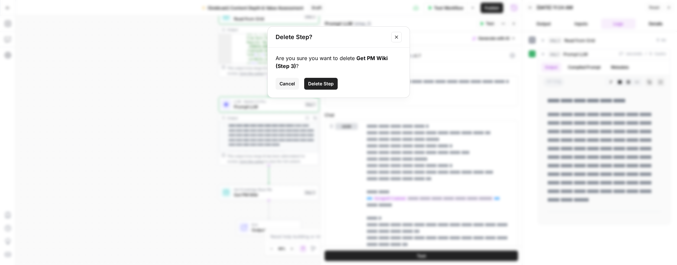
click at [320, 82] on span "Delete Step" at bounding box center [321, 83] width 26 height 7
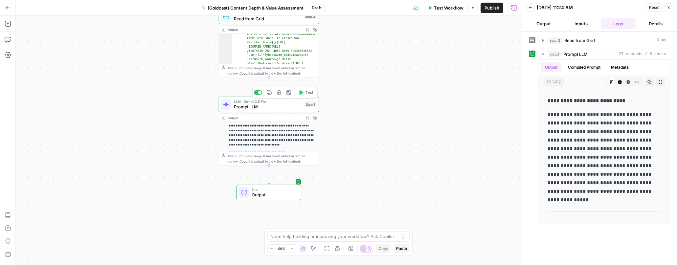
click at [271, 93] on icon "button" at bounding box center [269, 92] width 5 height 5
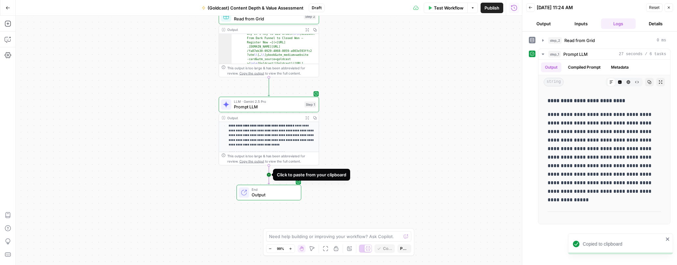
click at [268, 174] on icon "Edge from step_1 to end" at bounding box center [269, 175] width 2 height 19
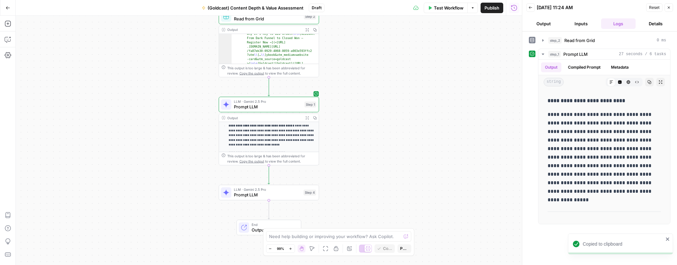
click at [261, 194] on span "Prompt LLM" at bounding box center [267, 194] width 67 height 7
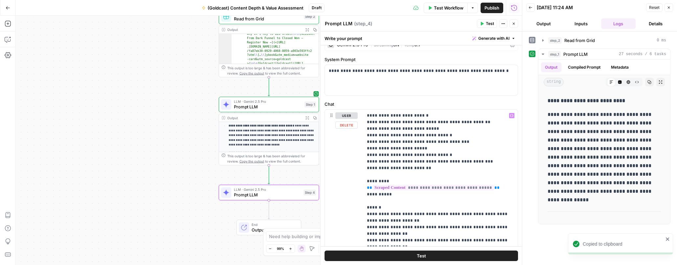
scroll to position [11, 0]
click at [401, 142] on p "**********" at bounding box center [440, 197] width 147 height 171
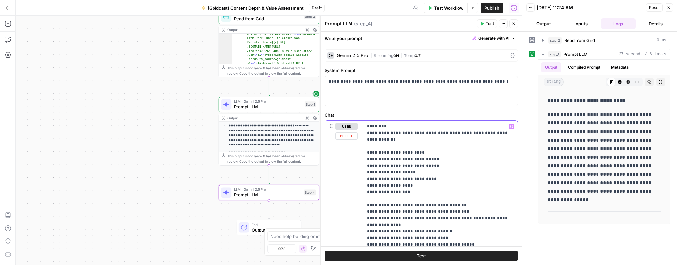
scroll to position [1, 0]
drag, startPoint x: 383, startPoint y: 140, endPoint x: 368, endPoint y: 113, distance: 30.4
click at [364, 133] on div "**********" at bounding box center [440, 255] width 155 height 268
copy p "**********"
click at [368, 82] on p "**********" at bounding box center [421, 81] width 185 height 7
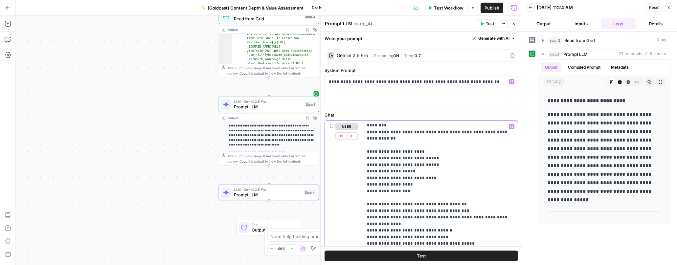
drag, startPoint x: 387, startPoint y: 137, endPoint x: 392, endPoint y: 139, distance: 5.3
drag, startPoint x: 388, startPoint y: 139, endPoint x: 358, endPoint y: 117, distance: 36.4
click at [358, 118] on div "**********" at bounding box center [420, 268] width 193 height 312
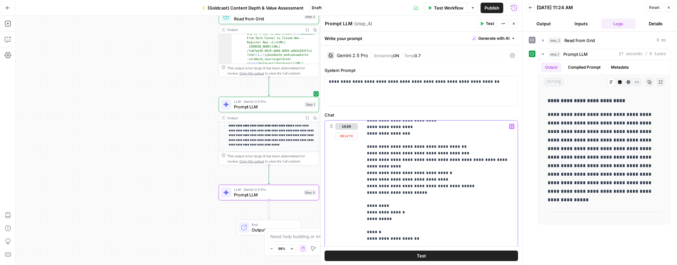
scroll to position [34, 0]
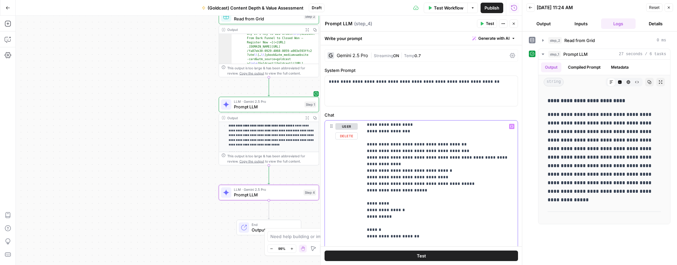
drag, startPoint x: 424, startPoint y: 204, endPoint x: 368, endPoint y: 203, distance: 56.2
click at [368, 203] on p "**********" at bounding box center [440, 250] width 147 height 322
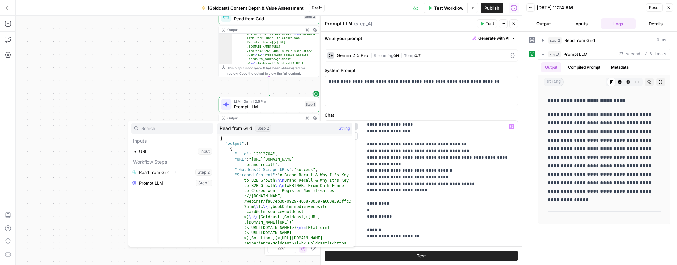
click at [176, 172] on icon "button" at bounding box center [175, 172] width 1 height 2
drag, startPoint x: 157, startPoint y: 181, endPoint x: 163, endPoint y: 182, distance: 5.7
click at [160, 181] on button "Expand" at bounding box center [158, 183] width 9 height 9
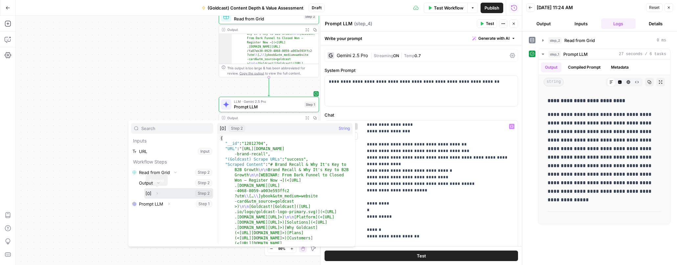
click at [157, 194] on icon "button" at bounding box center [157, 193] width 4 height 4
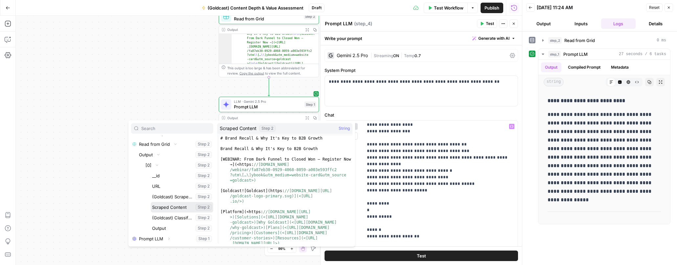
click at [173, 208] on button "Select variable Scraped Content" at bounding box center [182, 207] width 62 height 11
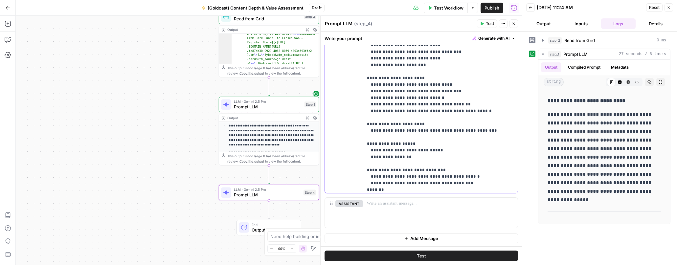
scroll to position [59, 0]
drag, startPoint x: 400, startPoint y: 191, endPoint x: 358, endPoint y: 190, distance: 42.4
click at [358, 190] on div "**********" at bounding box center [421, 59] width 193 height 268
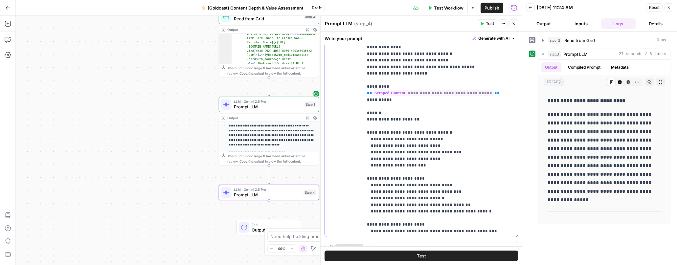
scroll to position [0, 0]
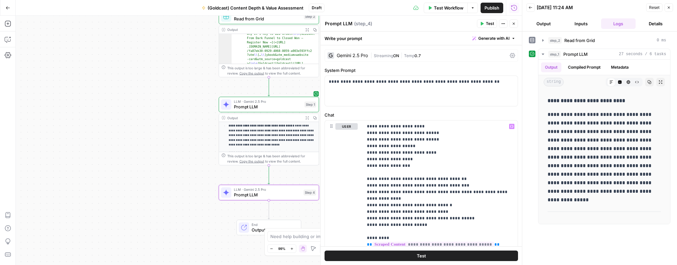
drag, startPoint x: 430, startPoint y: 256, endPoint x: 426, endPoint y: 256, distance: 3.6
click at [429, 256] on button "Test" at bounding box center [420, 256] width 193 height 11
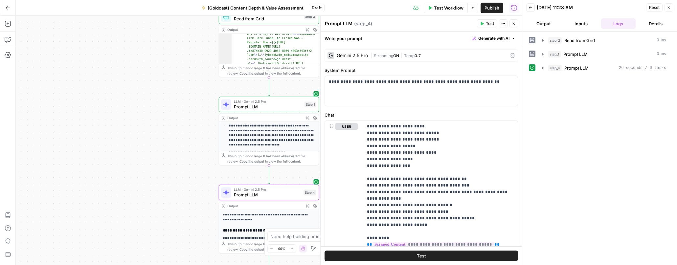
click at [569, 190] on div "step_2 Read from Grid 0 ms step_1 Prompt LLM 0 ms step_4 Prompt LLM 26 seconds …" at bounding box center [600, 148] width 142 height 227
click at [543, 66] on icon "button" at bounding box center [542, 67] width 5 height 5
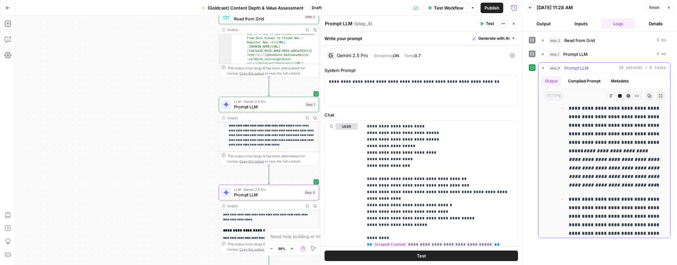
scroll to position [945, 0]
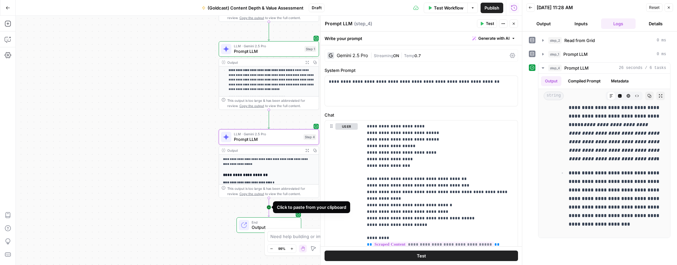
click at [268, 208] on icon "Edge from step_4 to end" at bounding box center [269, 207] width 2 height 19
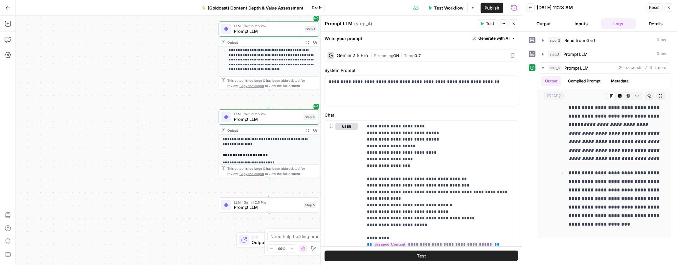
click at [246, 209] on span "Prompt LLM" at bounding box center [267, 207] width 67 height 7
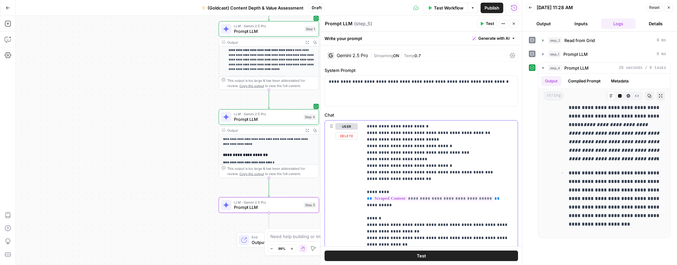
click at [413, 148] on p "**********" at bounding box center [440, 208] width 147 height 171
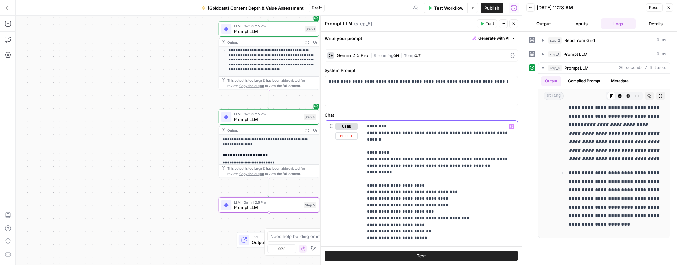
copy p "**********"
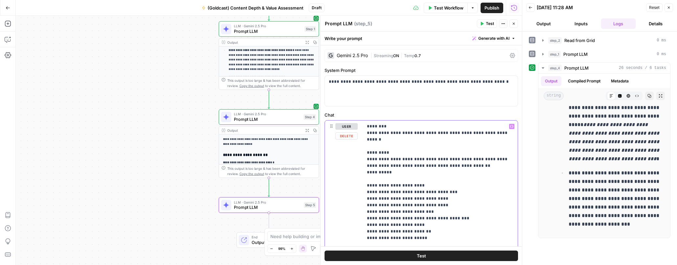
drag, startPoint x: 422, startPoint y: 132, endPoint x: 449, endPoint y: 133, distance: 27.0
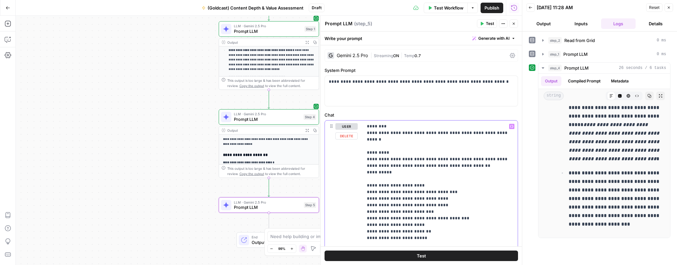
drag, startPoint x: 501, startPoint y: 134, endPoint x: 365, endPoint y: 133, distance: 136.3
click at [365, 133] on div "**********" at bounding box center [440, 255] width 155 height 268
drag, startPoint x: 404, startPoint y: 166, endPoint x: 356, endPoint y: 124, distance: 63.3
click at [355, 124] on div "**********" at bounding box center [421, 255] width 193 height 268
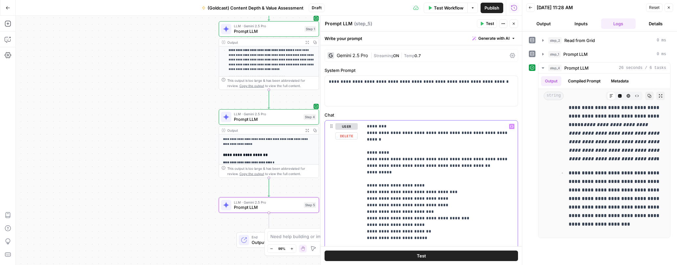
copy p "**********"
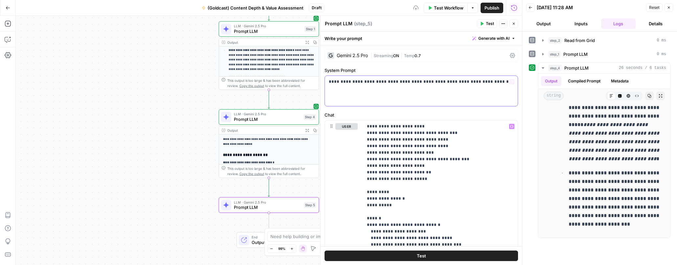
click at [367, 81] on p "**********" at bounding box center [421, 81] width 185 height 7
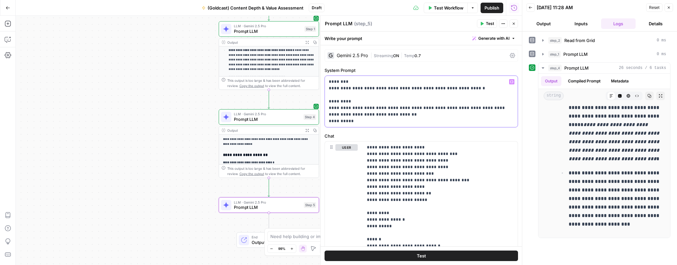
drag, startPoint x: 336, startPoint y: 82, endPoint x: 326, endPoint y: 82, distance: 10.2
click at [325, 82] on div "**********" at bounding box center [421, 101] width 193 height 51
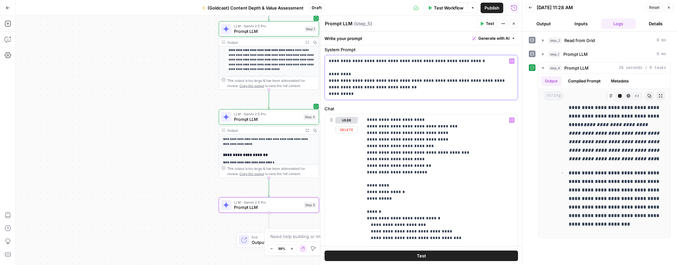
scroll to position [24, 0]
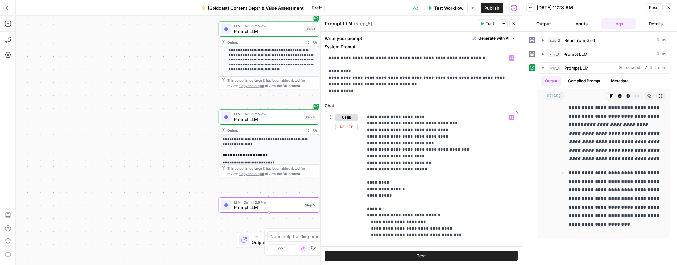
drag, startPoint x: 454, startPoint y: 149, endPoint x: 438, endPoint y: 148, distance: 15.8
click at [437, 148] on p "**********" at bounding box center [440, 245] width 147 height 263
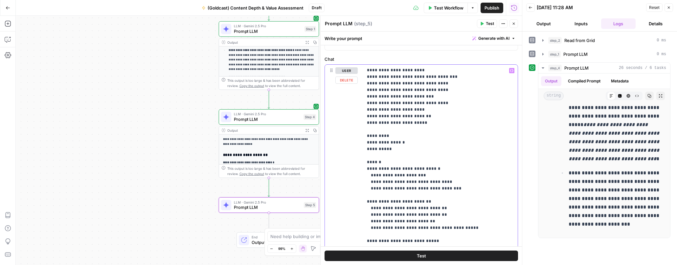
scroll to position [74, 0]
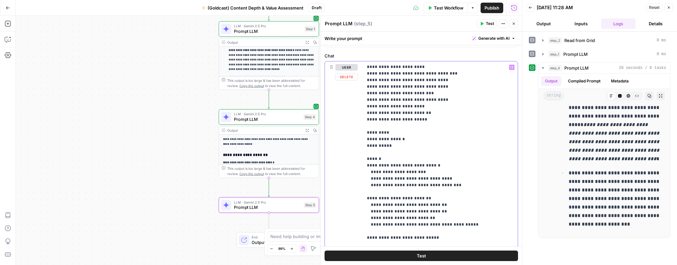
drag, startPoint x: 369, startPoint y: 137, endPoint x: 366, endPoint y: 137, distance: 3.3
click at [366, 137] on div "**********" at bounding box center [440, 195] width 155 height 268
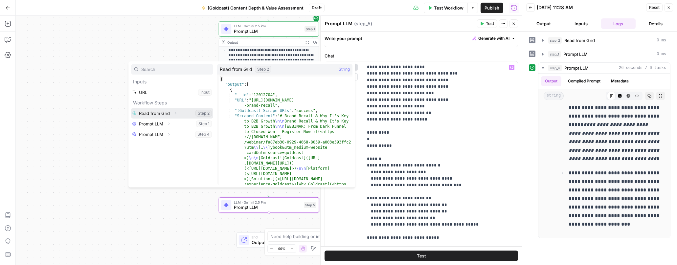
click at [175, 113] on icon "button" at bounding box center [175, 113] width 4 height 4
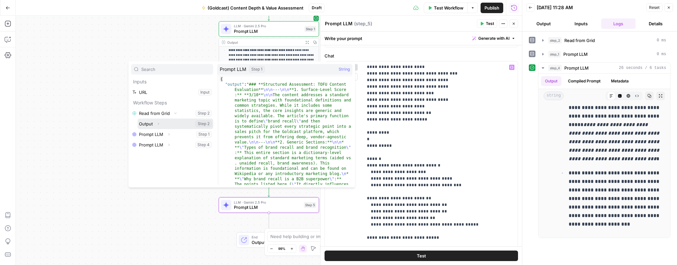
click at [158, 123] on icon "button" at bounding box center [158, 124] width 4 height 4
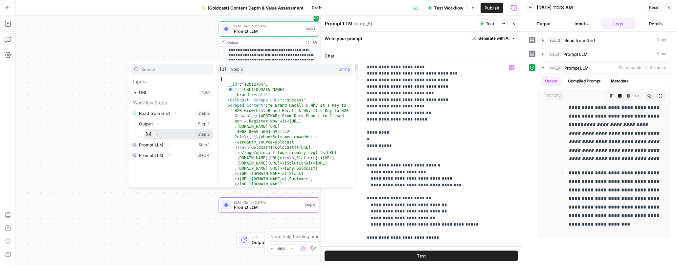
click at [157, 135] on icon "button" at bounding box center [157, 134] width 1 height 2
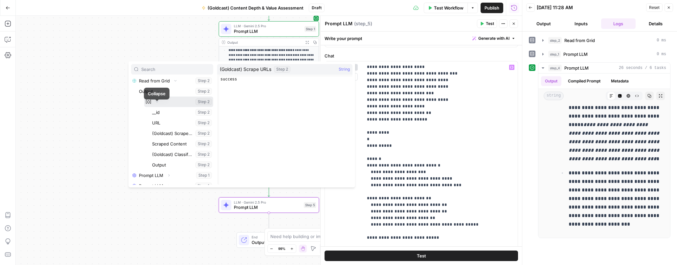
scroll to position [33, 0]
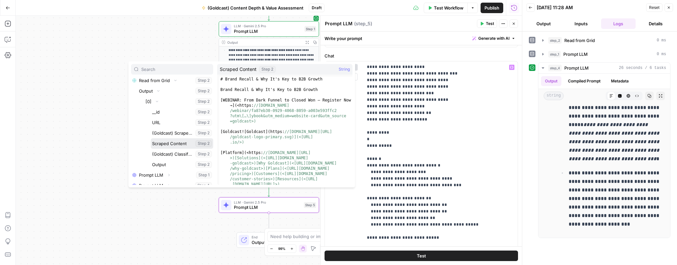
click at [171, 143] on button "Select variable Scraped Content" at bounding box center [182, 143] width 62 height 11
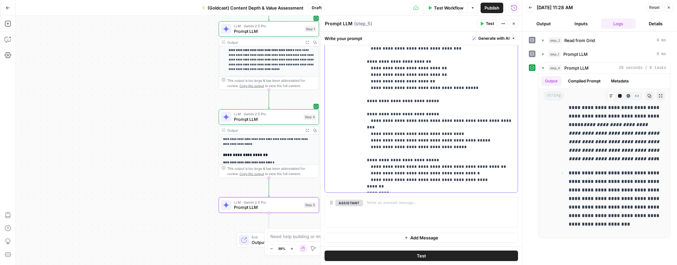
scroll to position [211, 0]
drag, startPoint x: 393, startPoint y: 187, endPoint x: 355, endPoint y: 189, distance: 38.5
click at [355, 189] on div "**********" at bounding box center [421, 58] width 193 height 268
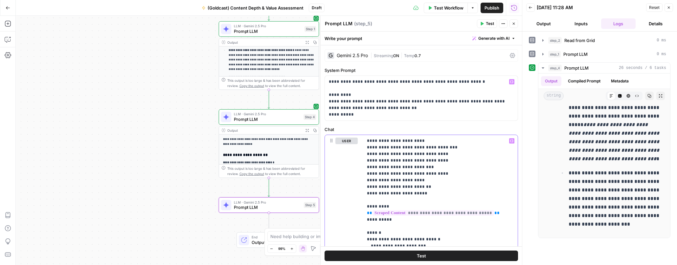
scroll to position [204, 0]
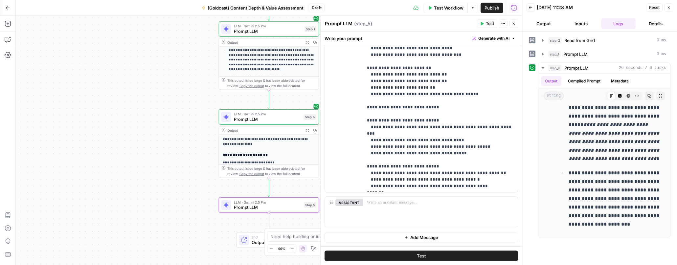
click at [463, 253] on button "Test" at bounding box center [420, 256] width 193 height 11
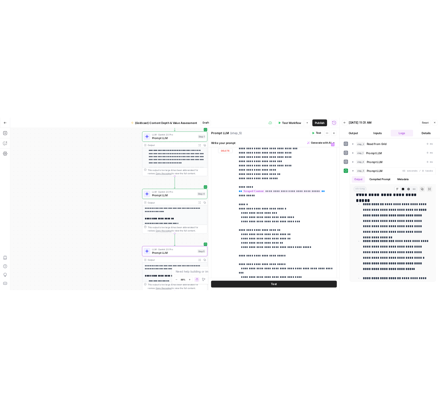
scroll to position [110, 0]
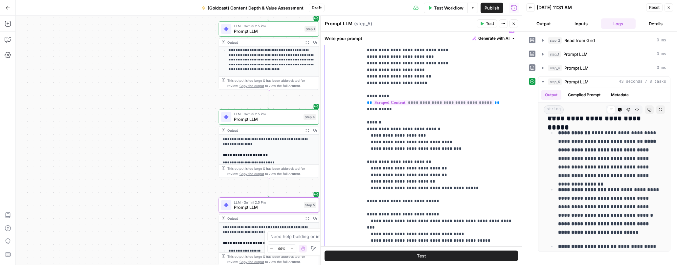
click at [419, 134] on p "**********" at bounding box center [440, 155] width 147 height 256
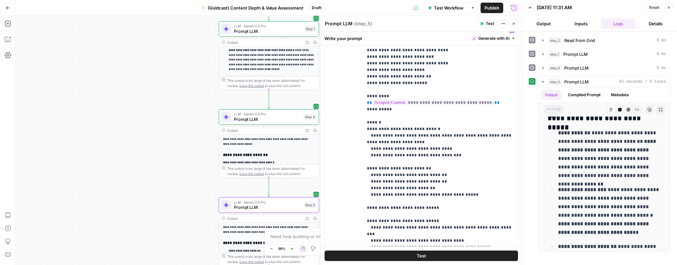
click at [466, 250] on div "Test" at bounding box center [421, 255] width 201 height 19
click at [461, 254] on button "Test" at bounding box center [420, 256] width 193 height 11
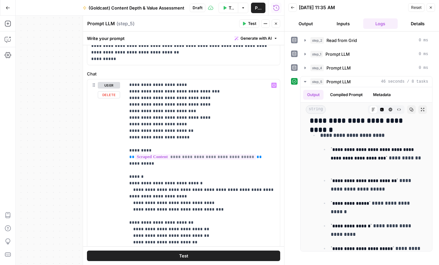
scroll to position [56, 0]
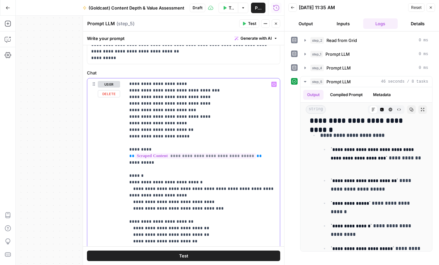
click at [187, 188] on p "**********" at bounding box center [202, 212] width 147 height 263
drag, startPoint x: 145, startPoint y: 197, endPoint x: 146, endPoint y: 204, distance: 7.0
click at [145, 198] on p "**********" at bounding box center [202, 212] width 147 height 263
click at [187, 251] on button "Test" at bounding box center [183, 256] width 193 height 11
